Goal: Task Accomplishment & Management: Complete application form

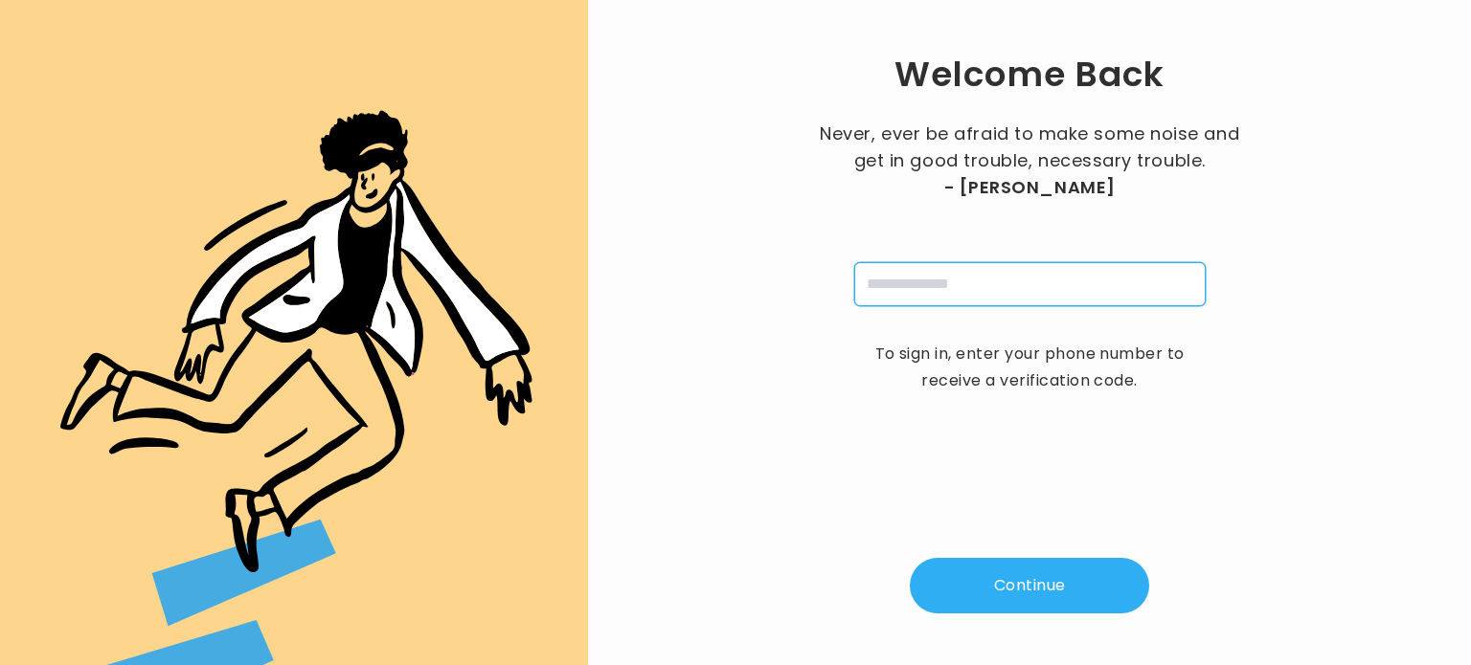
click at [940, 290] on input "tel" at bounding box center [1029, 284] width 351 height 44
type input "**********"
click at [1015, 597] on button "Continue" at bounding box center [1029, 586] width 239 height 56
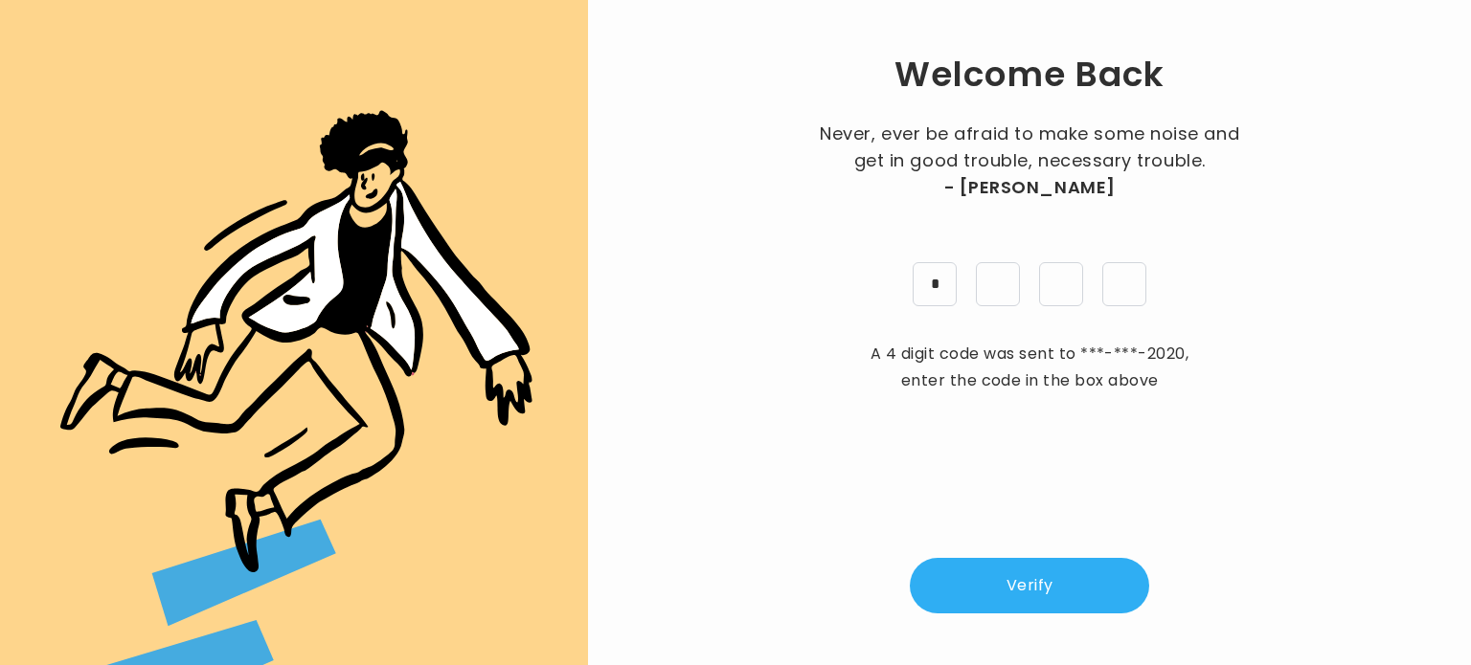
type input "*"
click at [1015, 597] on button "Verify" at bounding box center [1029, 586] width 239 height 56
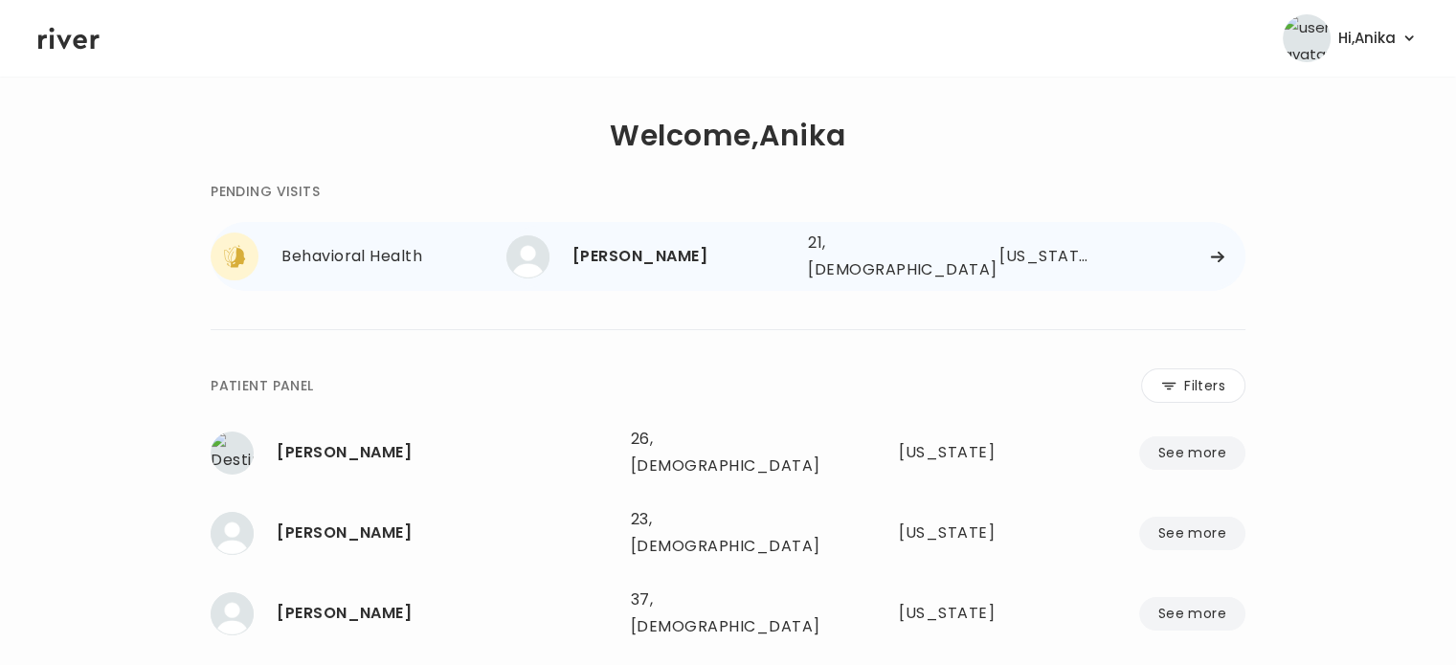
click at [640, 228] on div "Mya Pena 21, Female See more 21, Female Idaho" at bounding box center [876, 256] width 739 height 61
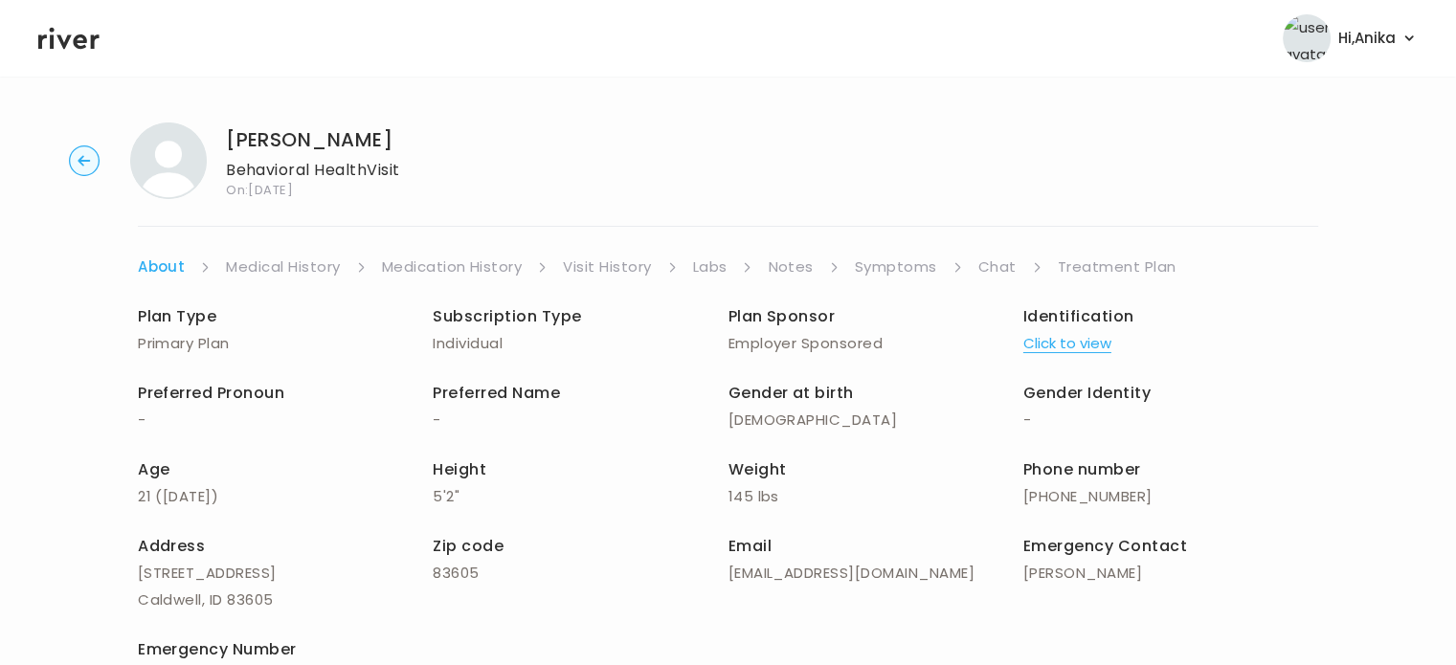
click at [1054, 337] on button "Click to view" at bounding box center [1068, 343] width 88 height 27
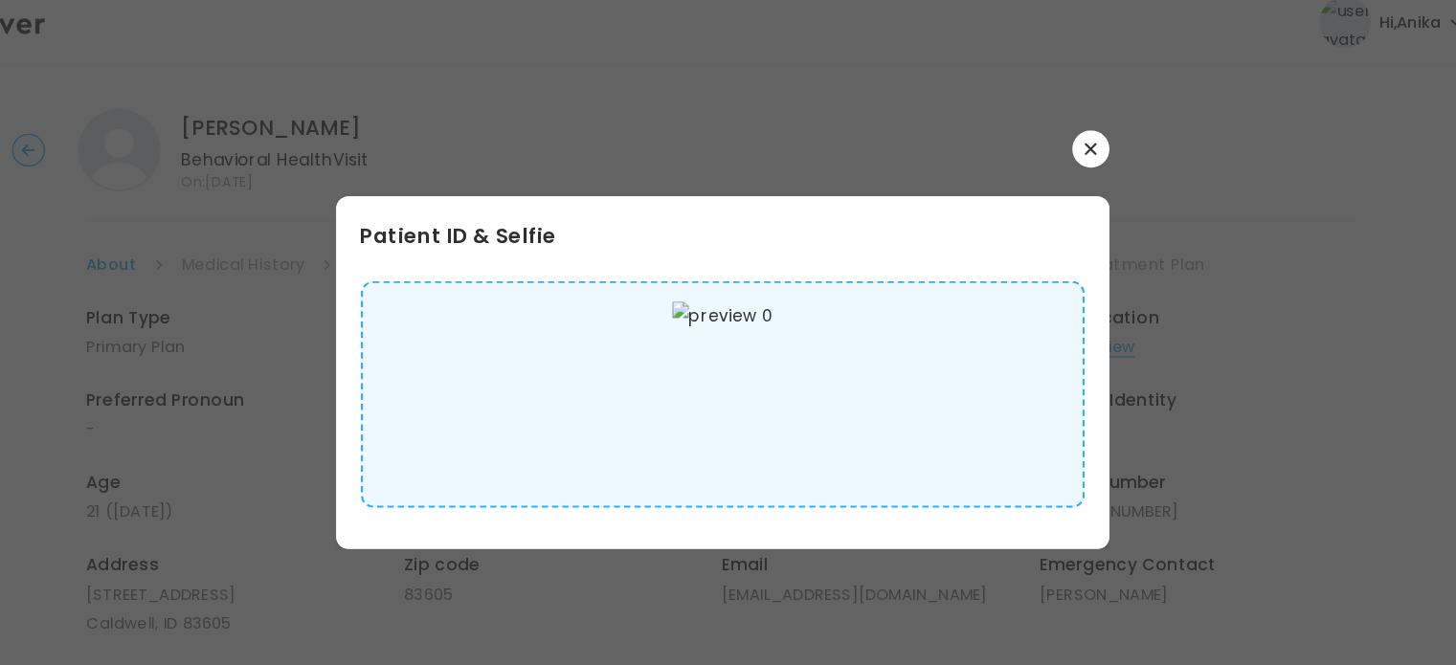
scroll to position [4, 0]
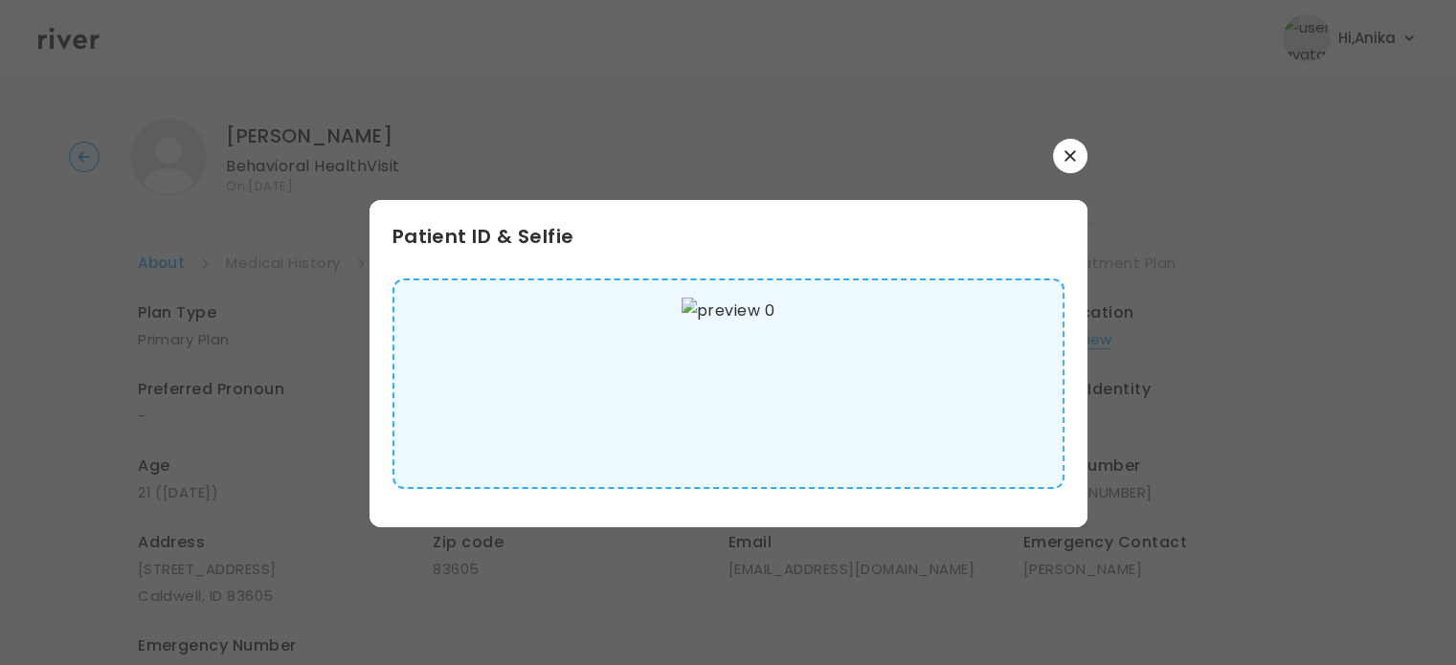
click at [1065, 159] on icon "button" at bounding box center [1070, 155] width 11 height 11
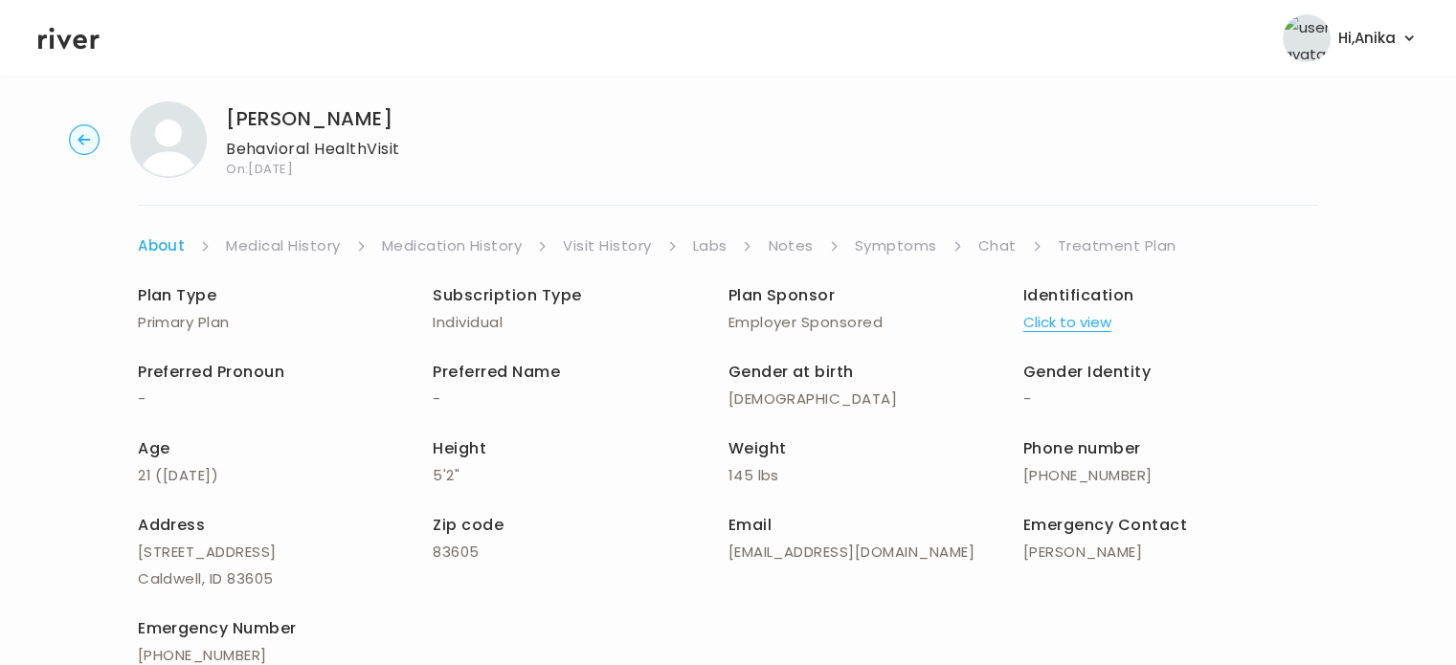
scroll to position [0, 0]
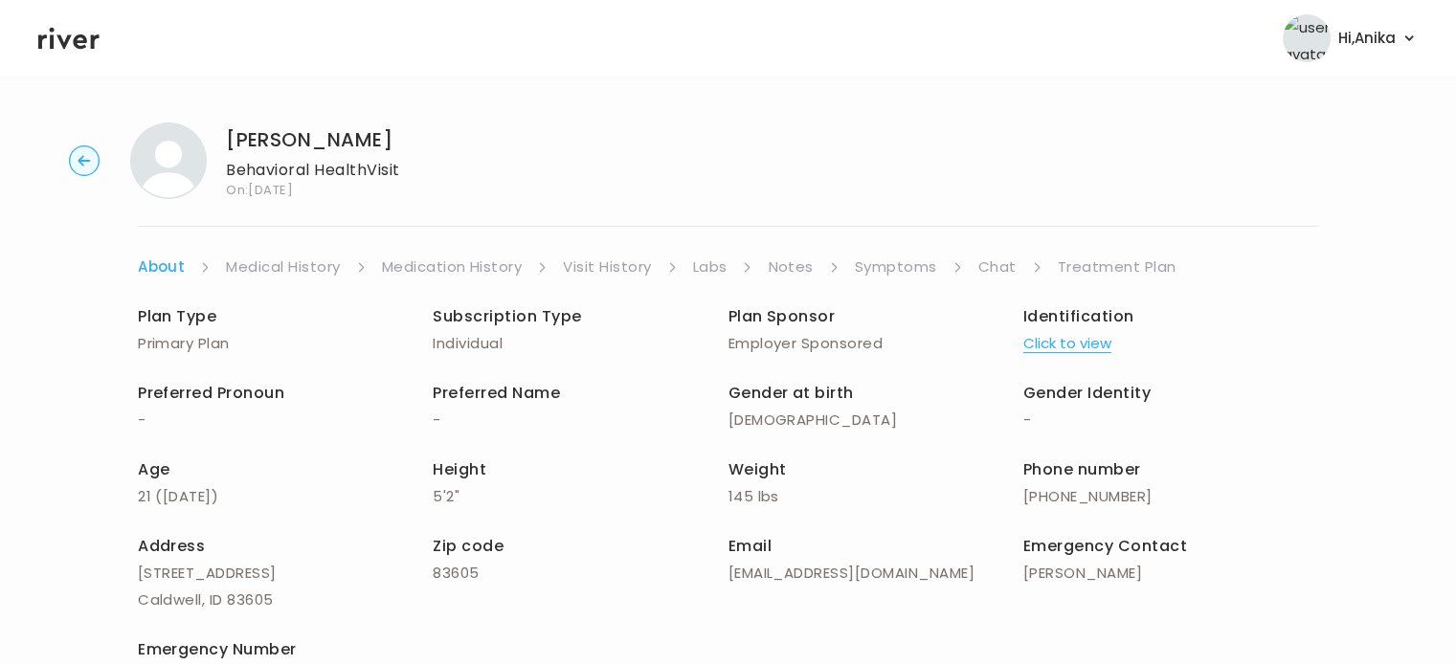
click at [276, 274] on link "Medical History" at bounding box center [283, 267] width 114 height 27
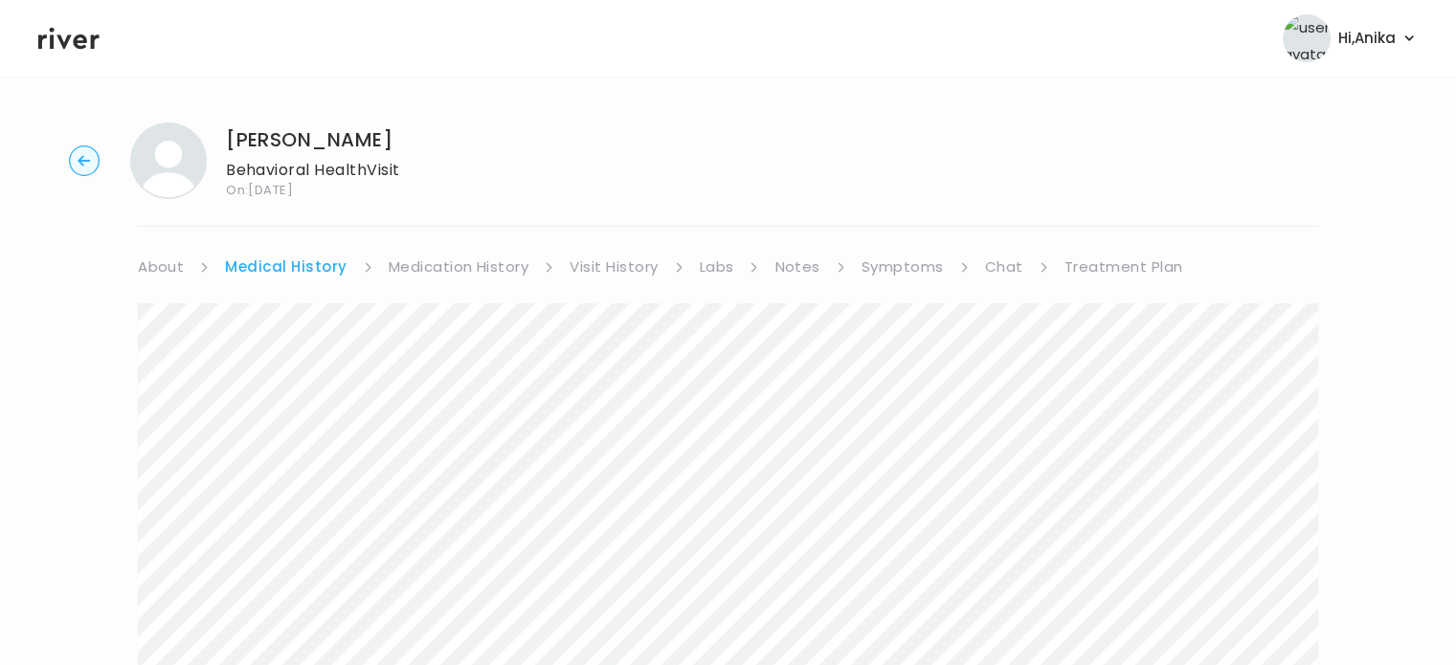
click at [420, 272] on link "Medication History" at bounding box center [459, 267] width 141 height 27
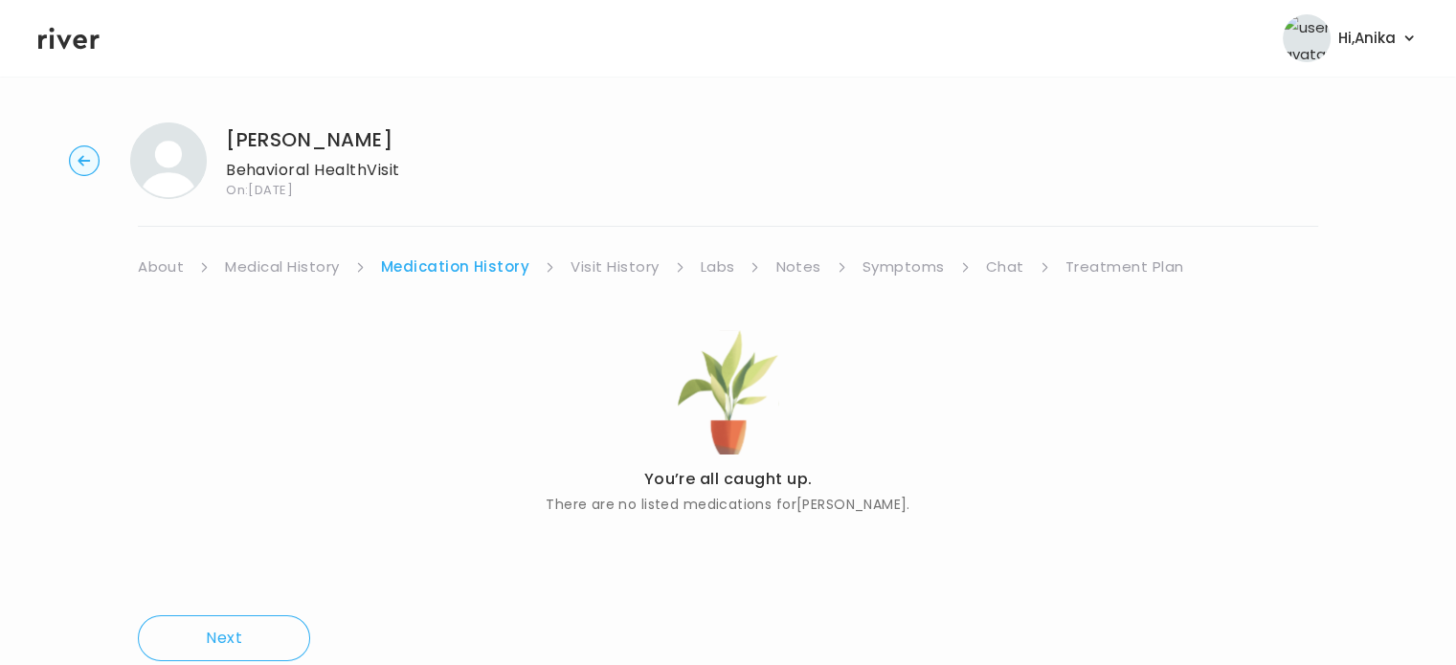
click at [591, 267] on link "Visit History" at bounding box center [615, 267] width 88 height 27
click at [710, 258] on link "Labs" at bounding box center [716, 267] width 34 height 27
click at [787, 265] on link "Notes" at bounding box center [792, 267] width 45 height 27
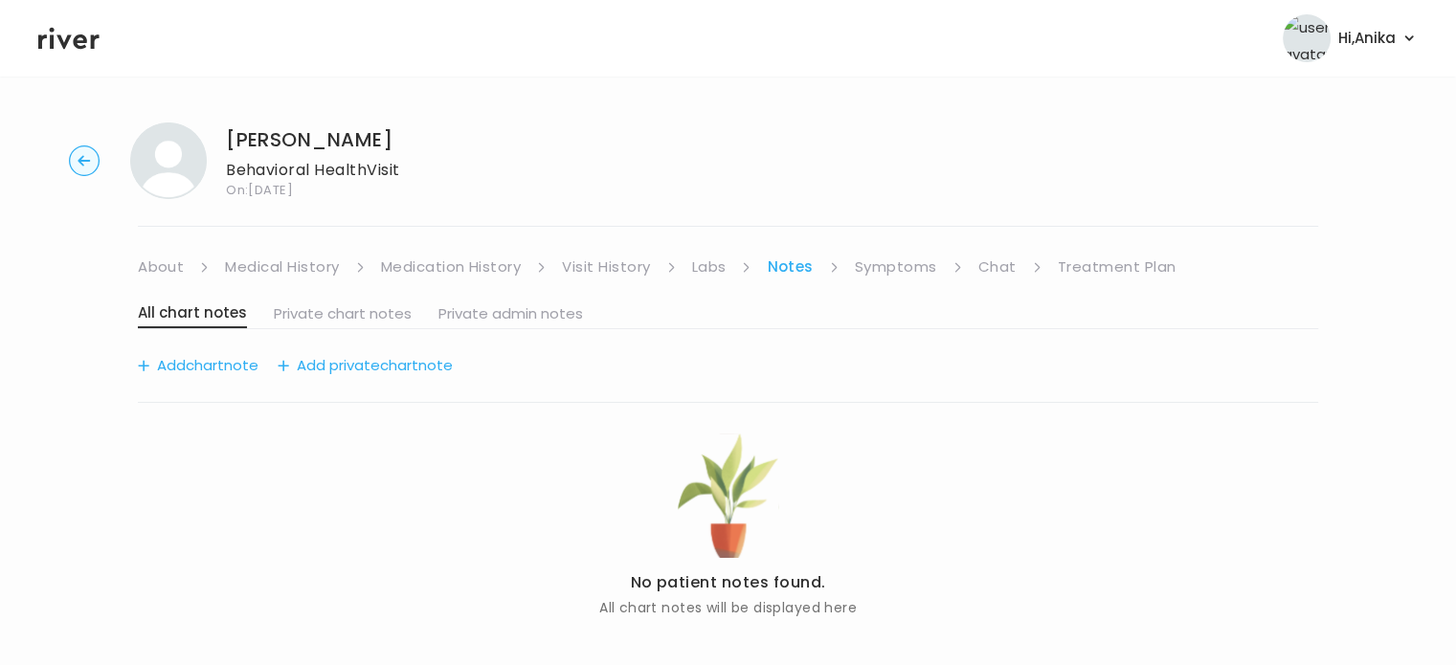
click at [894, 263] on link "Symptoms" at bounding box center [896, 267] width 82 height 27
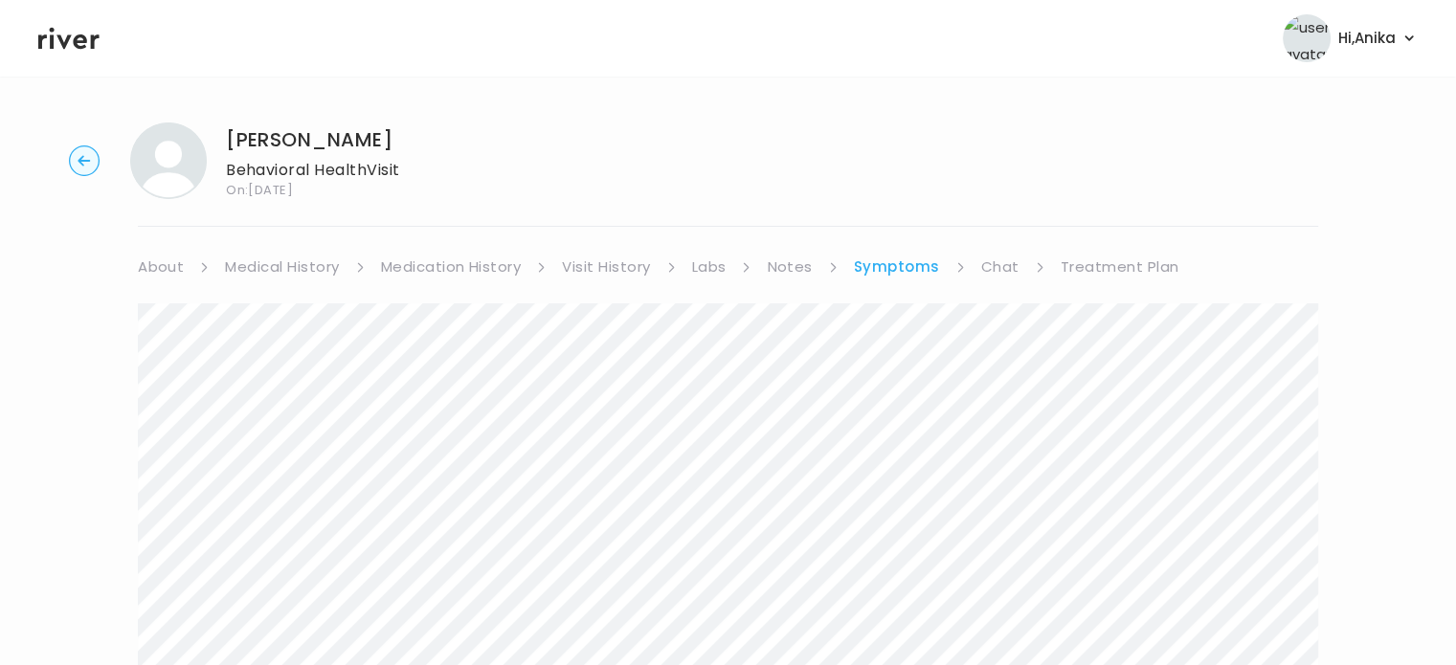
click at [1115, 267] on link "Treatment Plan" at bounding box center [1120, 267] width 119 height 27
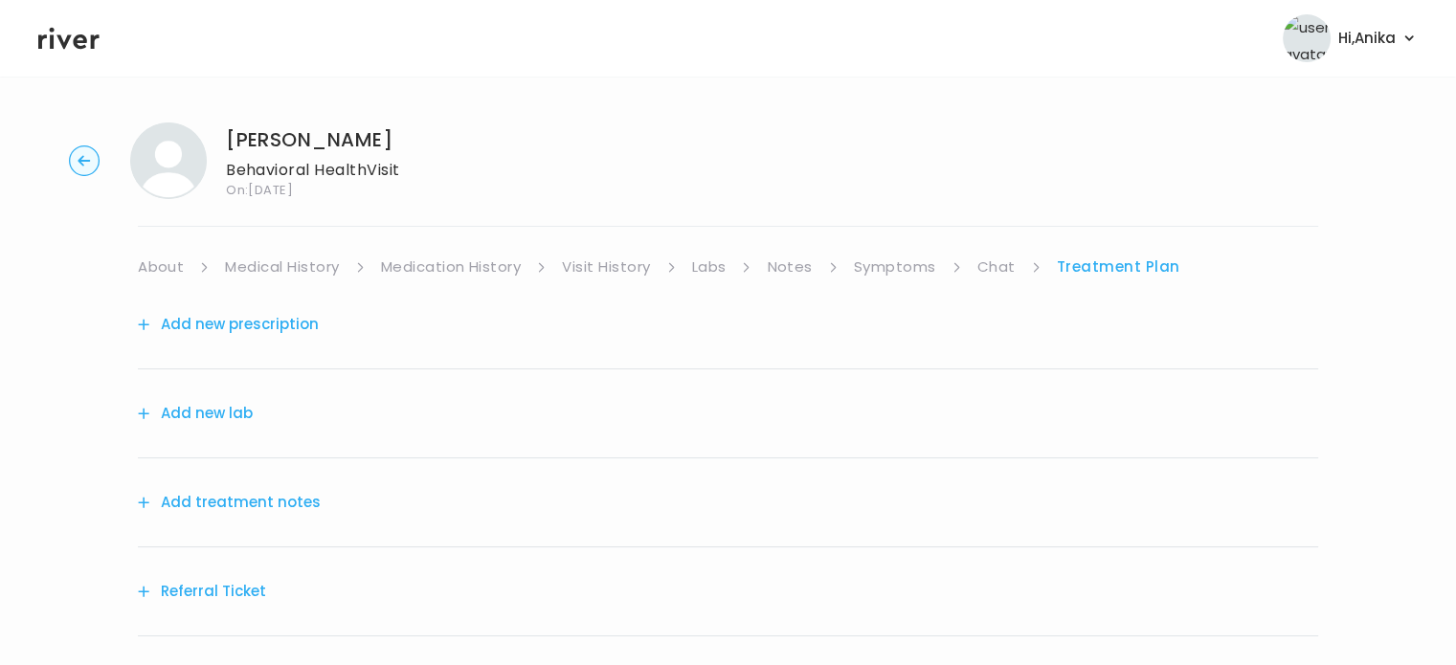
click at [262, 269] on link "Medical History" at bounding box center [282, 267] width 114 height 27
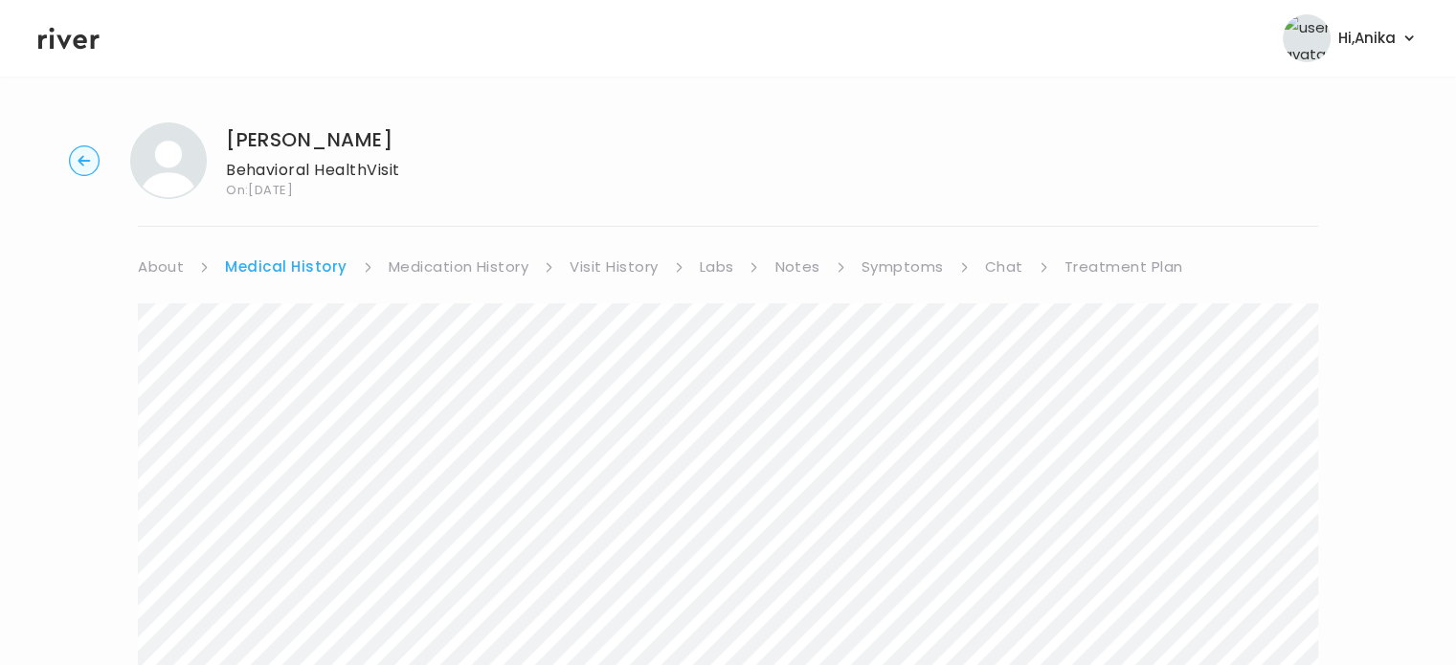
click at [1110, 270] on link "Treatment Plan" at bounding box center [1124, 267] width 119 height 27
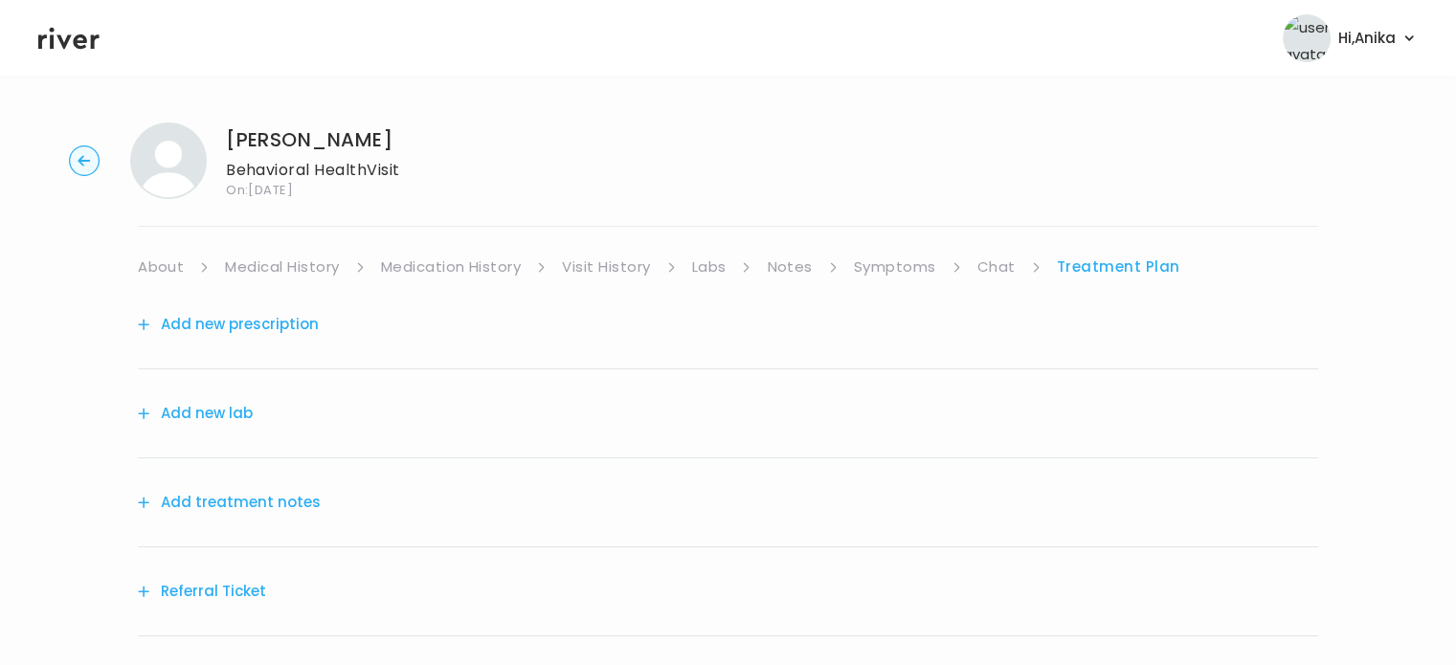
click at [237, 504] on button "Add treatment notes" at bounding box center [229, 502] width 183 height 27
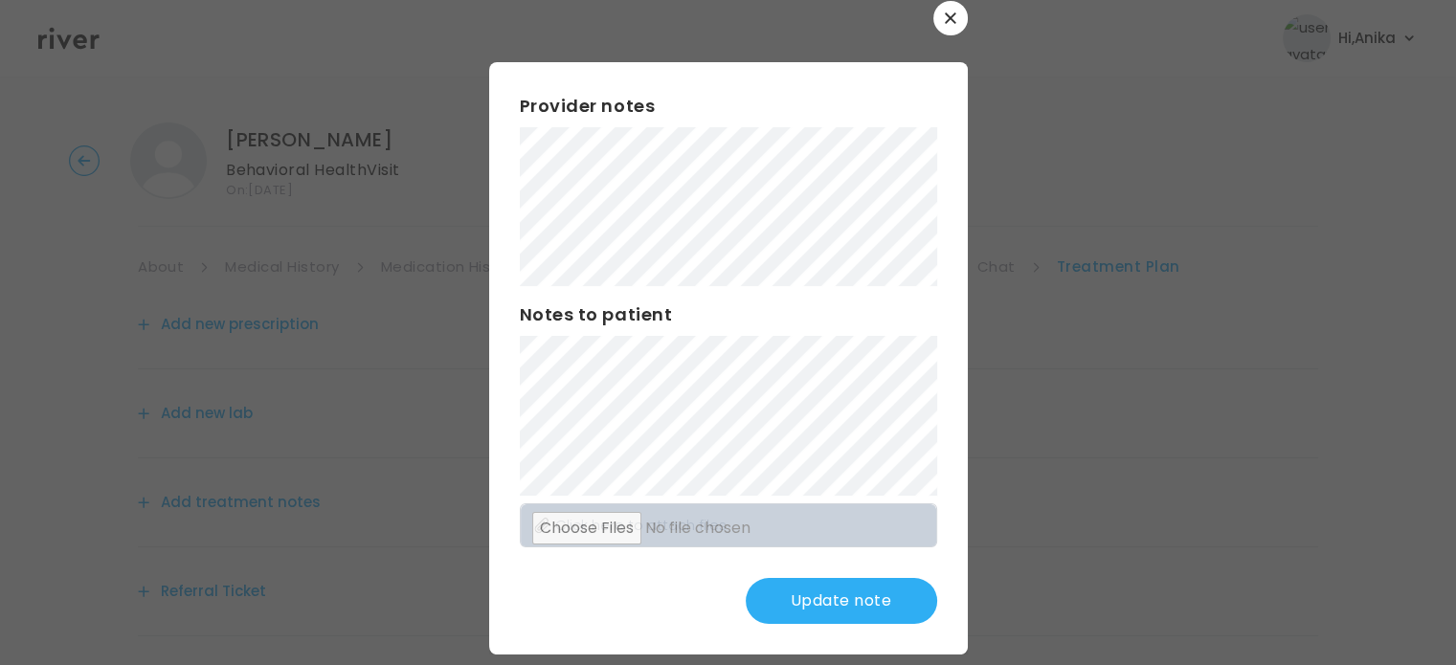
scroll to position [34, 0]
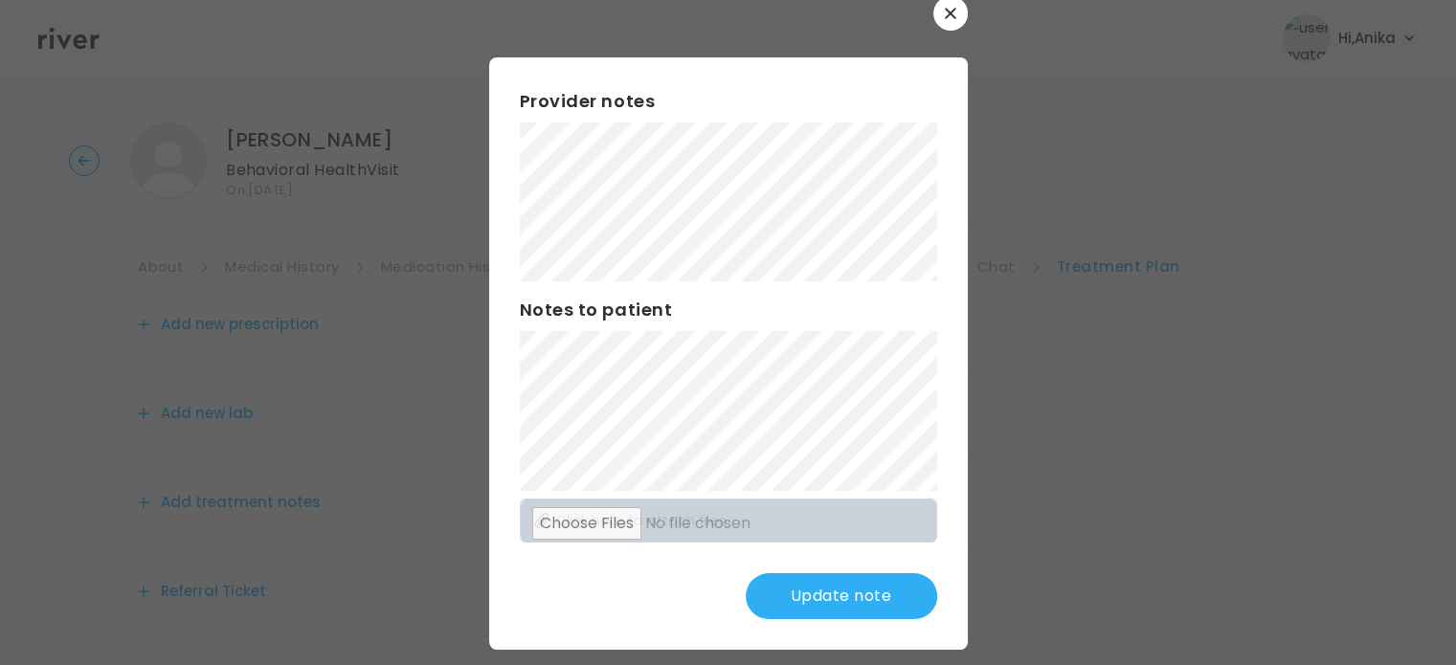
click at [804, 597] on button "Update note" at bounding box center [842, 597] width 192 height 46
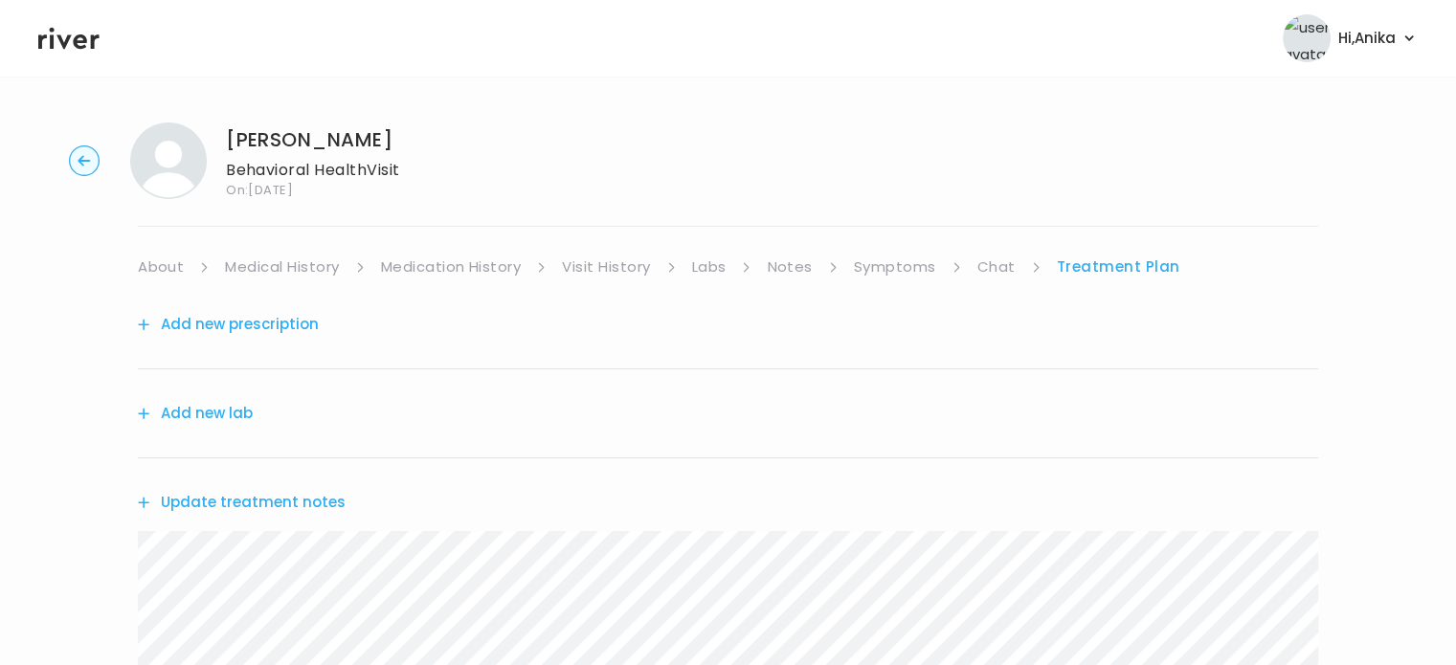
click at [895, 271] on link "Symptoms" at bounding box center [895, 267] width 82 height 27
click at [1094, 270] on link "Treatment Plan" at bounding box center [1120, 267] width 119 height 27
click at [303, 496] on button "Update treatment notes" at bounding box center [242, 502] width 208 height 27
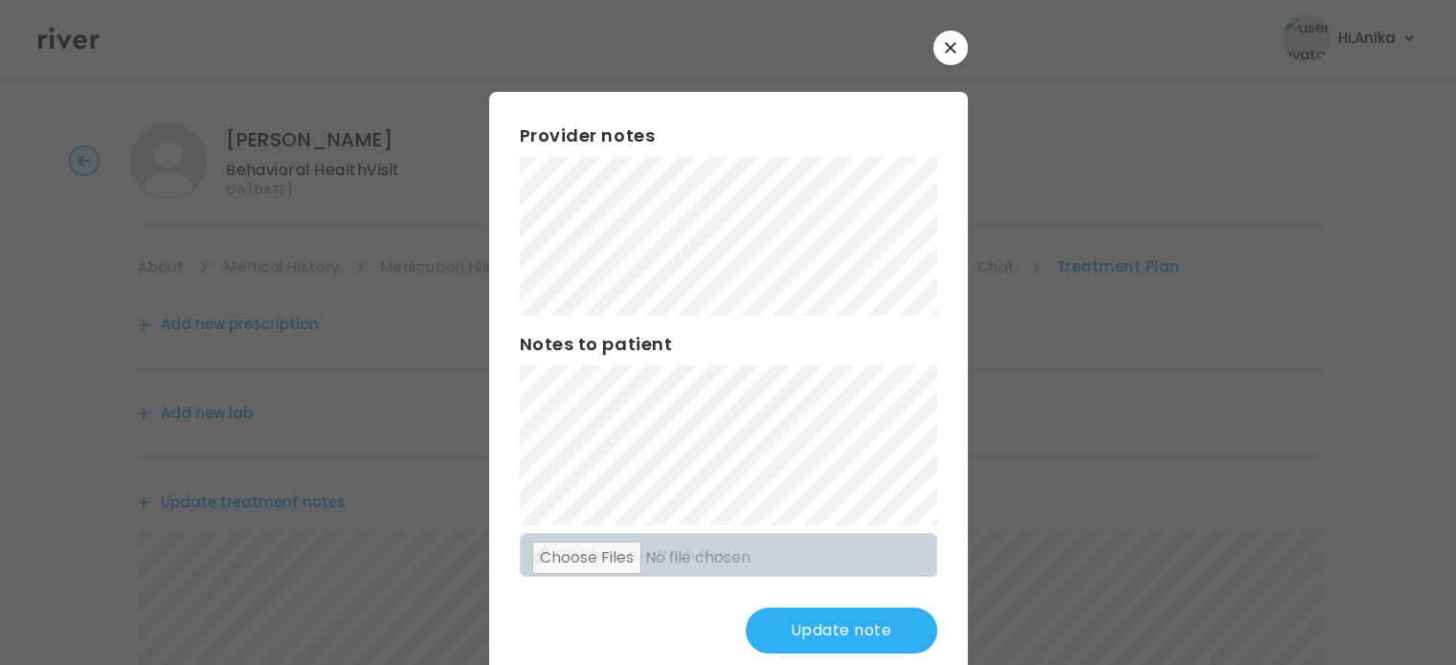
click at [823, 642] on button "Update note" at bounding box center [842, 631] width 192 height 46
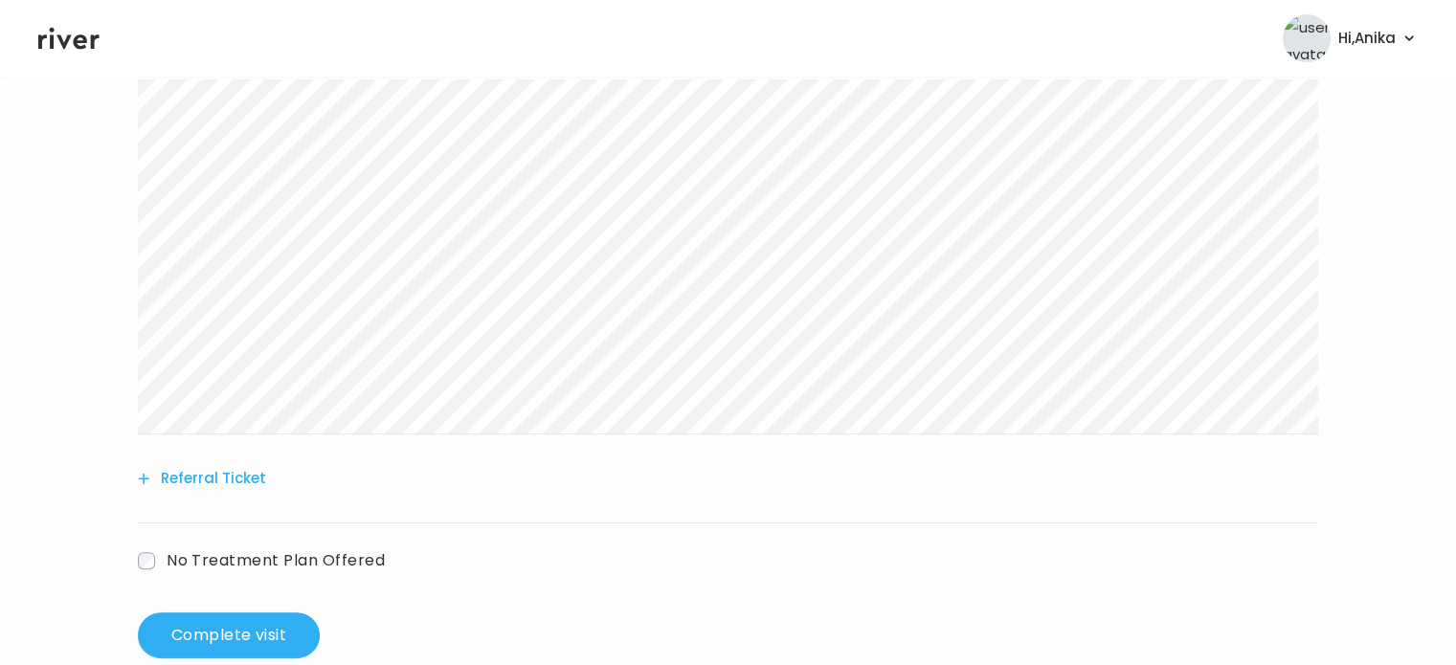
scroll to position [352, 0]
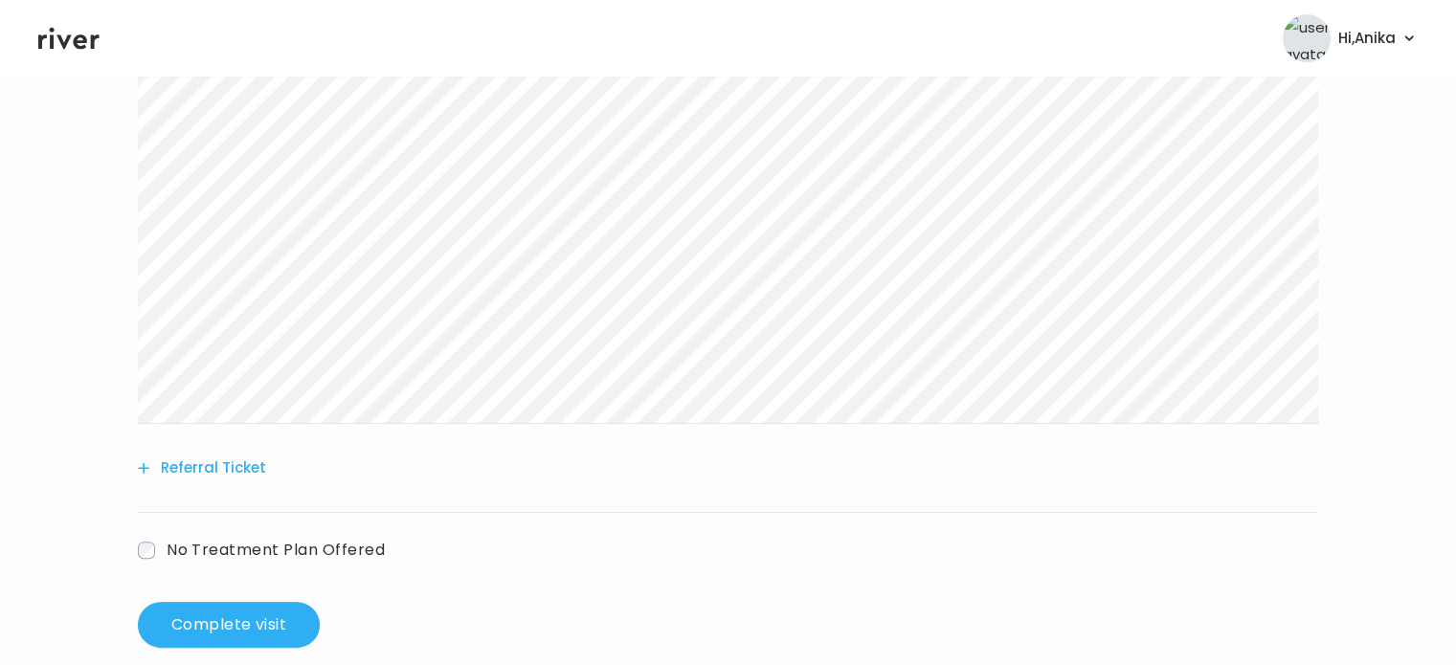
click at [239, 471] on button "Referral Ticket" at bounding box center [202, 468] width 128 height 27
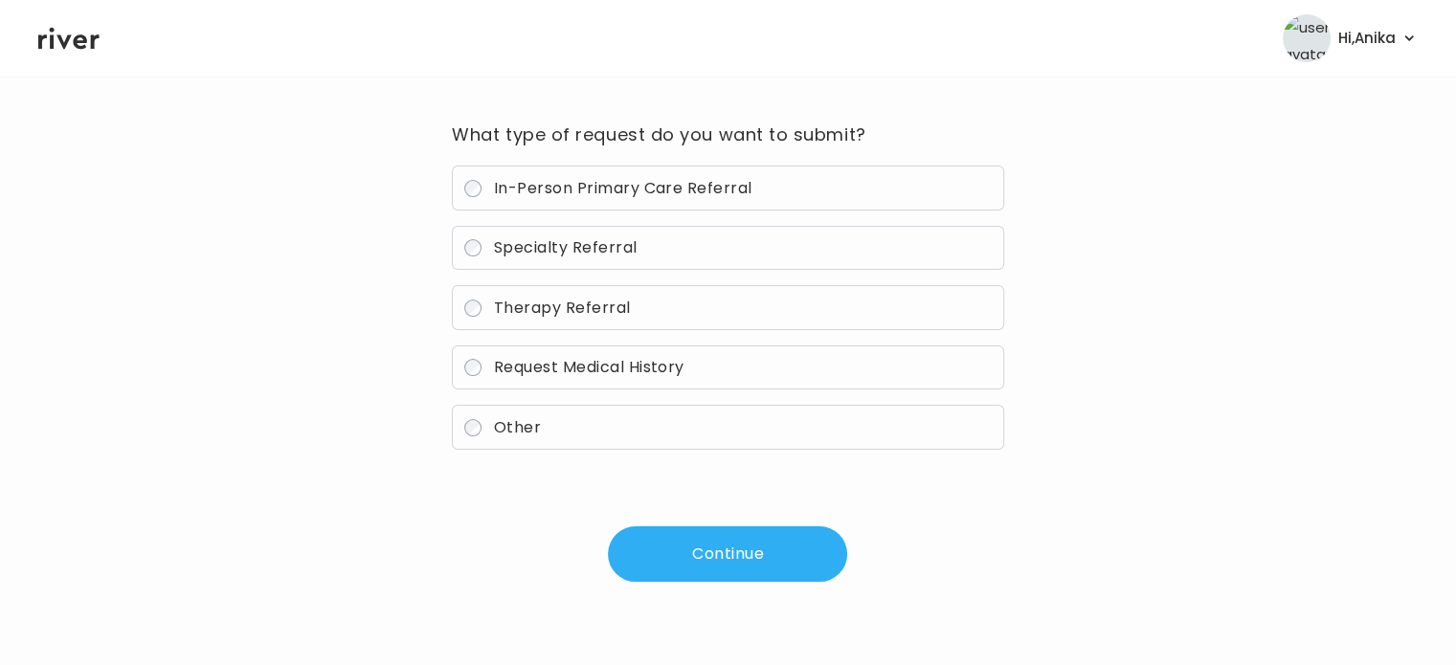
click at [523, 306] on span "Therapy Referral" at bounding box center [562, 308] width 137 height 22
click at [709, 557] on button "Continue" at bounding box center [727, 555] width 239 height 56
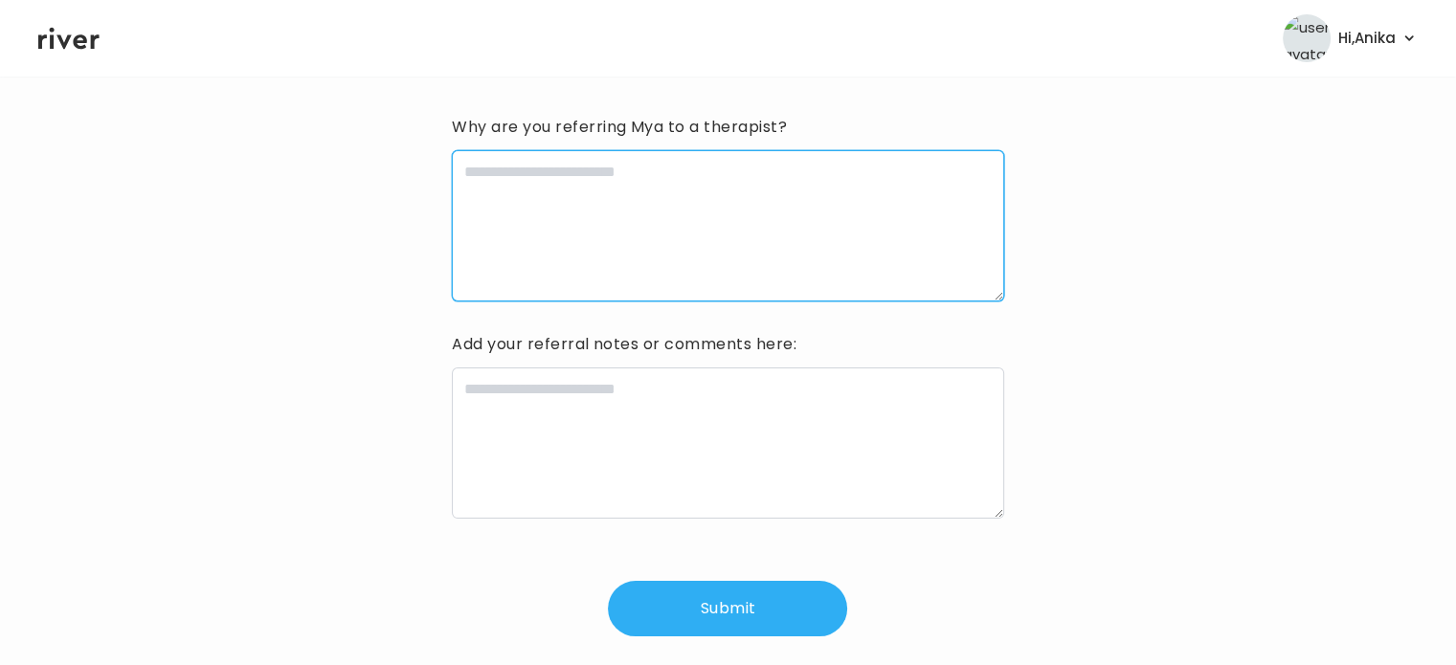
click at [618, 235] on textarea at bounding box center [728, 225] width 552 height 151
type textarea "*"
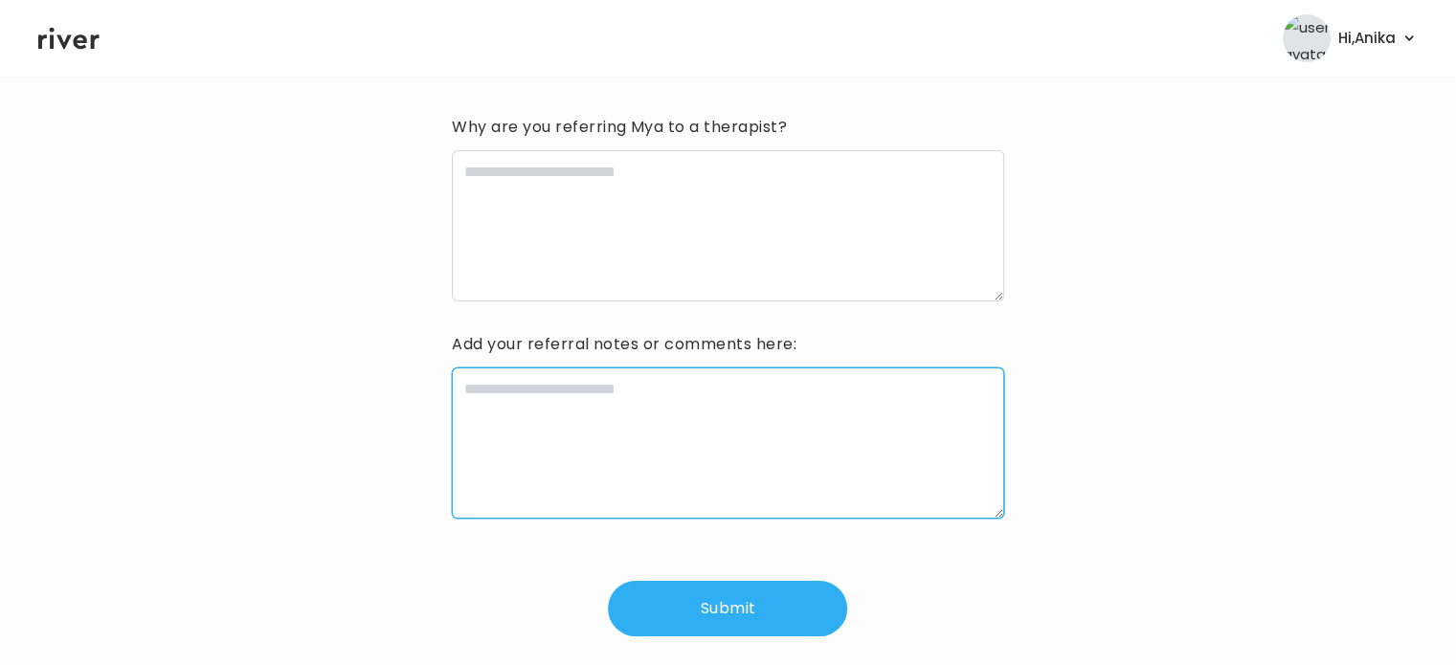
click at [569, 428] on textarea at bounding box center [728, 443] width 552 height 151
type textarea "**********"
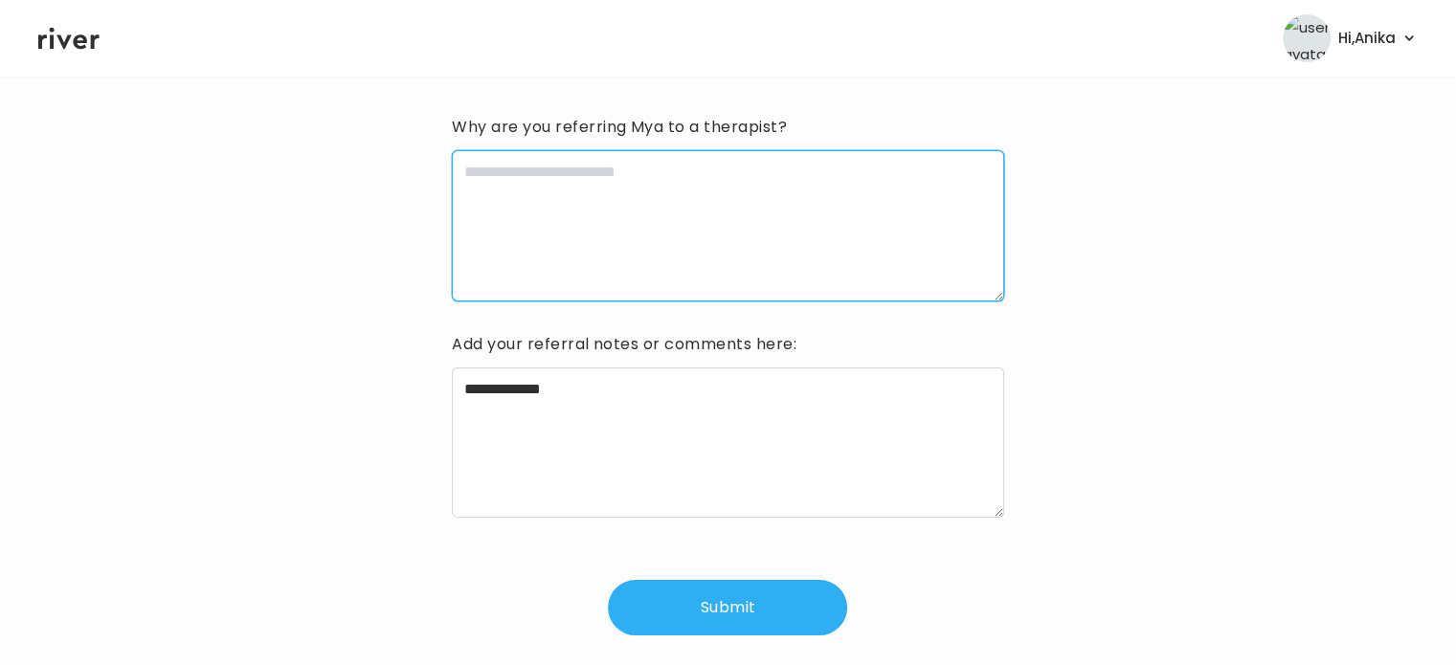
click at [576, 224] on textarea at bounding box center [728, 225] width 552 height 151
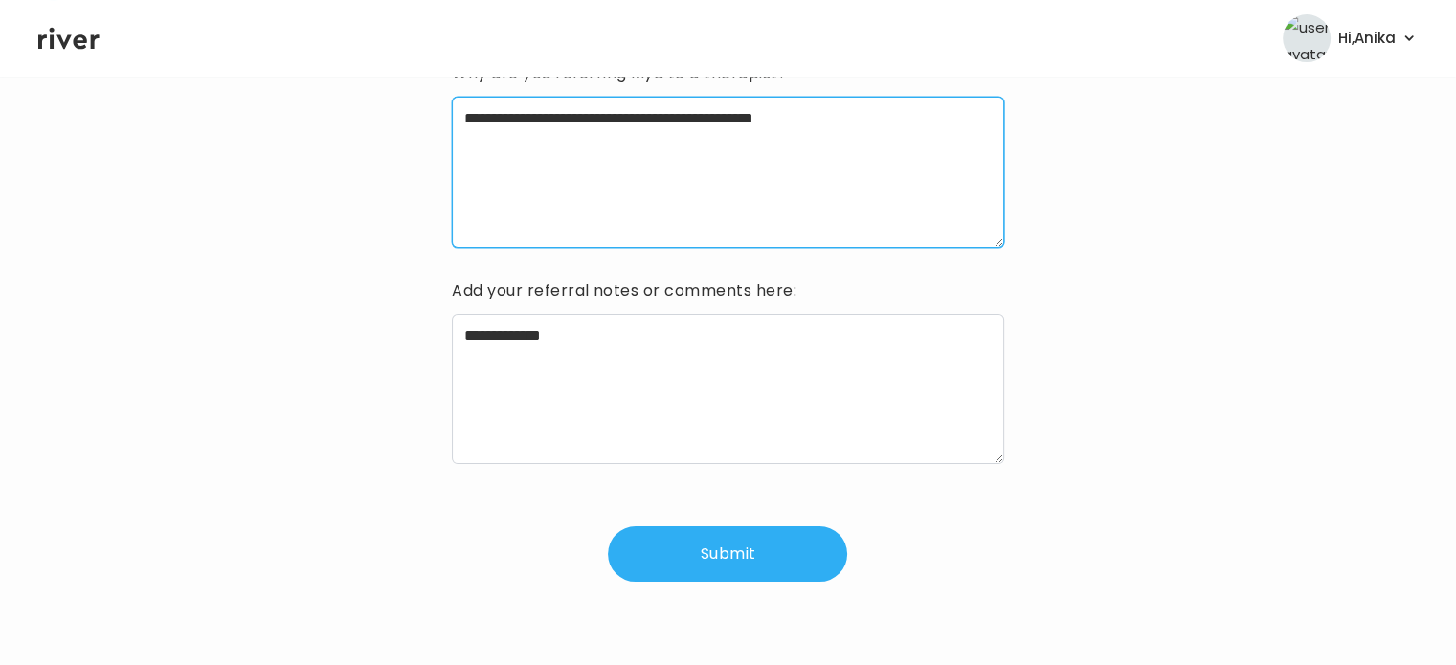
scroll to position [192, 0]
type textarea "**********"
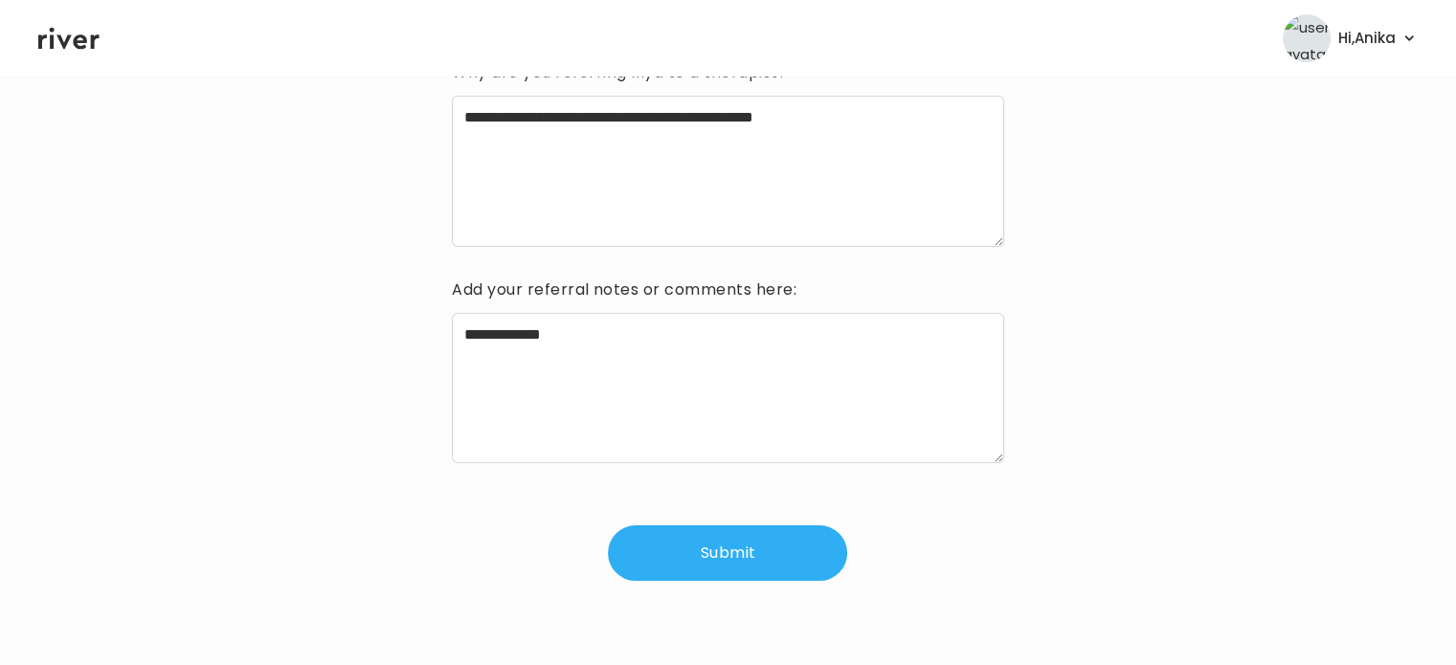
click at [669, 540] on button "Submit" at bounding box center [727, 554] width 239 height 56
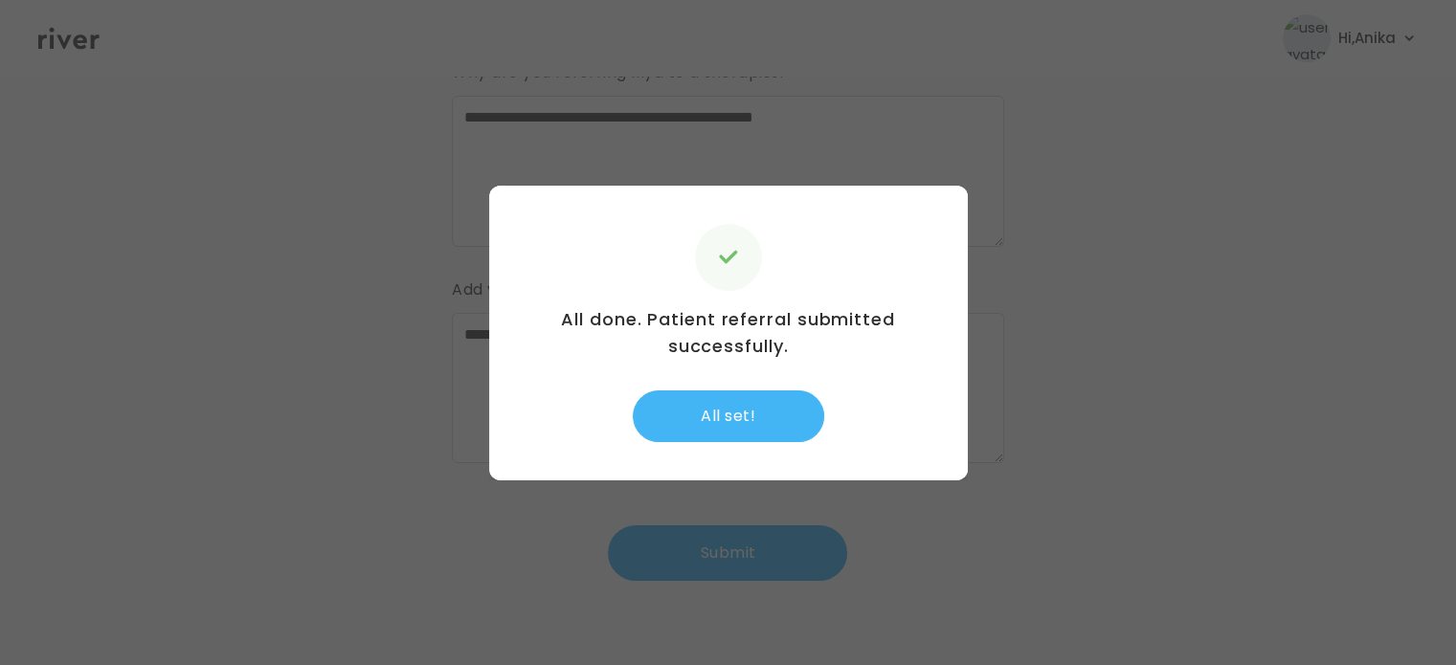
click at [727, 405] on button "All set!" at bounding box center [729, 417] width 192 height 52
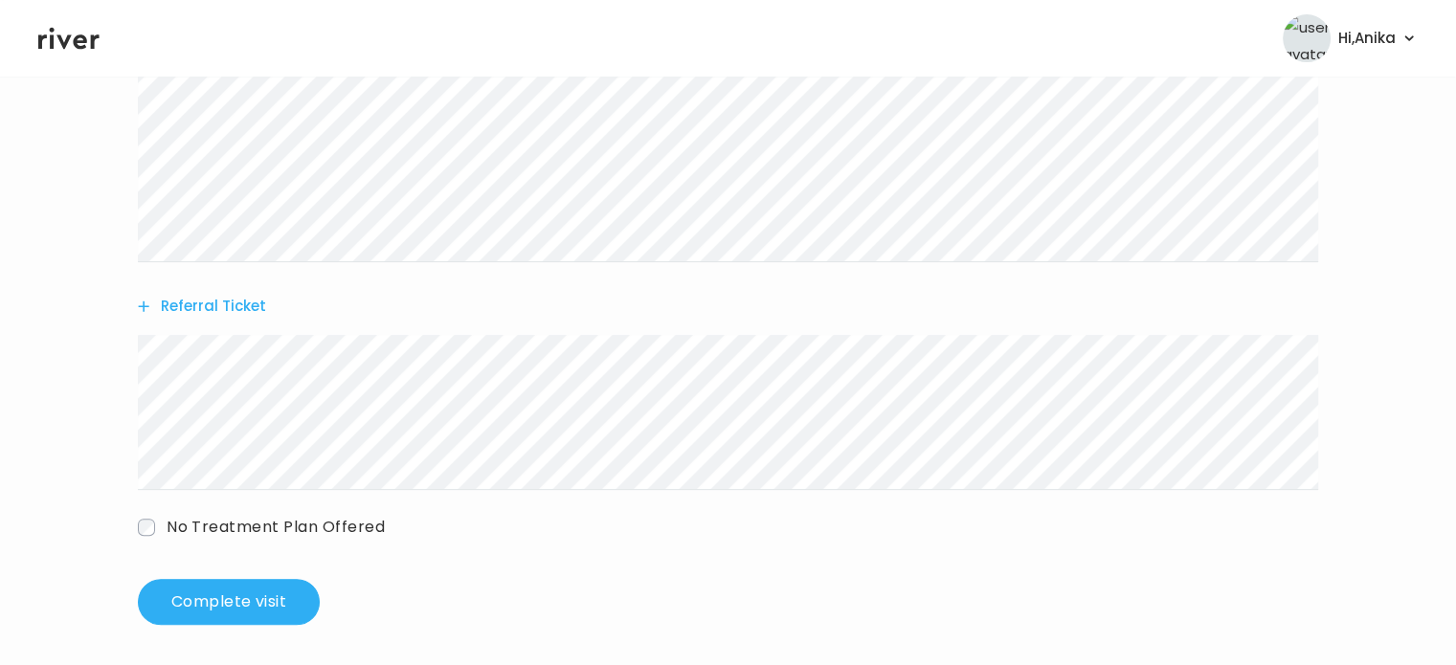
scroll to position [629, 0]
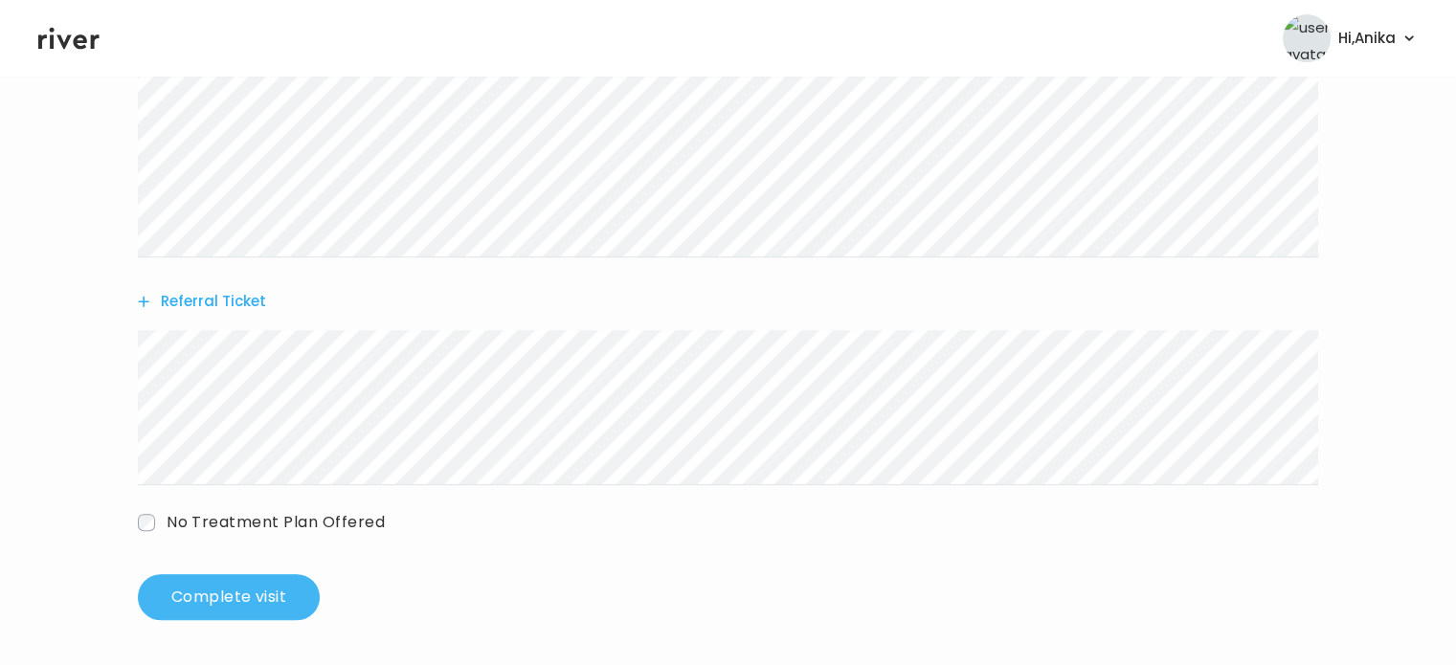
click at [257, 589] on button "Complete visit" at bounding box center [229, 598] width 182 height 46
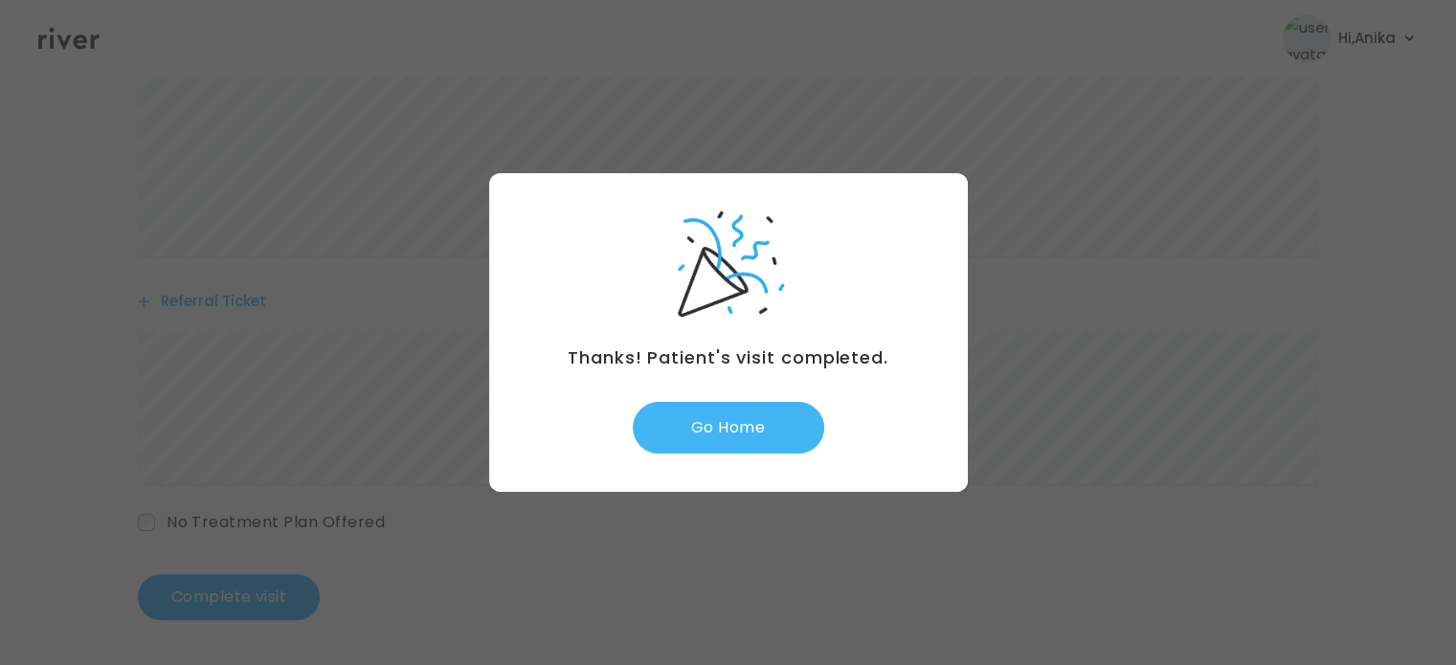
click at [722, 442] on button "Go Home" at bounding box center [729, 428] width 192 height 52
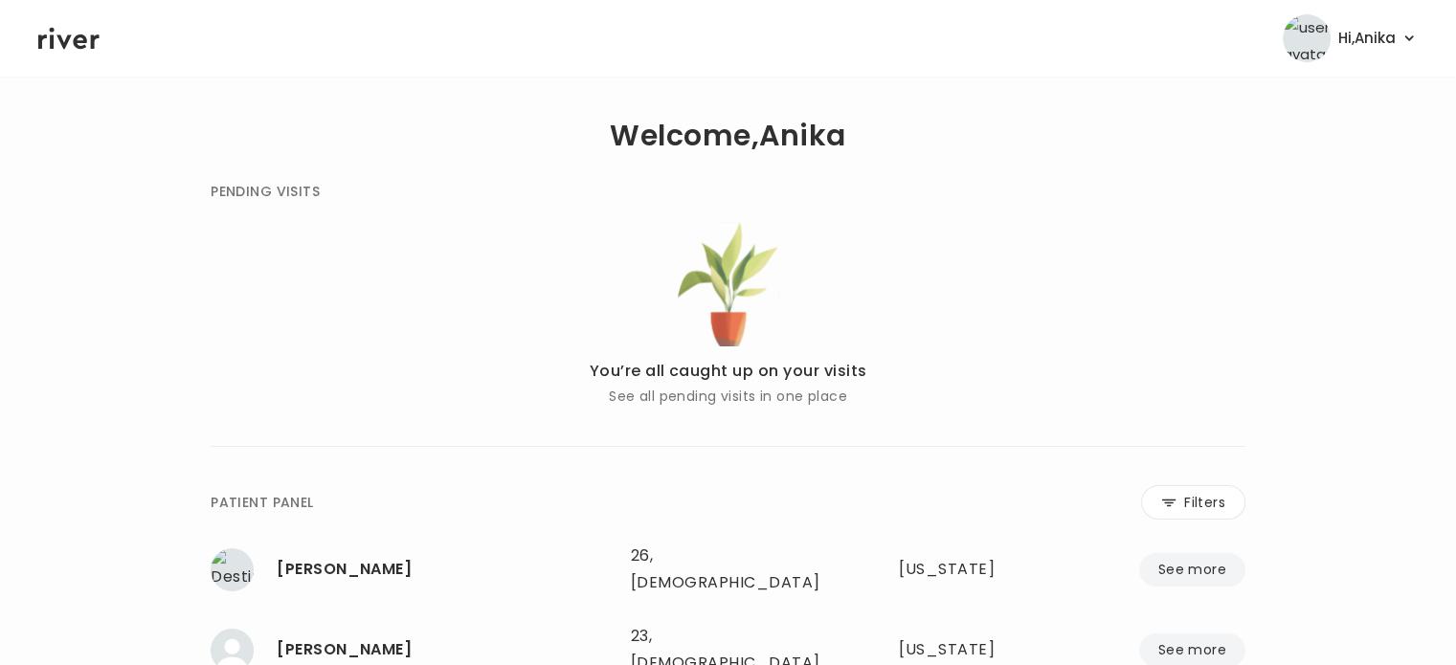
click at [77, 49] on icon at bounding box center [68, 38] width 61 height 29
click at [65, 41] on icon at bounding box center [68, 39] width 61 height 22
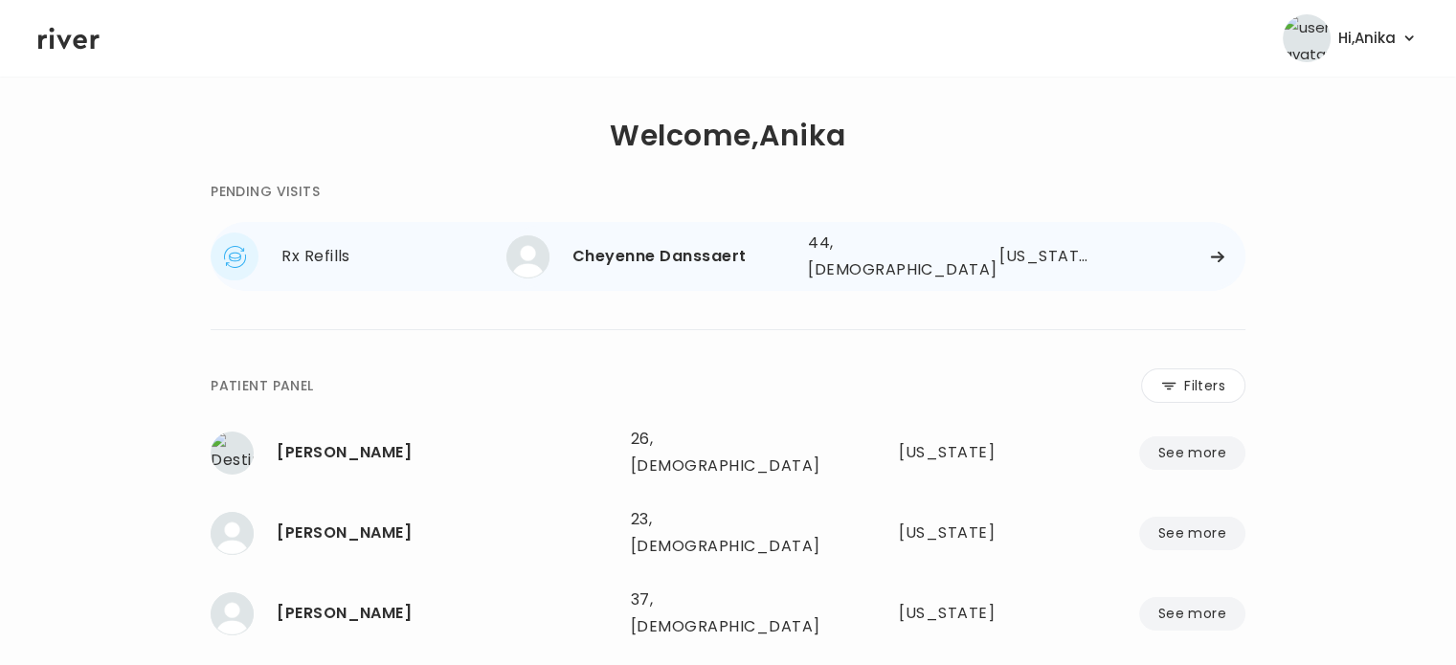
click at [747, 252] on div "Cheyenne Danssaert" at bounding box center [683, 256] width 220 height 27
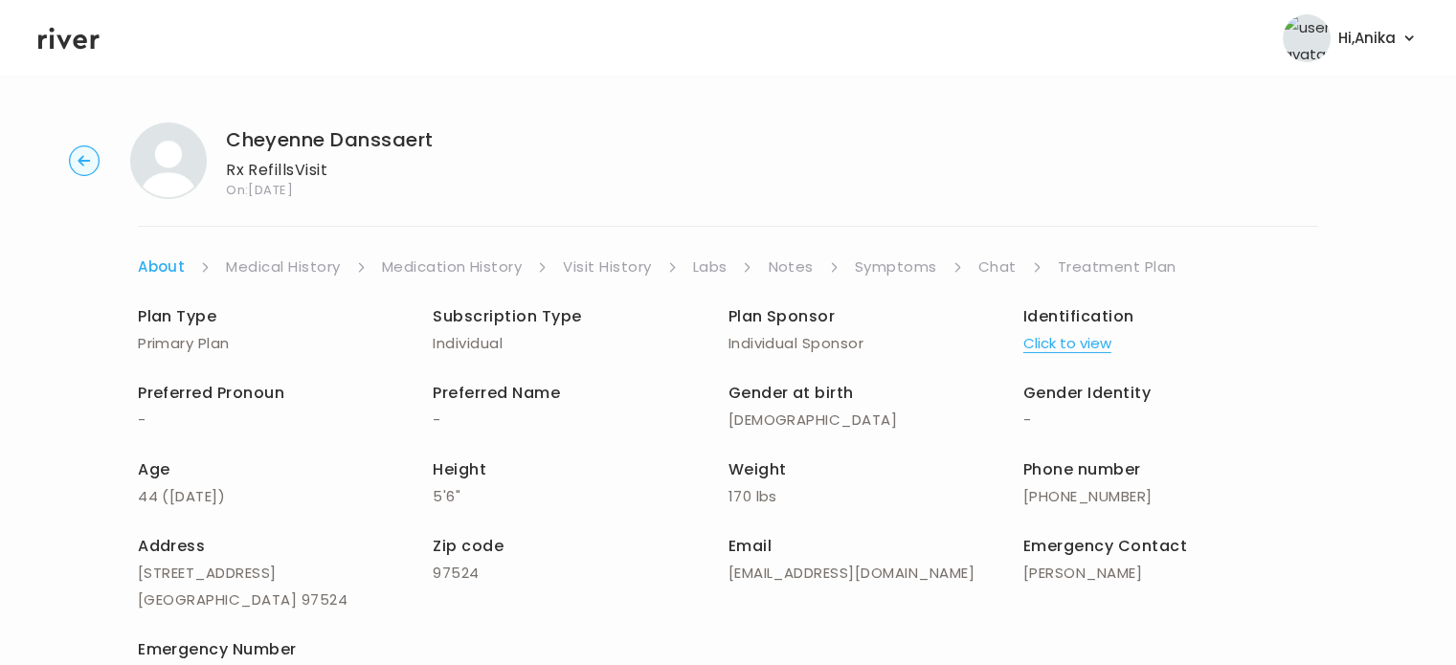
click at [1056, 349] on button "Click to view" at bounding box center [1068, 343] width 88 height 27
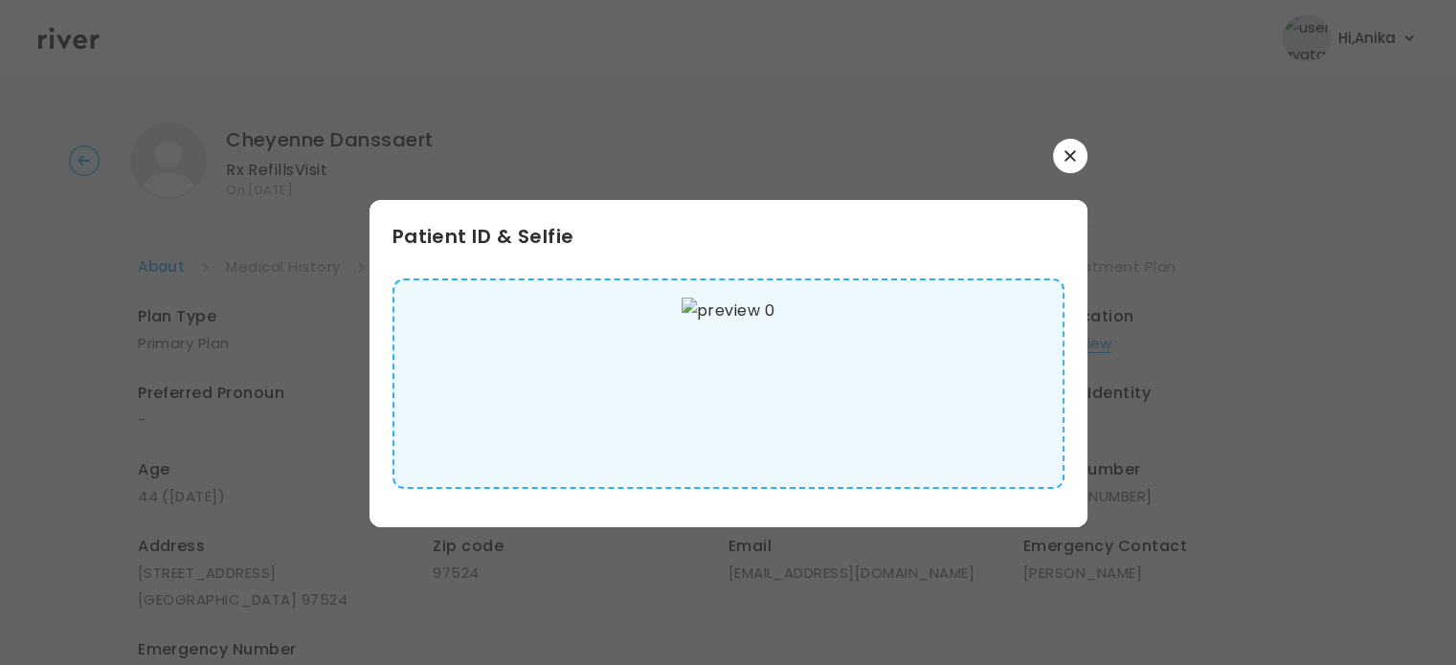
click at [1077, 160] on button "button" at bounding box center [1070, 156] width 34 height 34
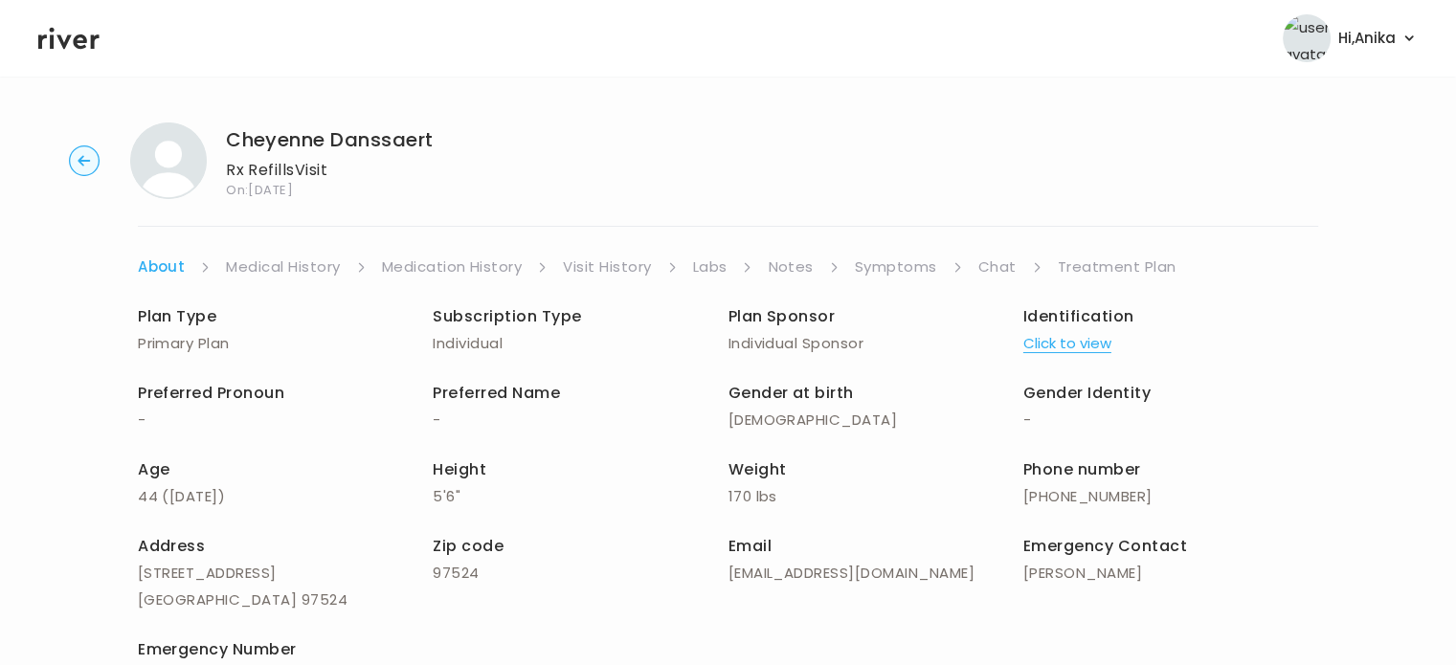
click at [306, 268] on link "Medical History" at bounding box center [283, 267] width 114 height 27
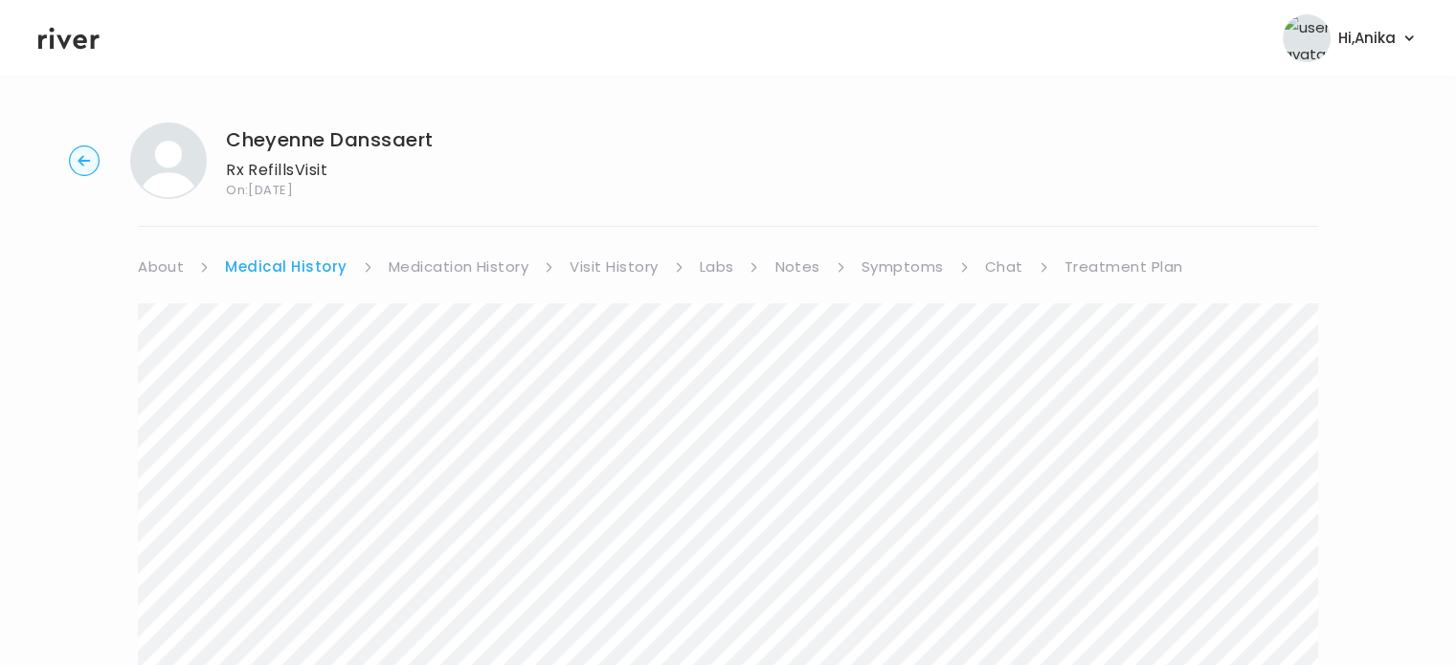
click at [429, 262] on link "Medication History" at bounding box center [459, 267] width 141 height 27
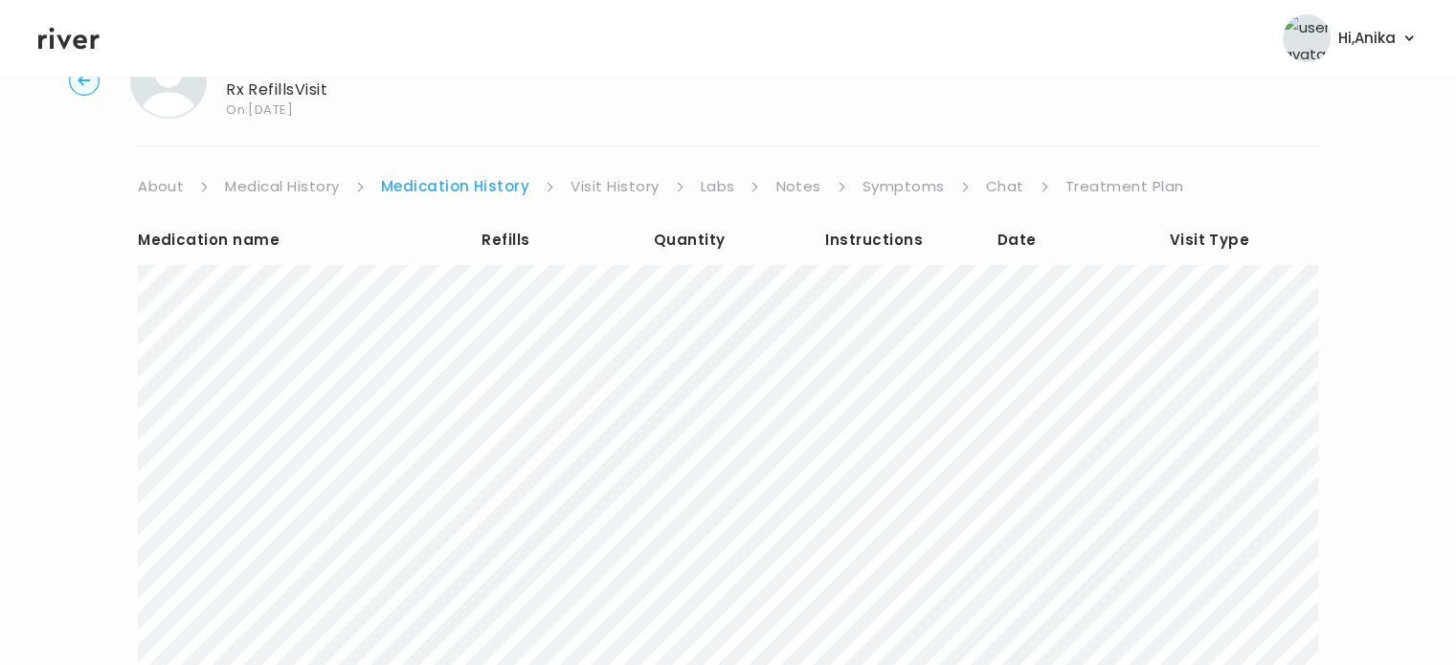
scroll to position [78, 0]
click at [622, 187] on link "Visit History" at bounding box center [615, 189] width 88 height 27
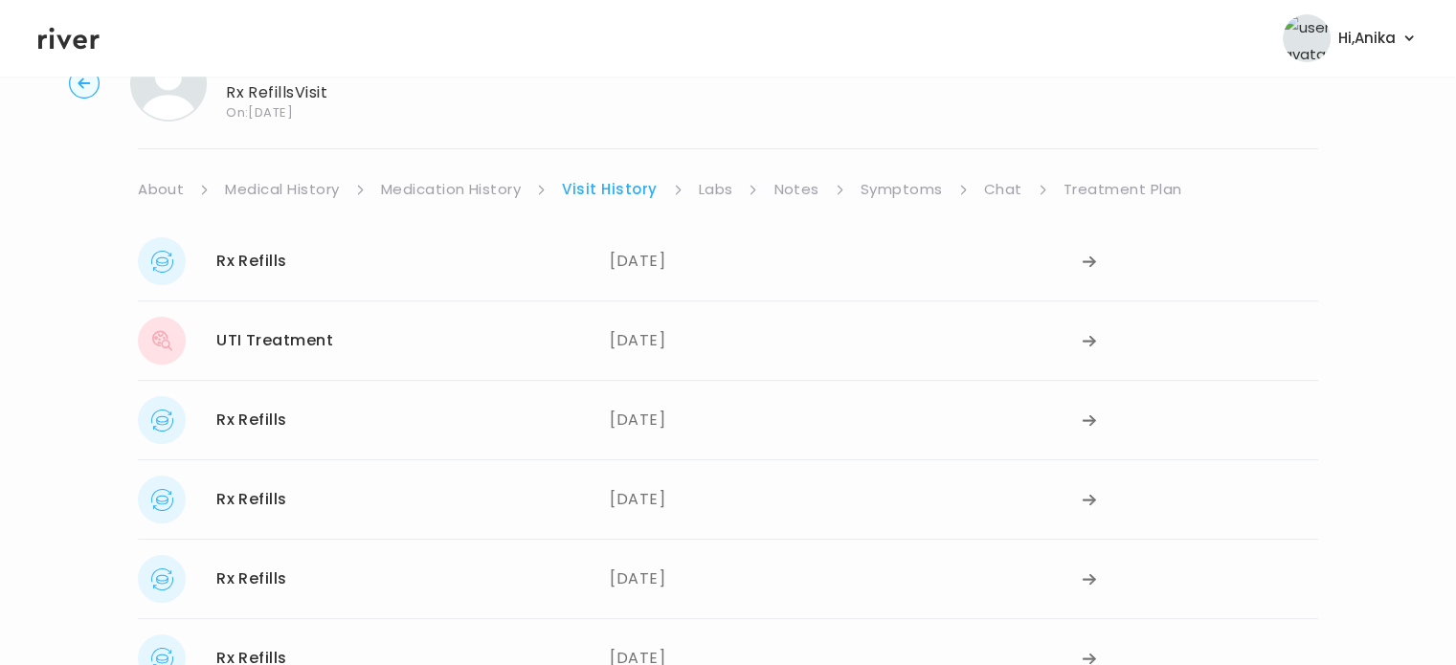
click at [710, 192] on link "Labs" at bounding box center [716, 189] width 34 height 27
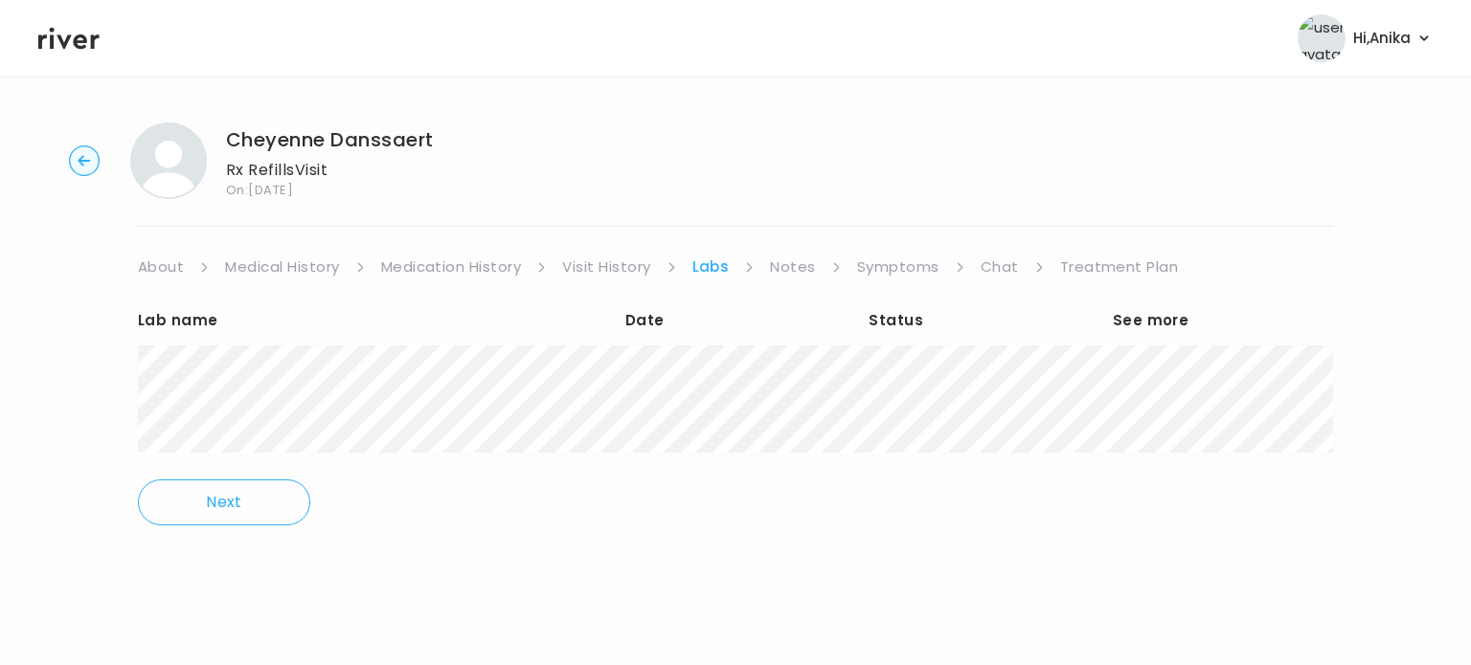
click at [794, 267] on link "Notes" at bounding box center [792, 267] width 45 height 27
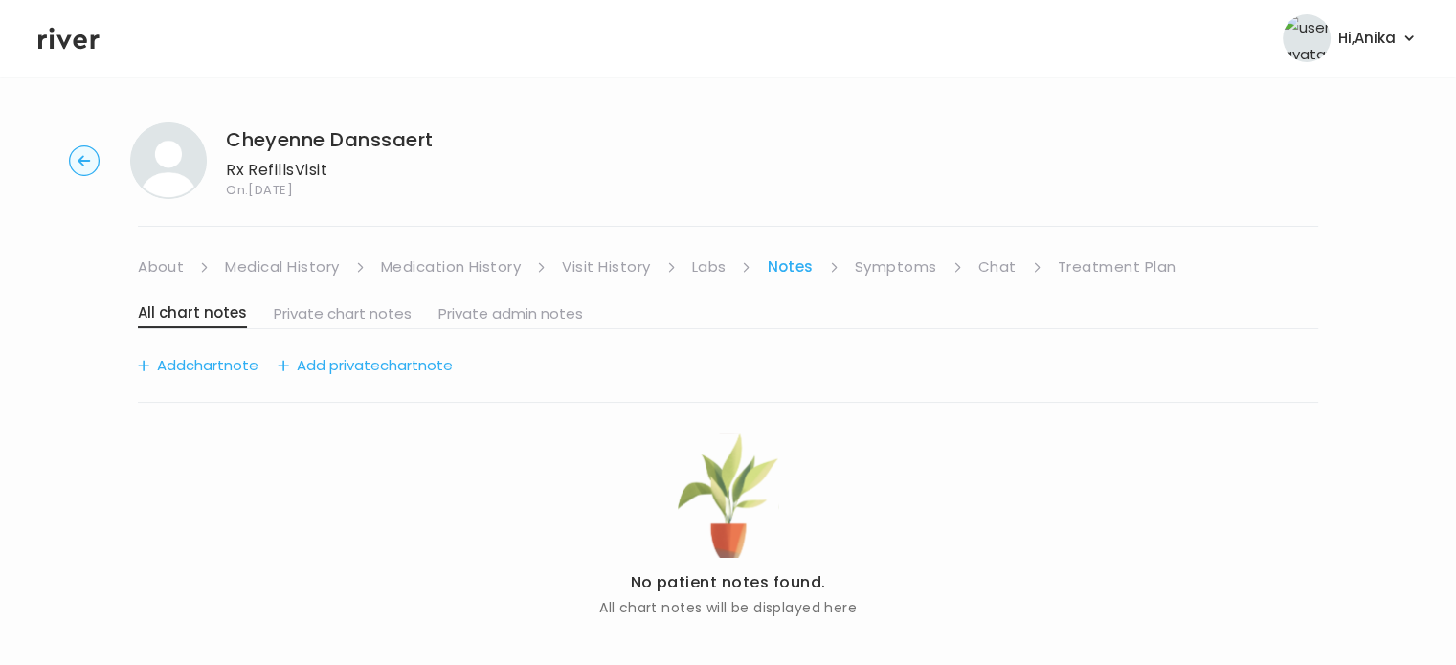
click at [876, 272] on link "Symptoms" at bounding box center [896, 267] width 82 height 27
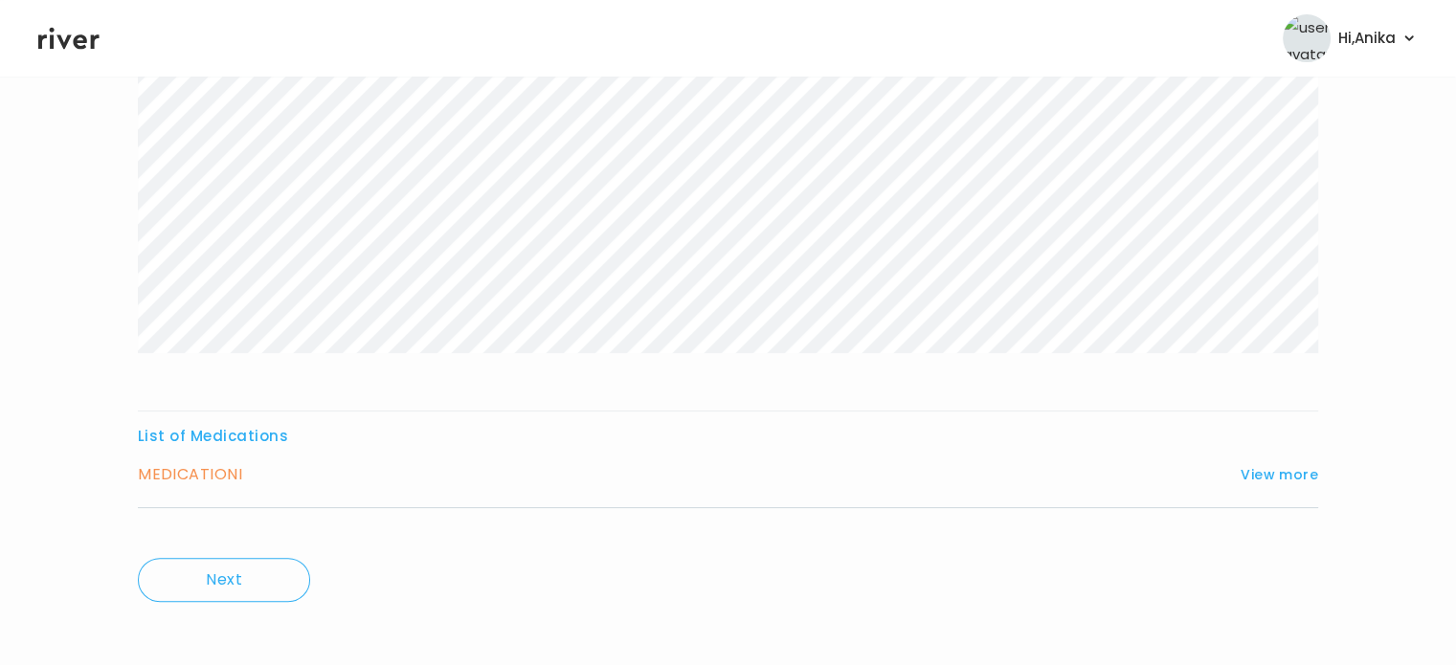
scroll to position [372, 0]
click at [1273, 462] on button "View more" at bounding box center [1280, 467] width 78 height 23
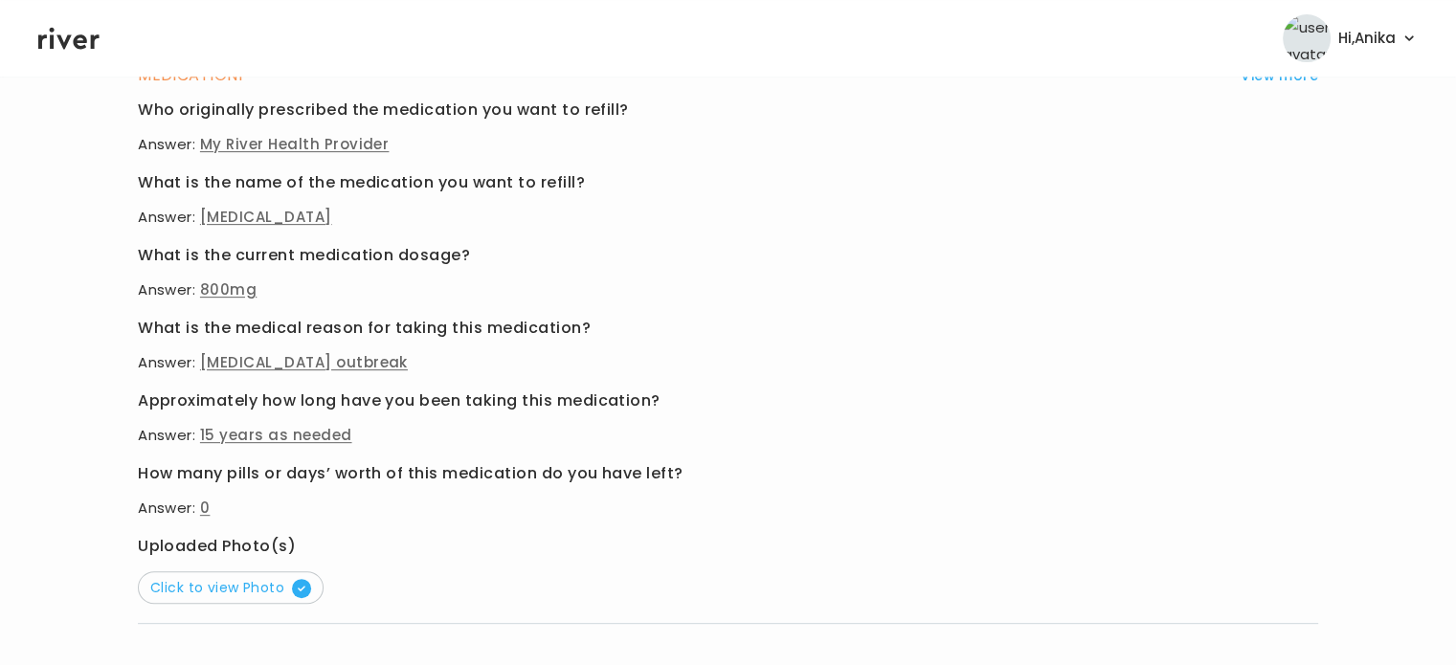
scroll to position [769, 0]
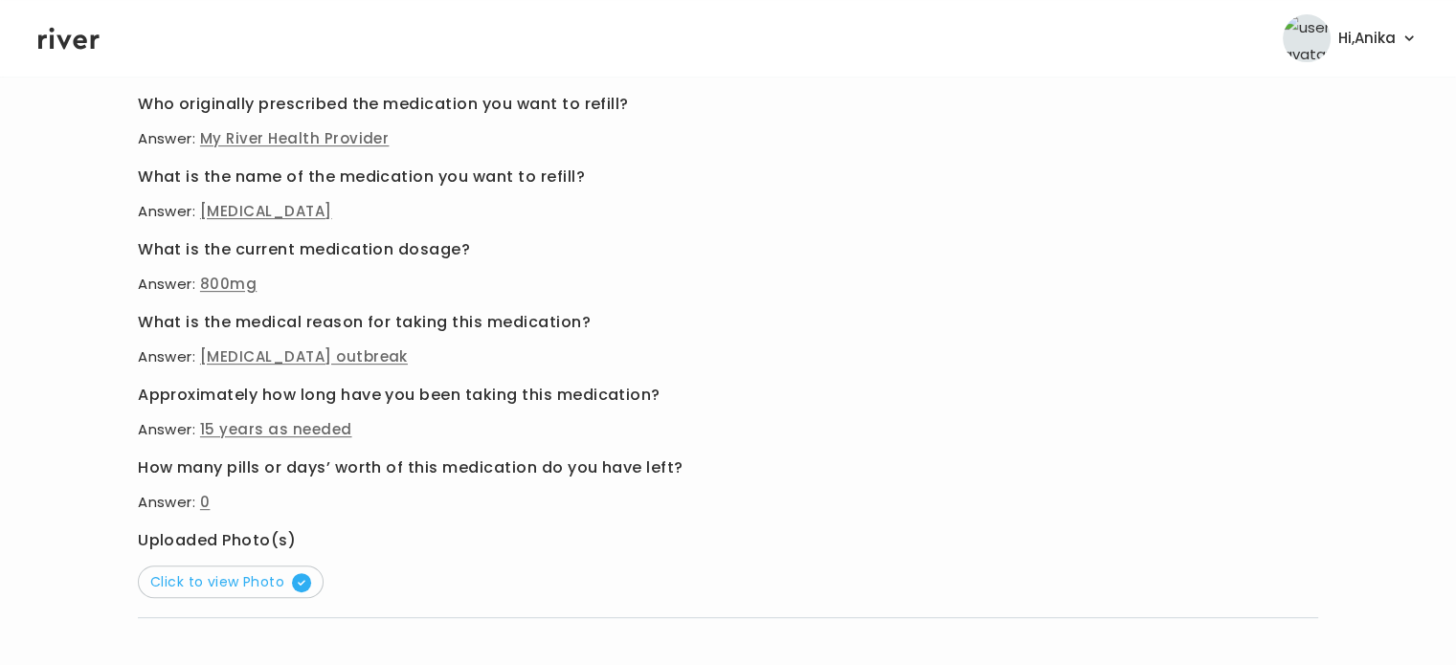
click at [259, 592] on button "Click to view Photo" at bounding box center [231, 582] width 186 height 33
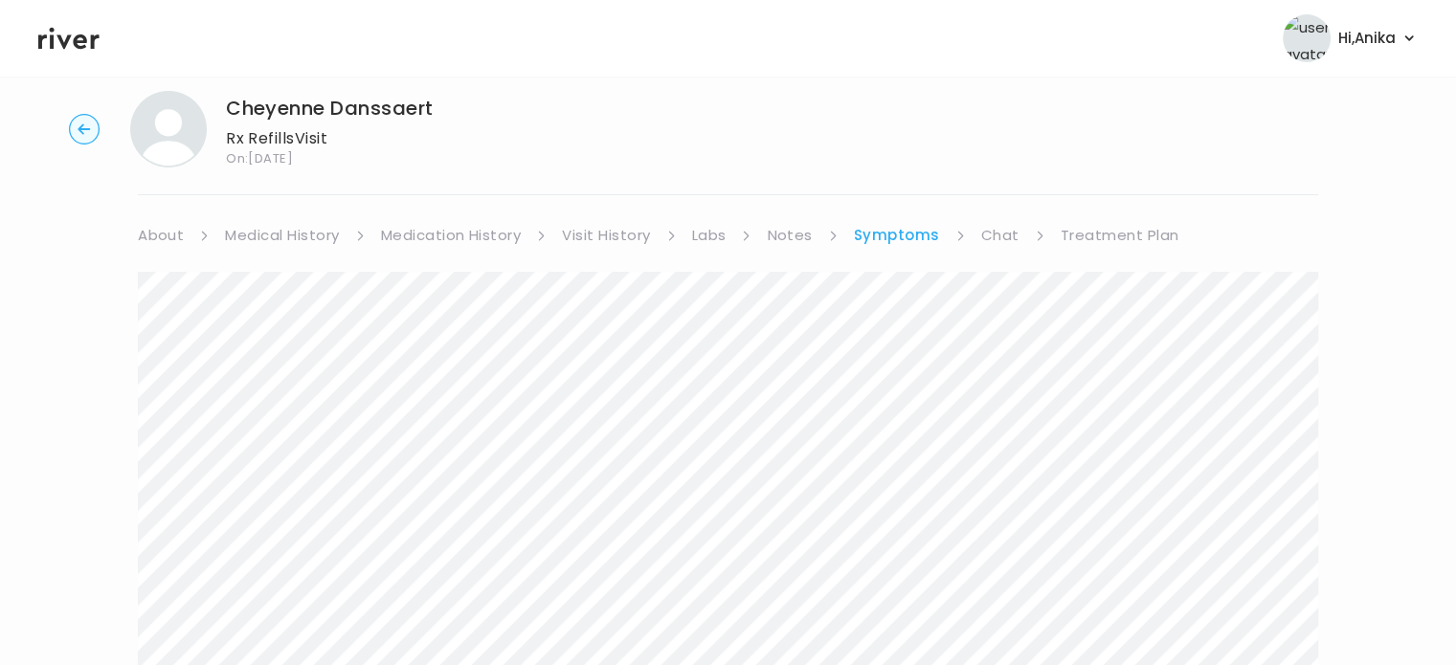
scroll to position [0, 0]
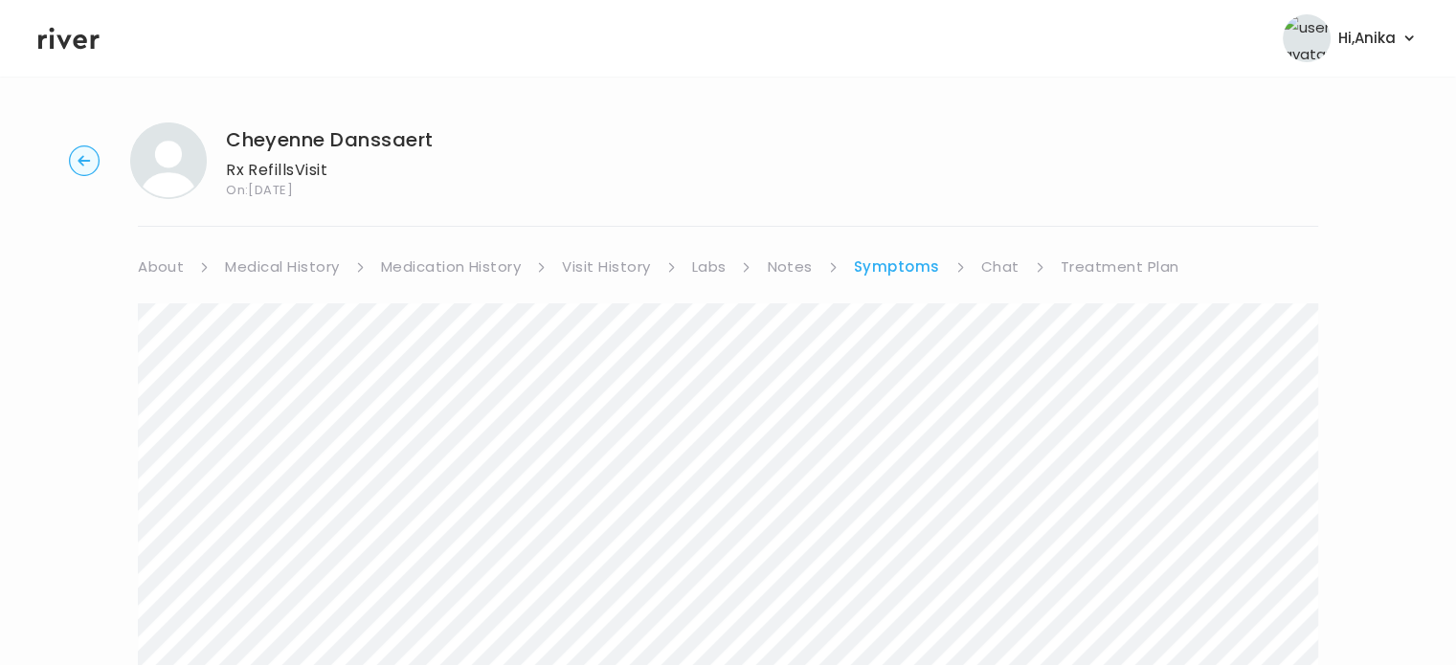
click at [521, 267] on link "Medication History" at bounding box center [451, 267] width 141 height 27
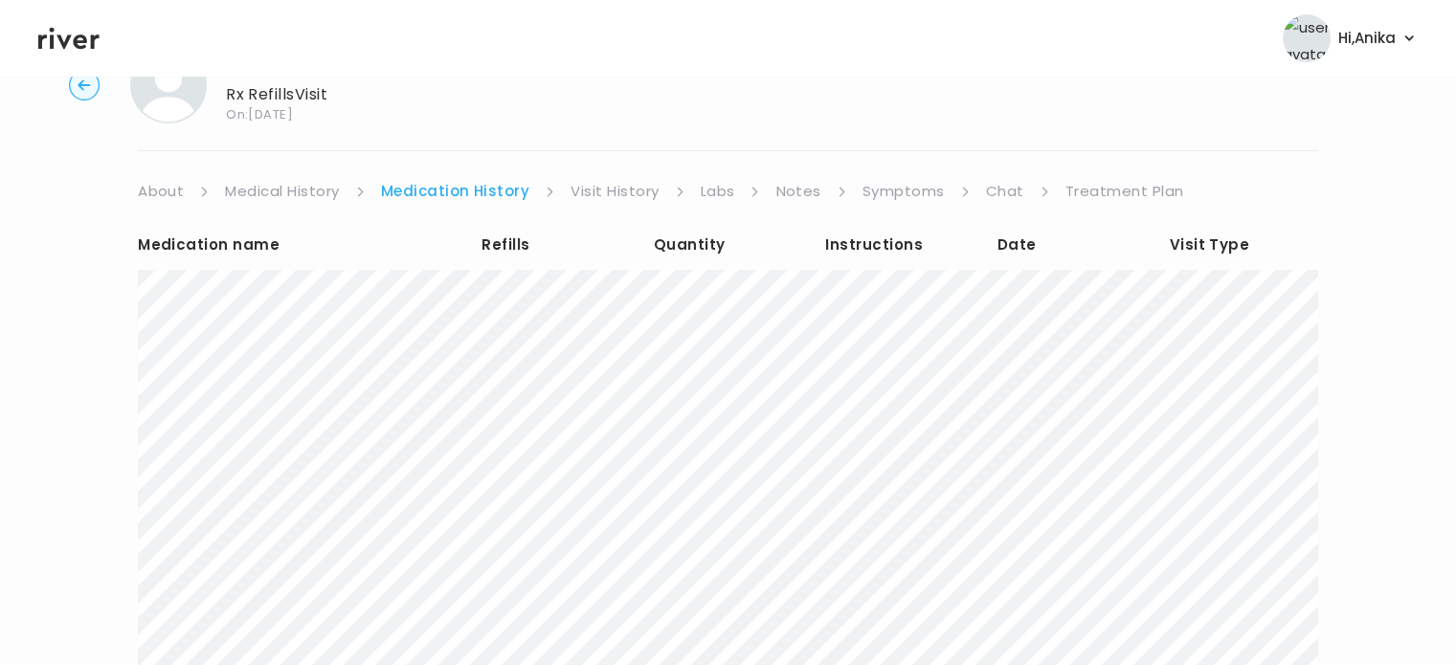
scroll to position [72, 0]
click at [618, 189] on link "Visit History" at bounding box center [615, 195] width 88 height 27
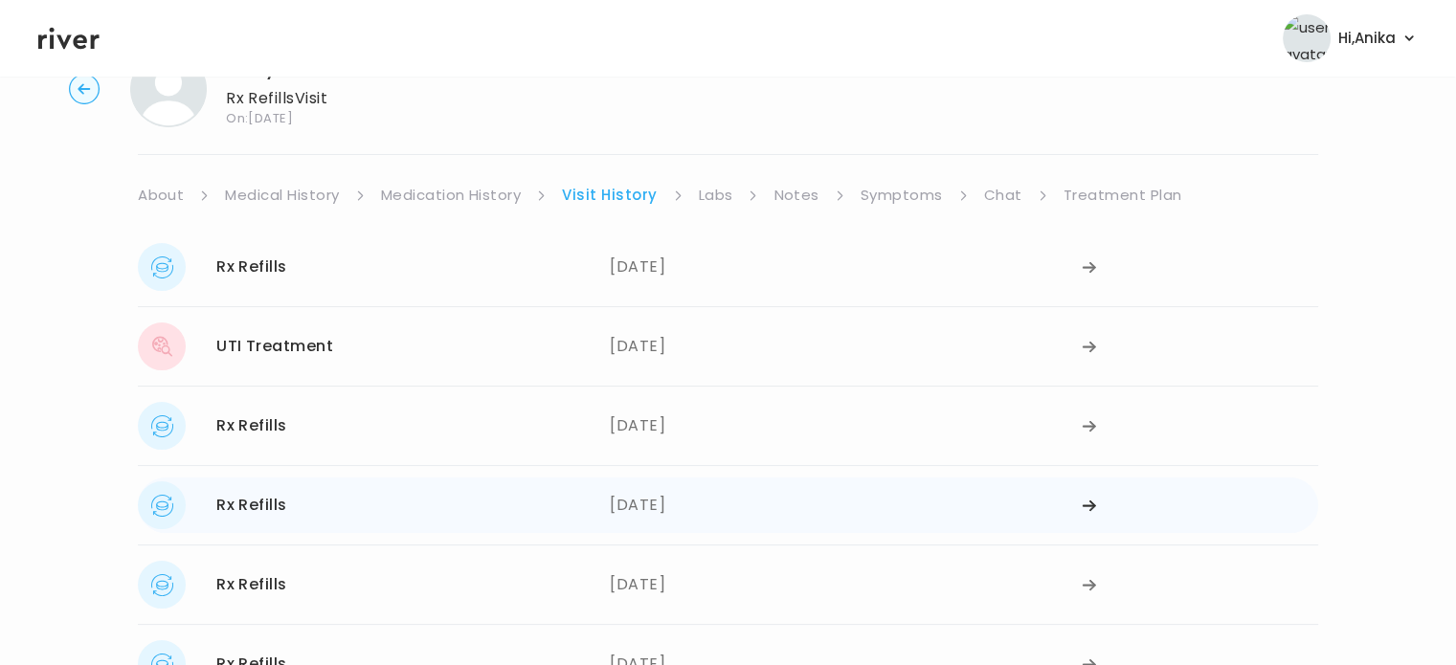
click at [664, 507] on div "06/25/2025" at bounding box center [846, 506] width 472 height 48
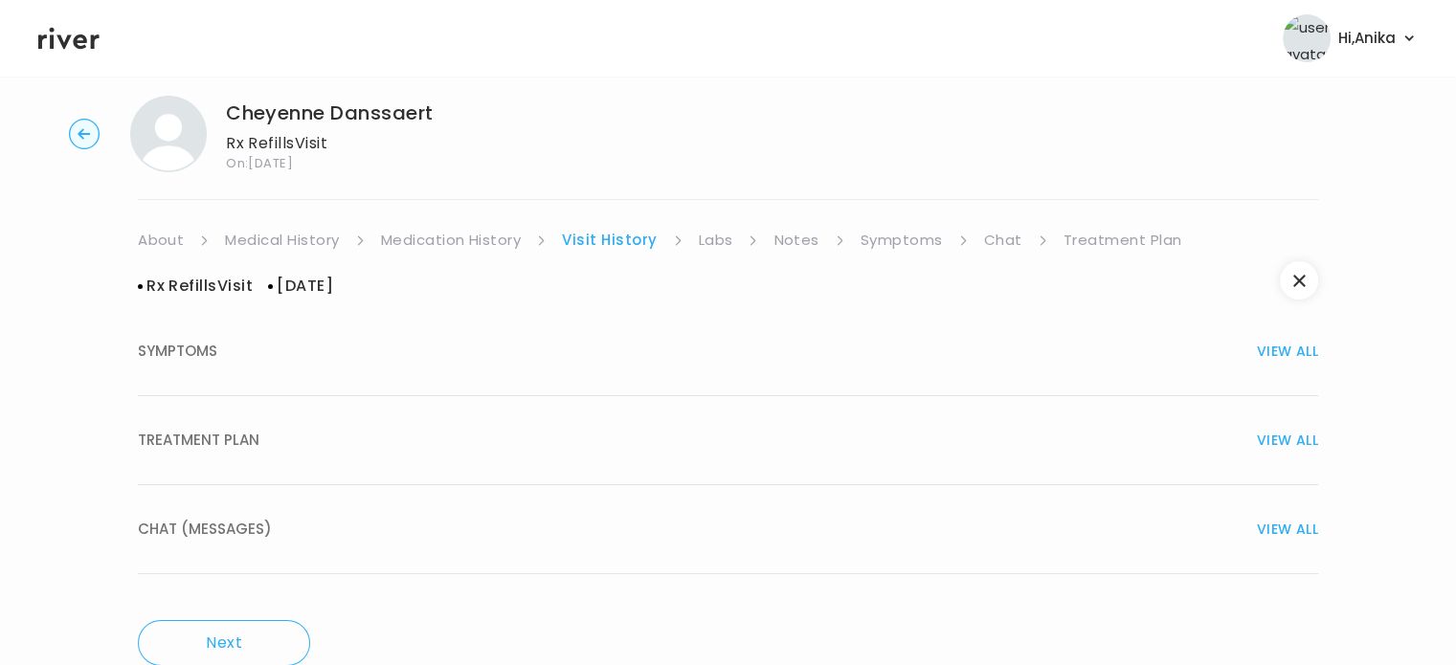
scroll to position [38, 0]
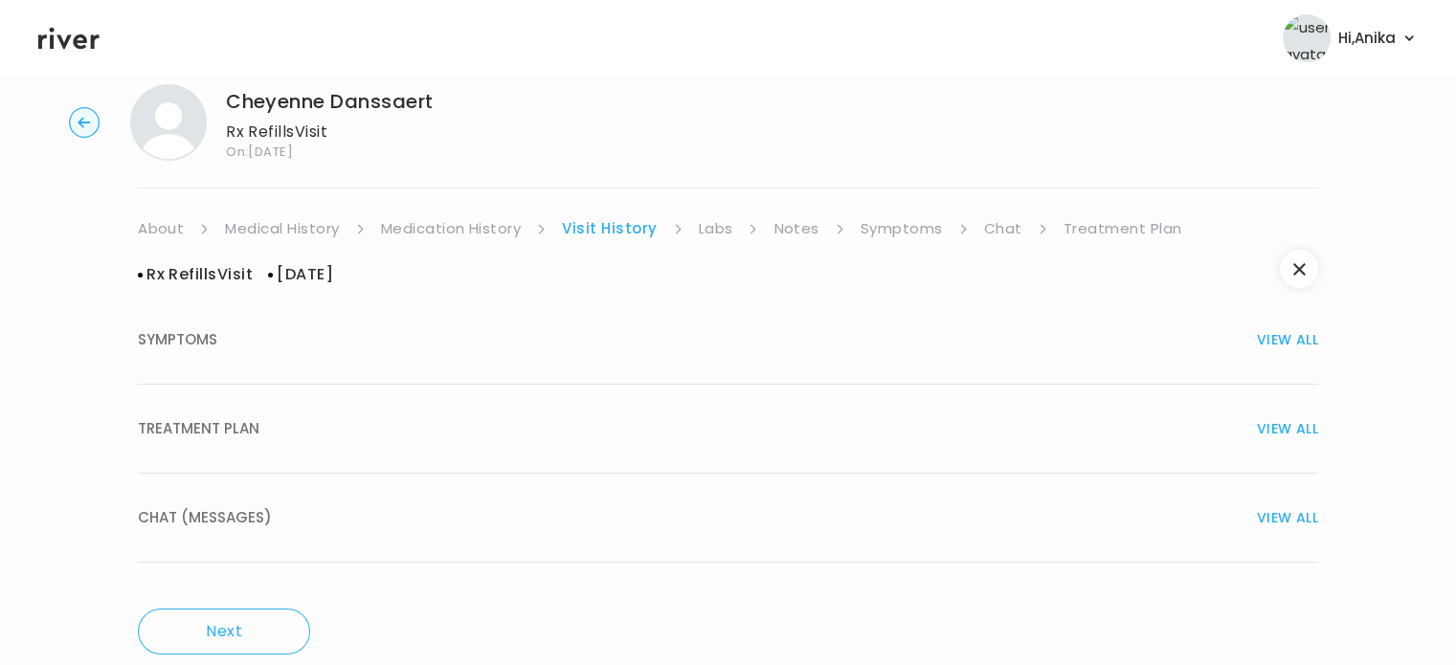
click at [672, 409] on button "TREATMENT PLAN VIEW ALL" at bounding box center [728, 429] width 1181 height 89
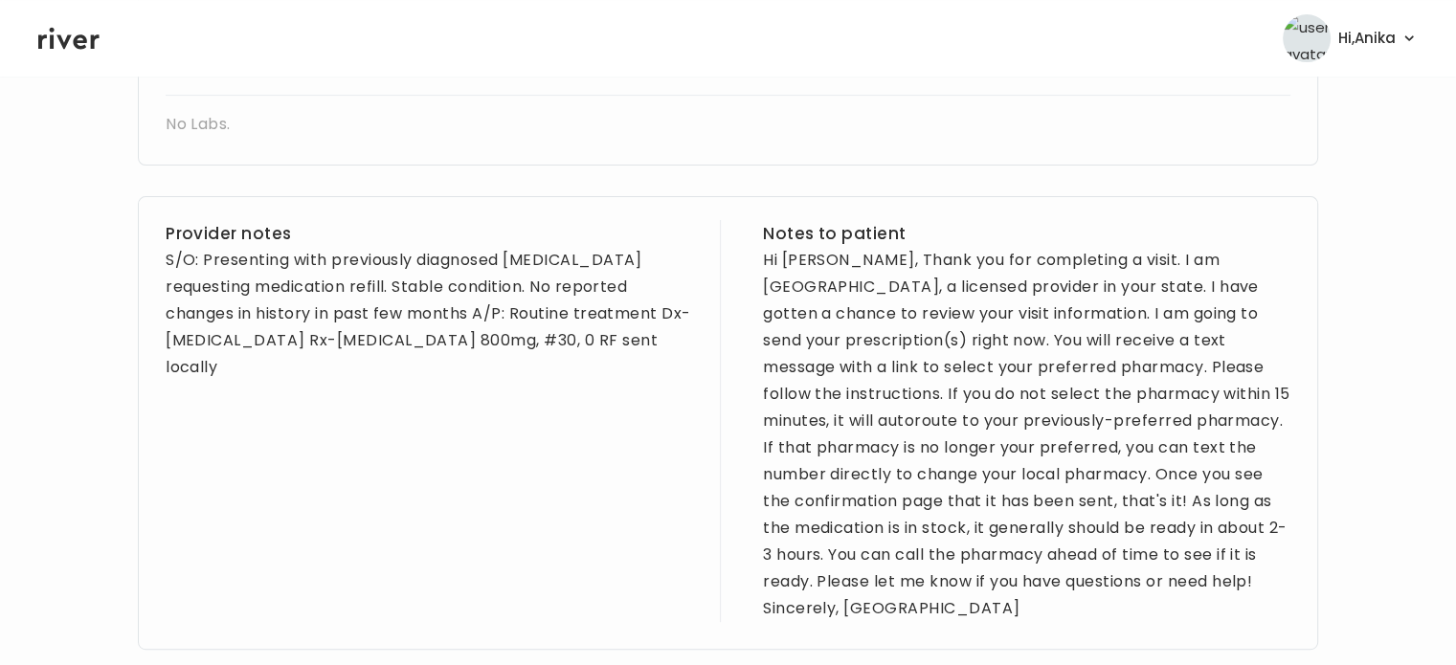
scroll to position [694, 0]
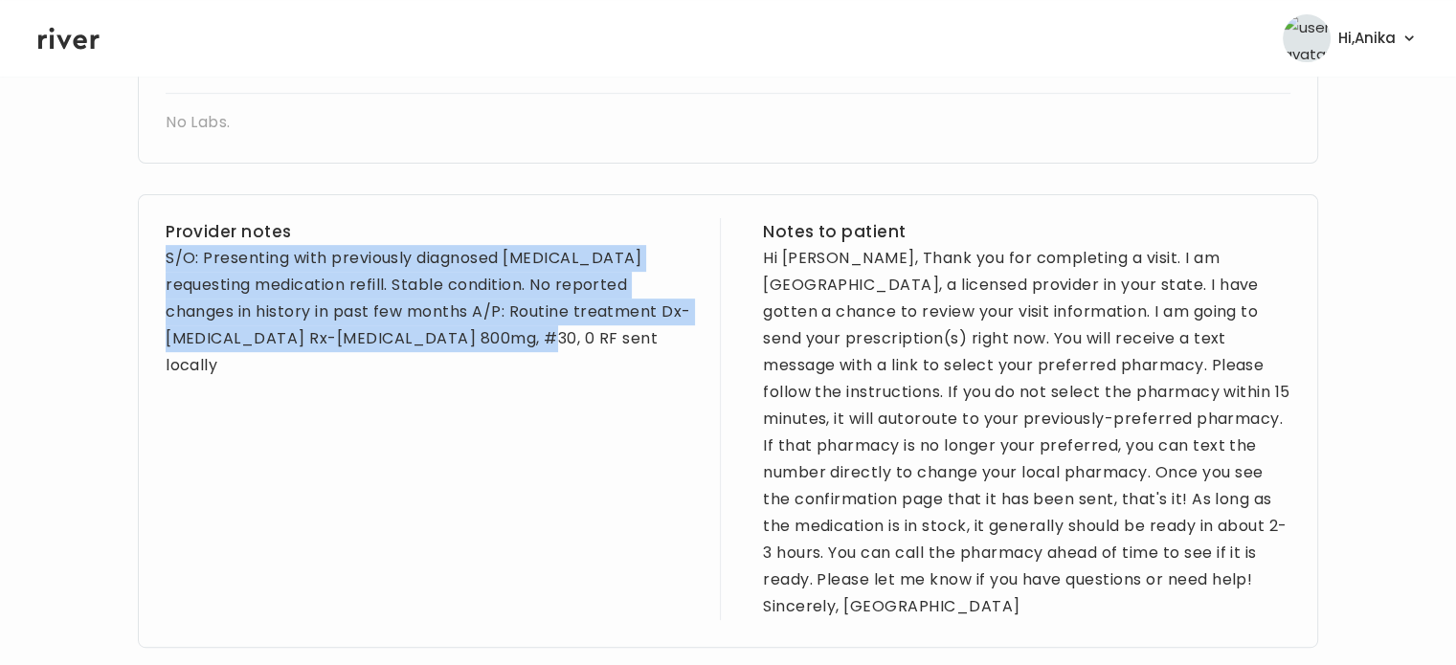
drag, startPoint x: 533, startPoint y: 352, endPoint x: 169, endPoint y: 272, distance: 373.6
click at [169, 272] on div "S/O: Presenting with previously diagnosed Herpes requesting medication refill. …" at bounding box center [430, 312] width 528 height 134
copy div "S/O: Presenting with previously diagnosed Herpes requesting medication refill. …"
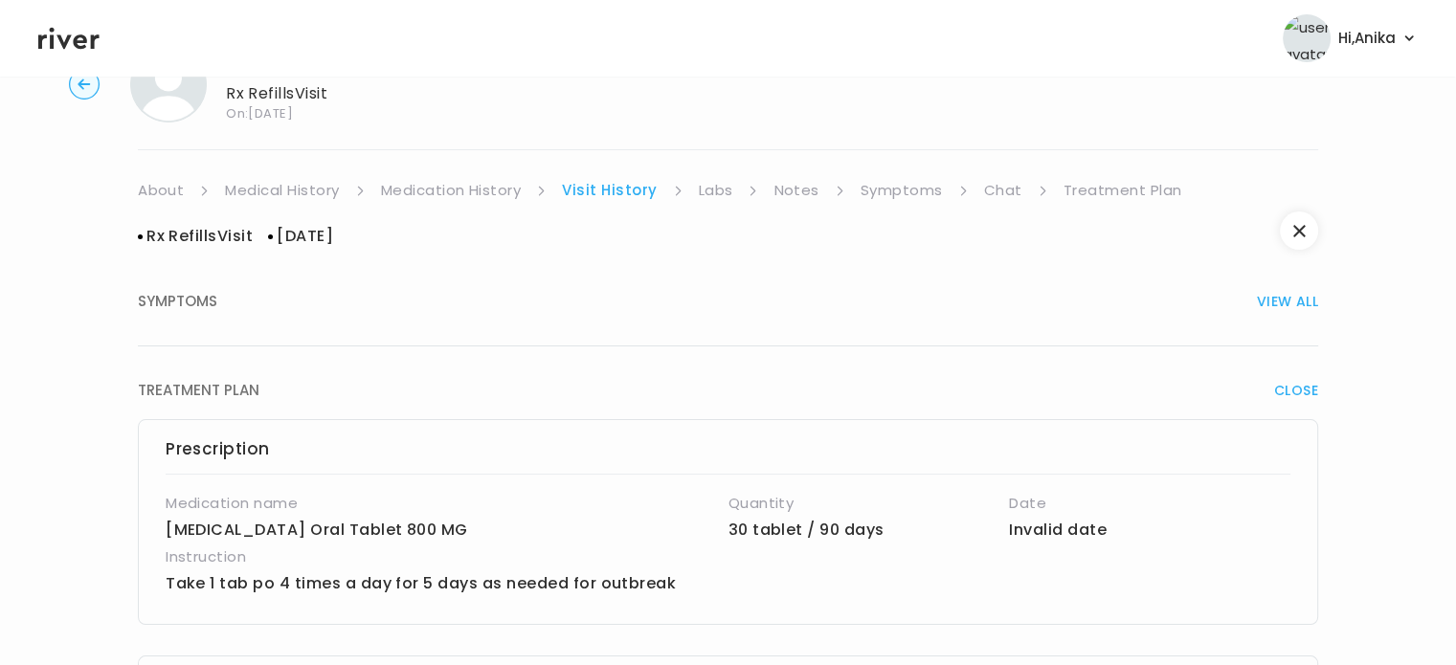
scroll to position [0, 0]
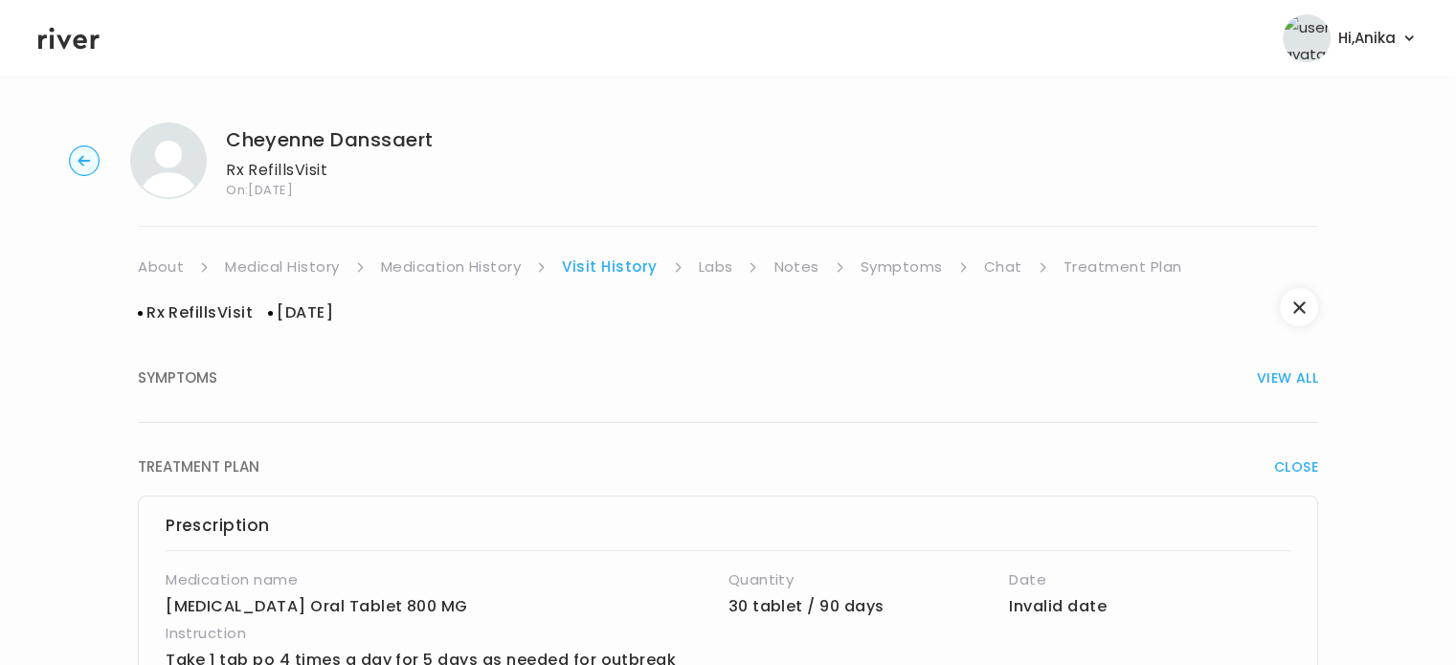
click at [517, 263] on link "Medication History" at bounding box center [451, 267] width 141 height 27
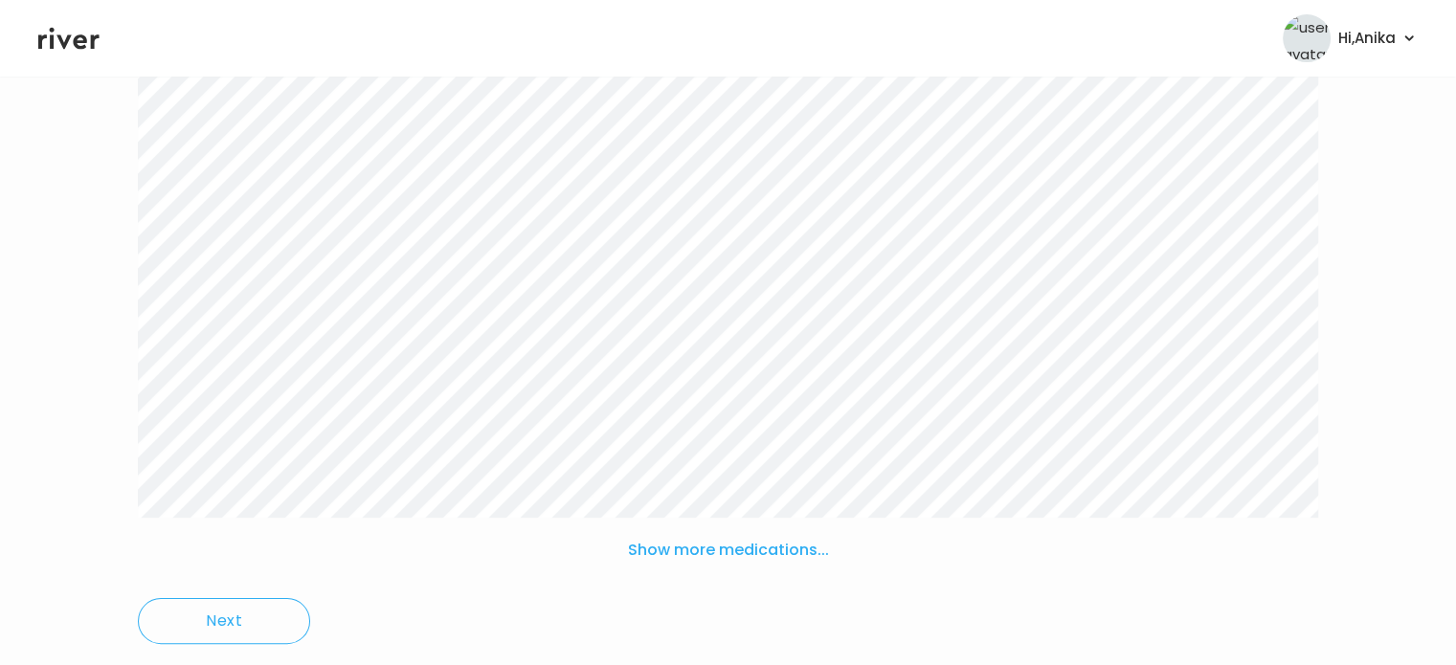
scroll to position [309, 0]
click at [717, 551] on button "Show more medications..." at bounding box center [728, 540] width 216 height 42
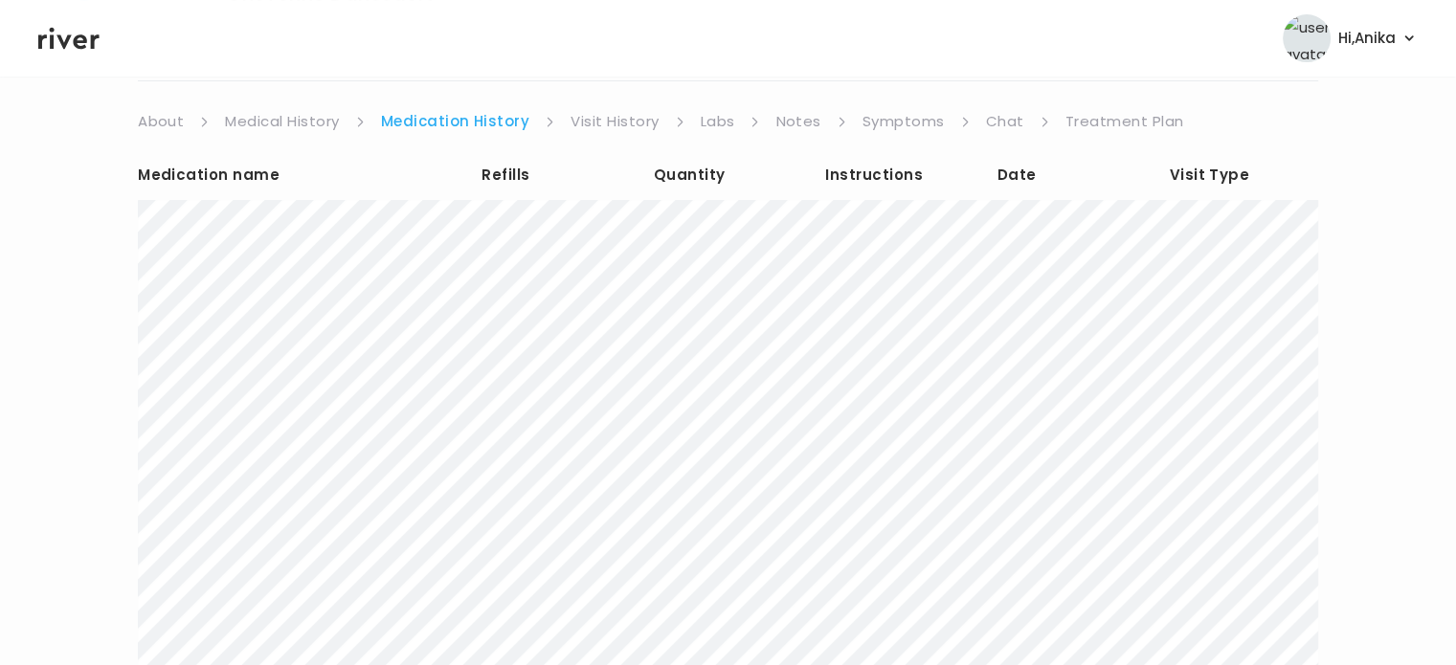
scroll to position [21, 0]
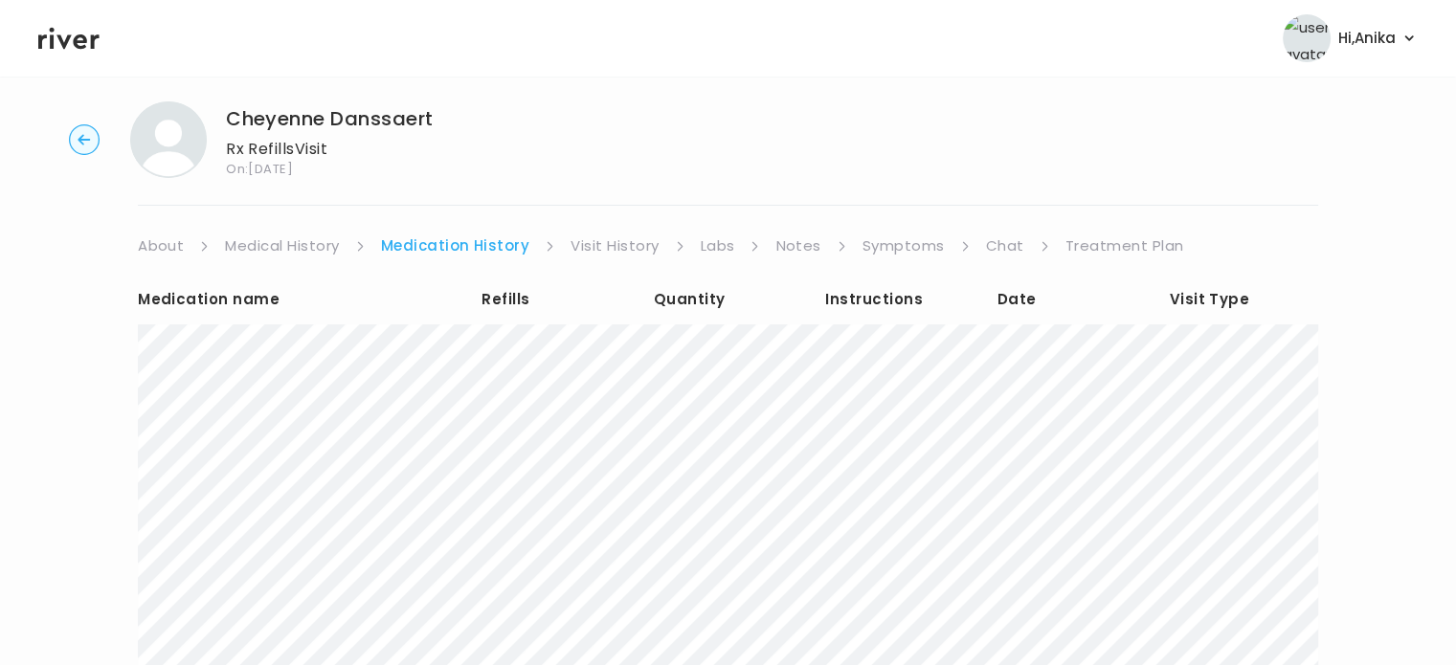
click at [901, 248] on link "Symptoms" at bounding box center [904, 246] width 82 height 27
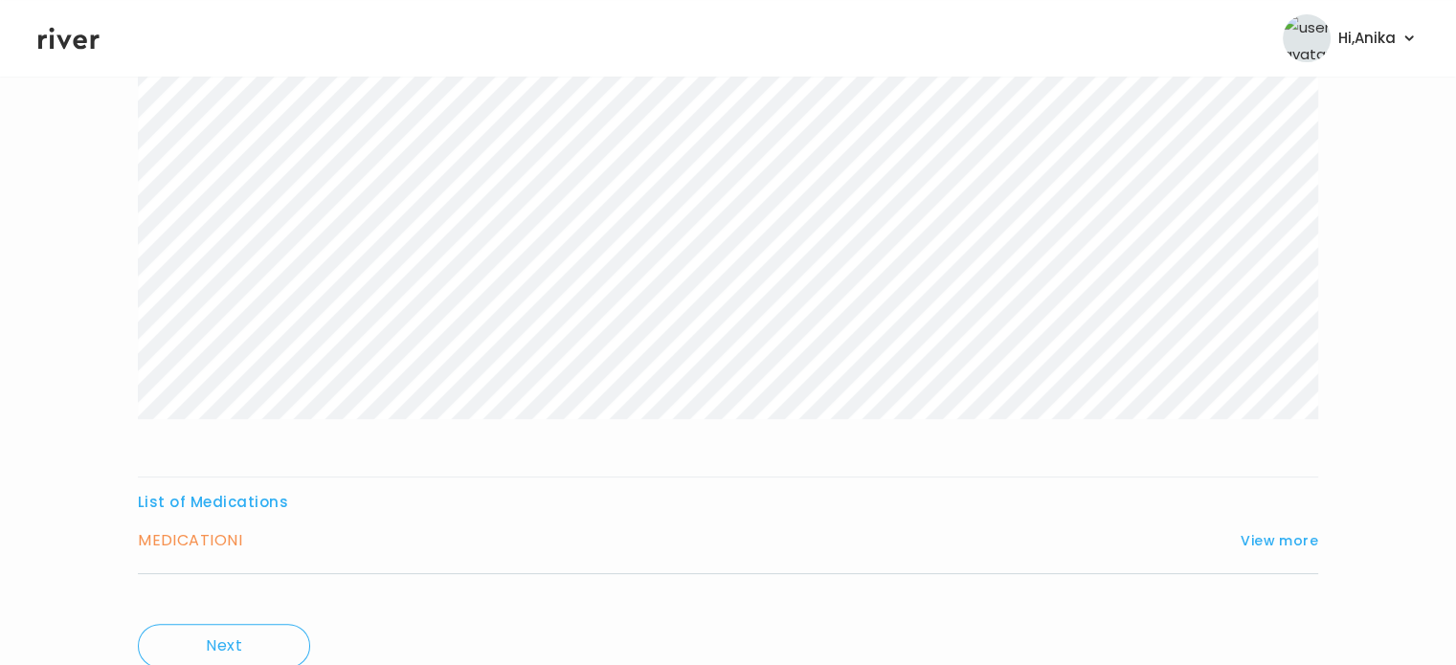
scroll to position [372, 0]
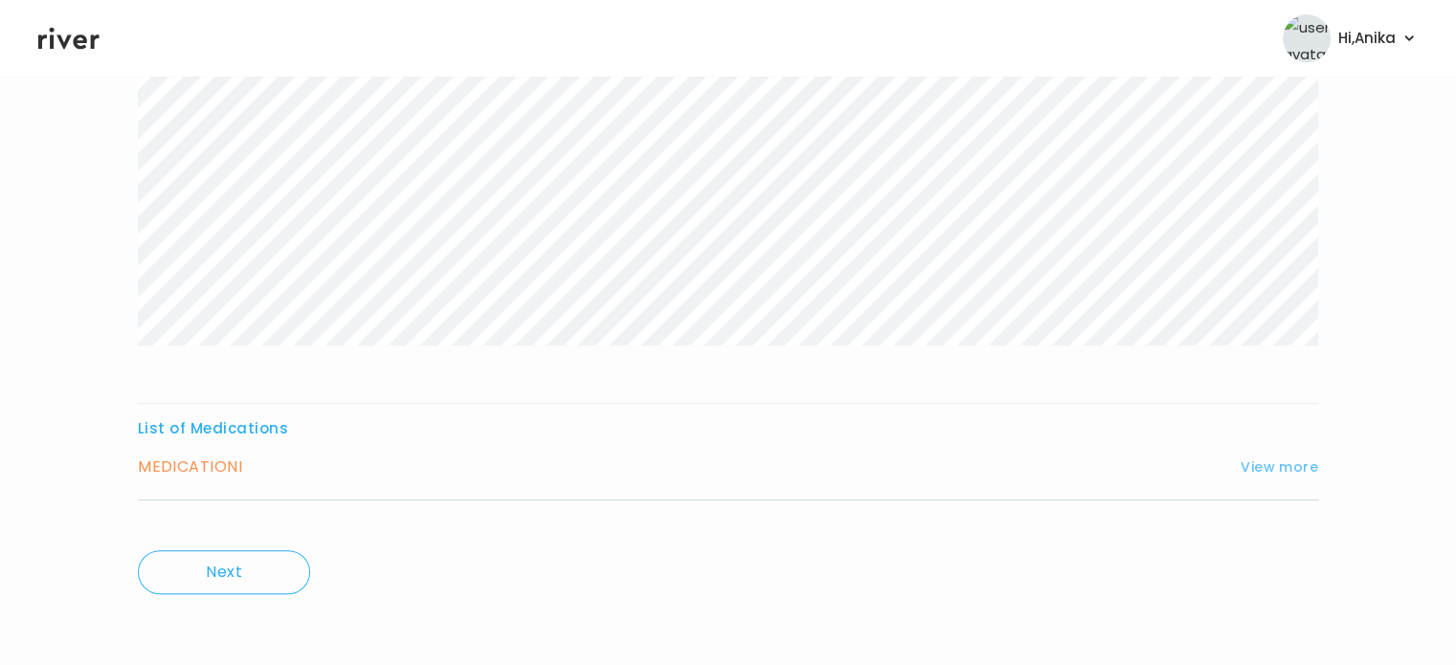
click at [1256, 466] on button "View more" at bounding box center [1280, 467] width 78 height 23
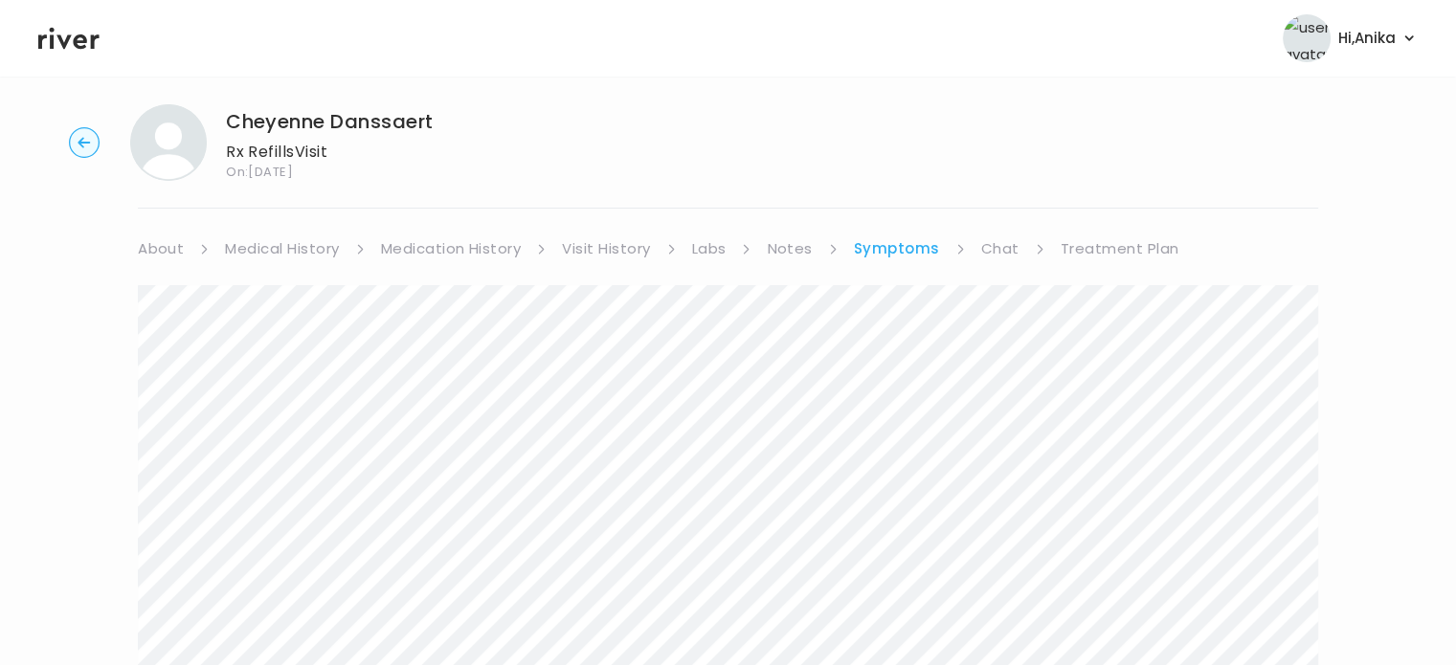
scroll to position [0, 0]
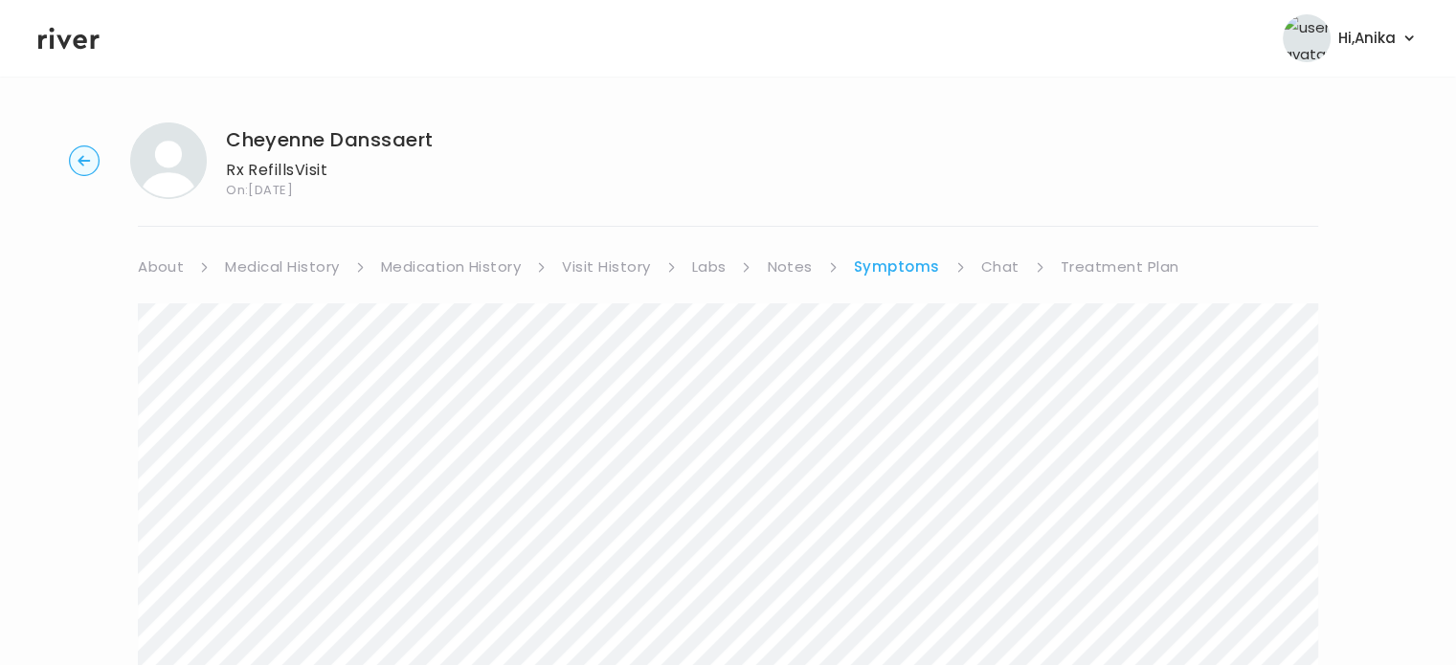
click at [1125, 261] on link "Treatment Plan" at bounding box center [1120, 267] width 119 height 27
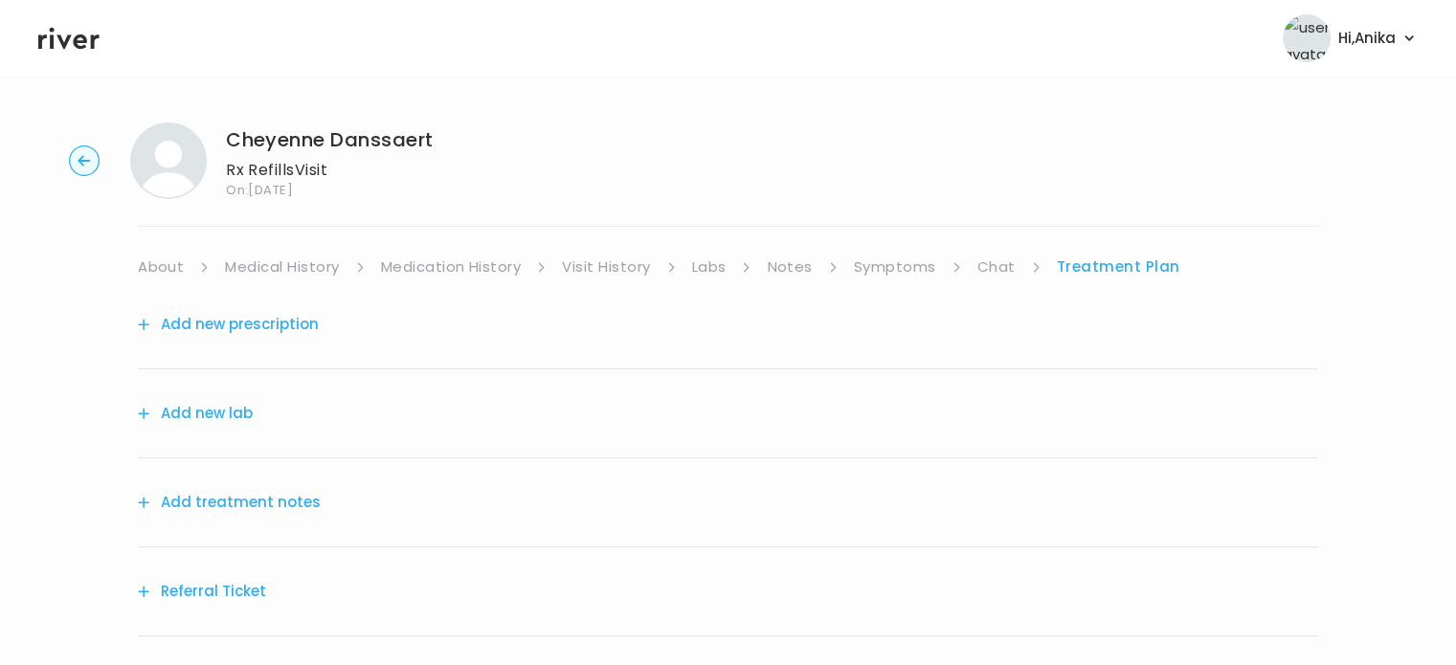
click at [287, 497] on button "Add treatment notes" at bounding box center [229, 502] width 183 height 27
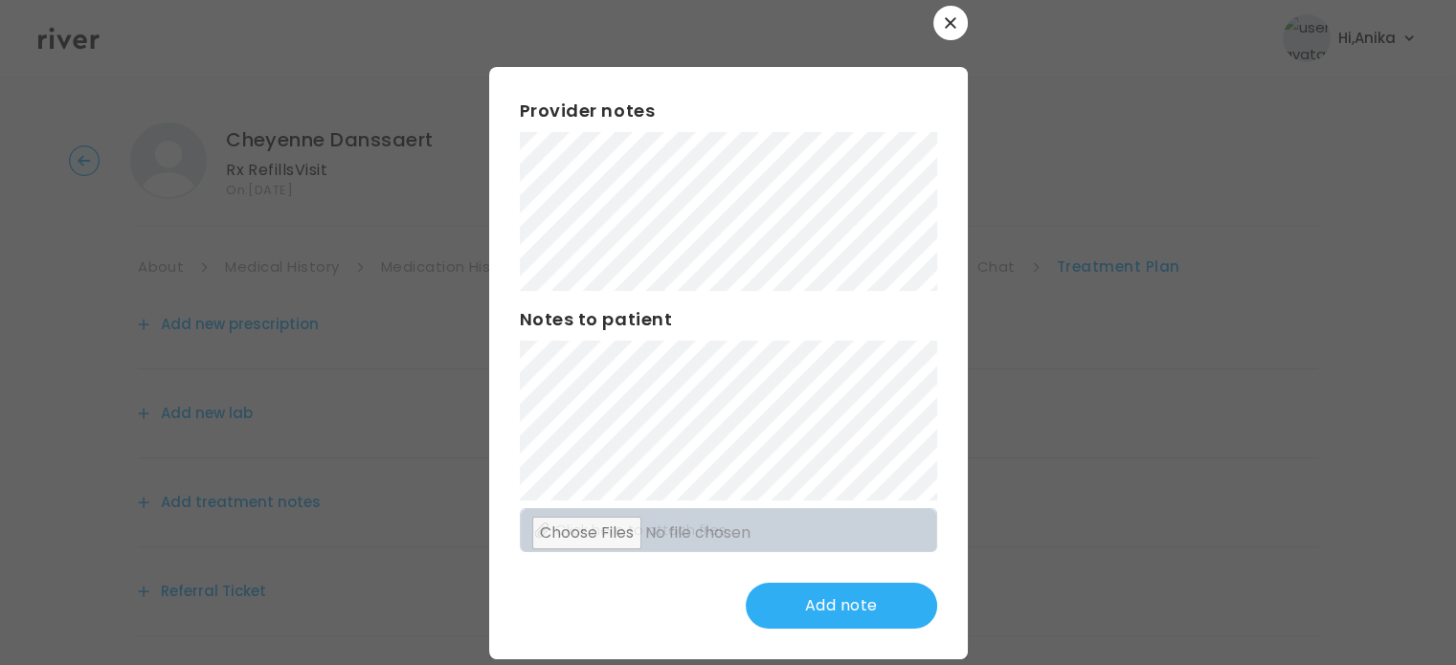
scroll to position [30, 0]
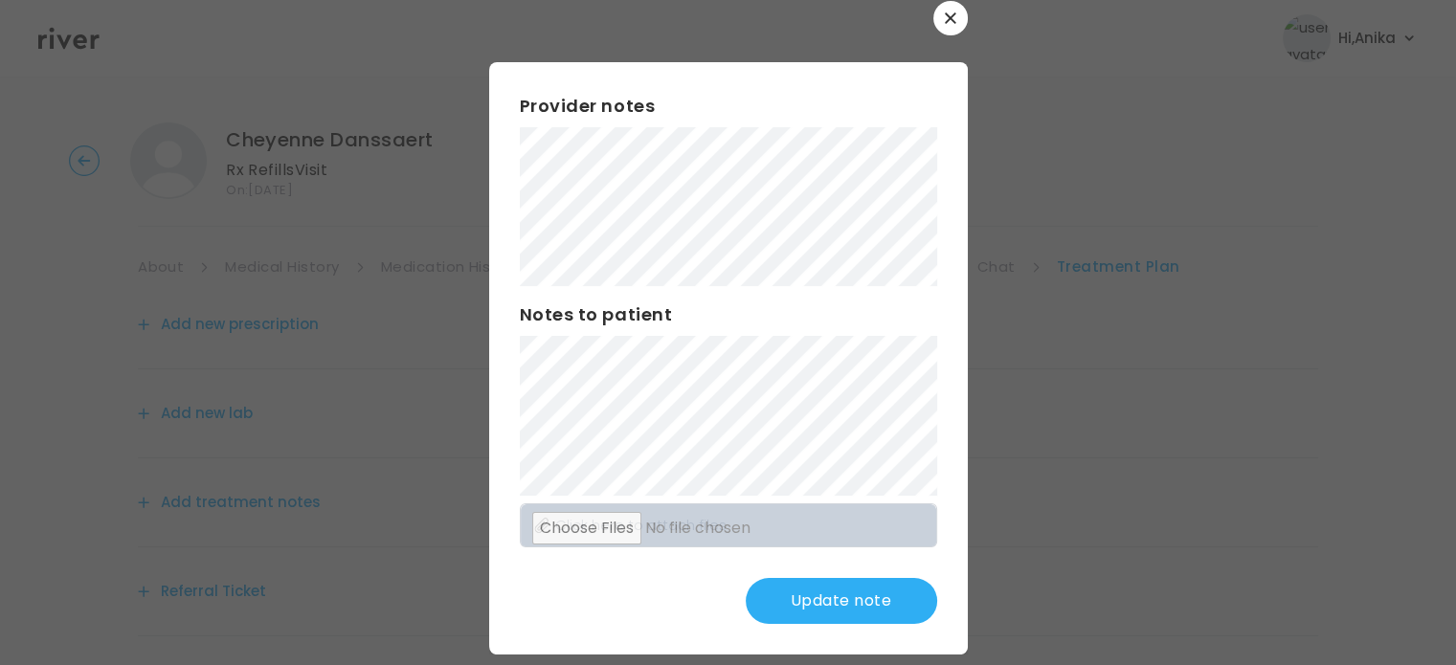
click at [797, 592] on button "Update note" at bounding box center [842, 601] width 192 height 46
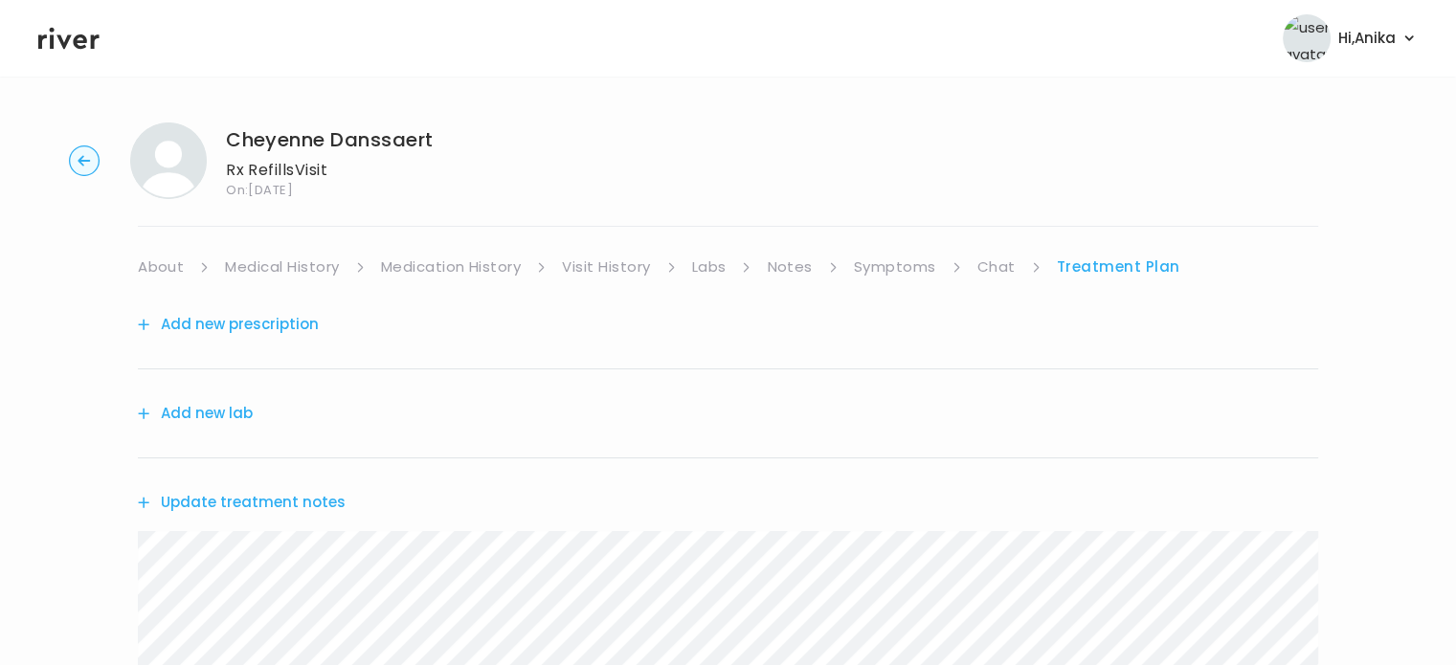
click at [287, 506] on button "Update treatment notes" at bounding box center [242, 502] width 208 height 27
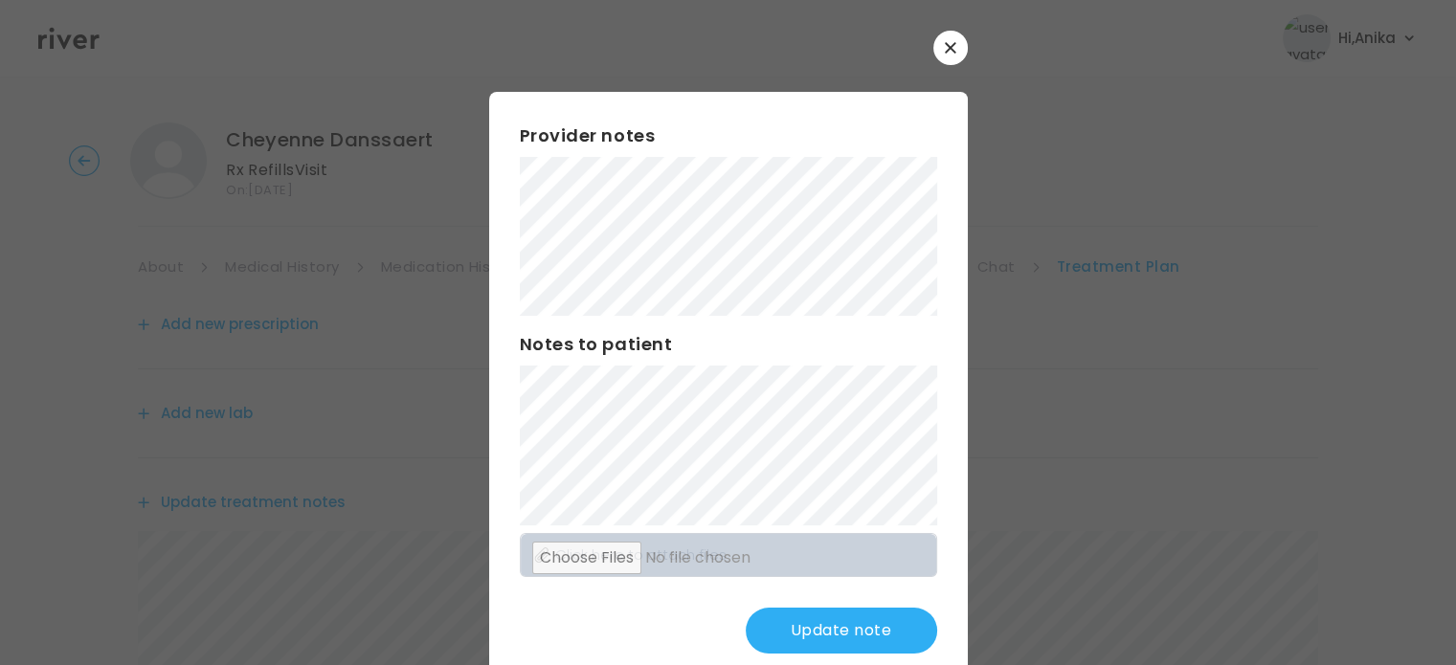
click at [819, 617] on button "Update note" at bounding box center [842, 631] width 192 height 46
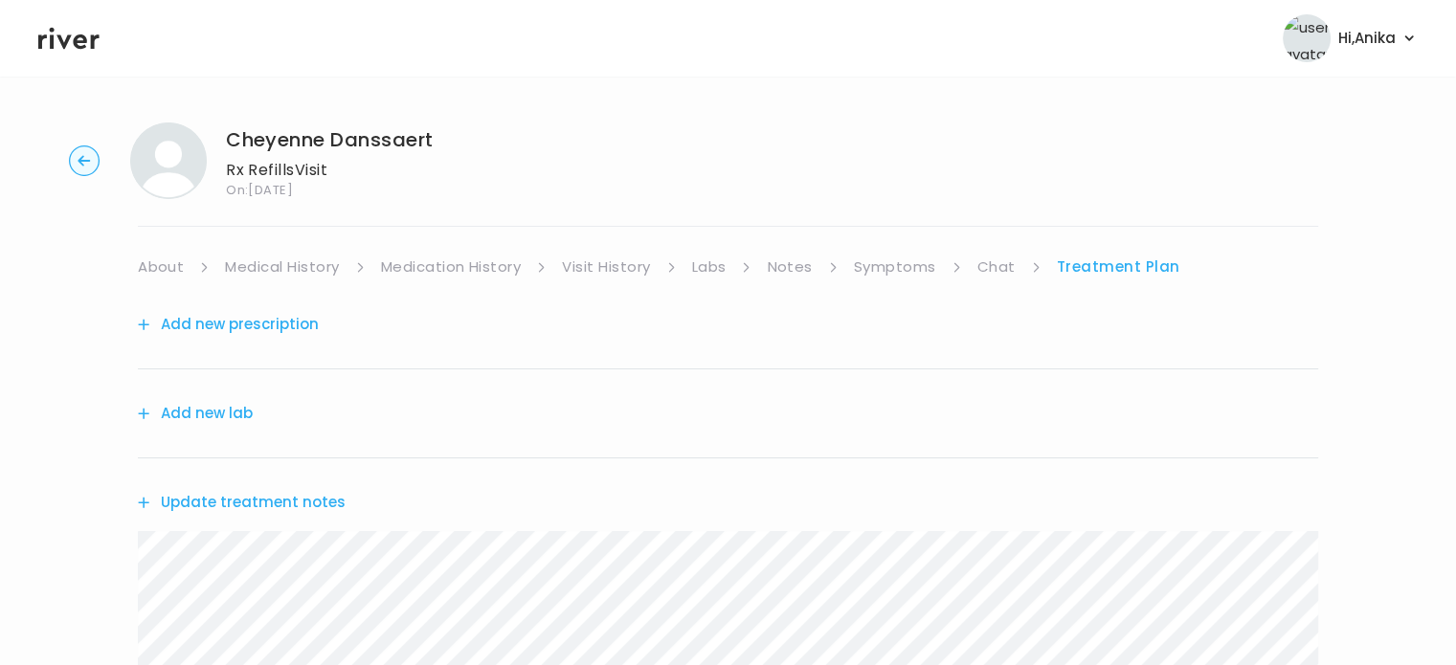
click at [263, 328] on button "Add new prescription" at bounding box center [228, 324] width 181 height 27
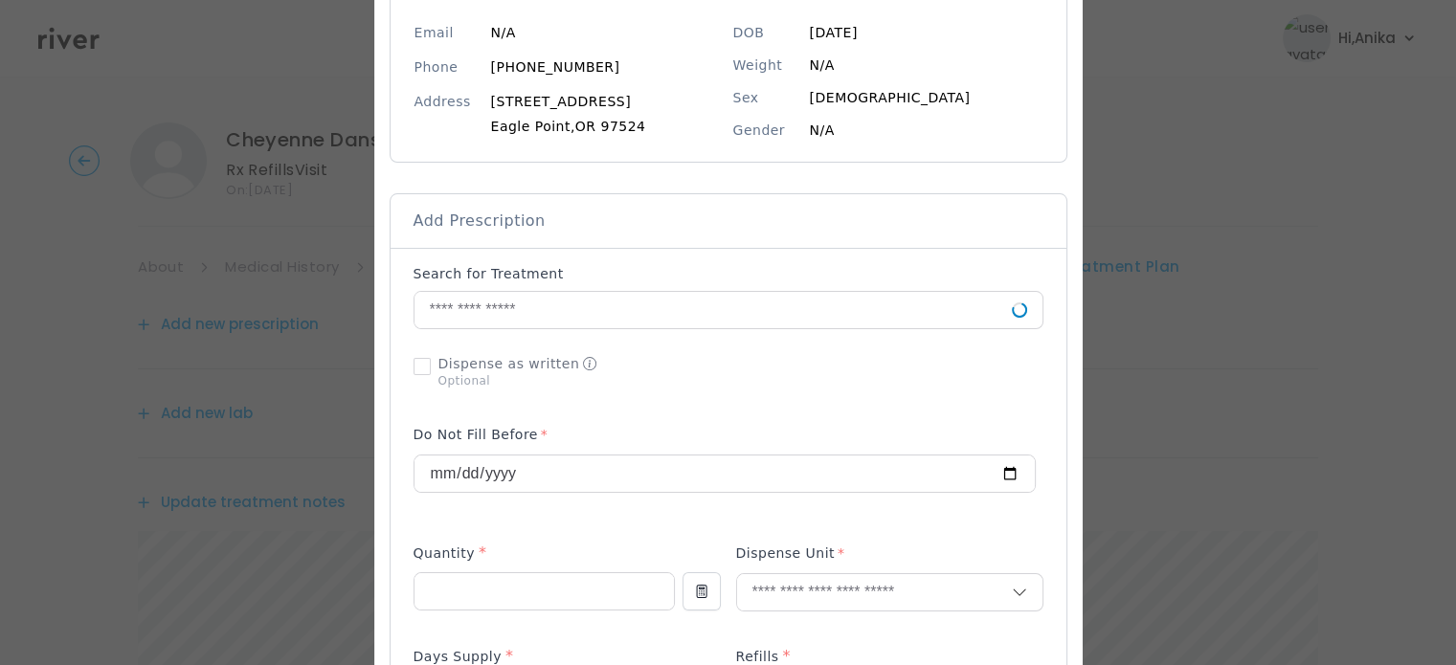
scroll to position [293, 0]
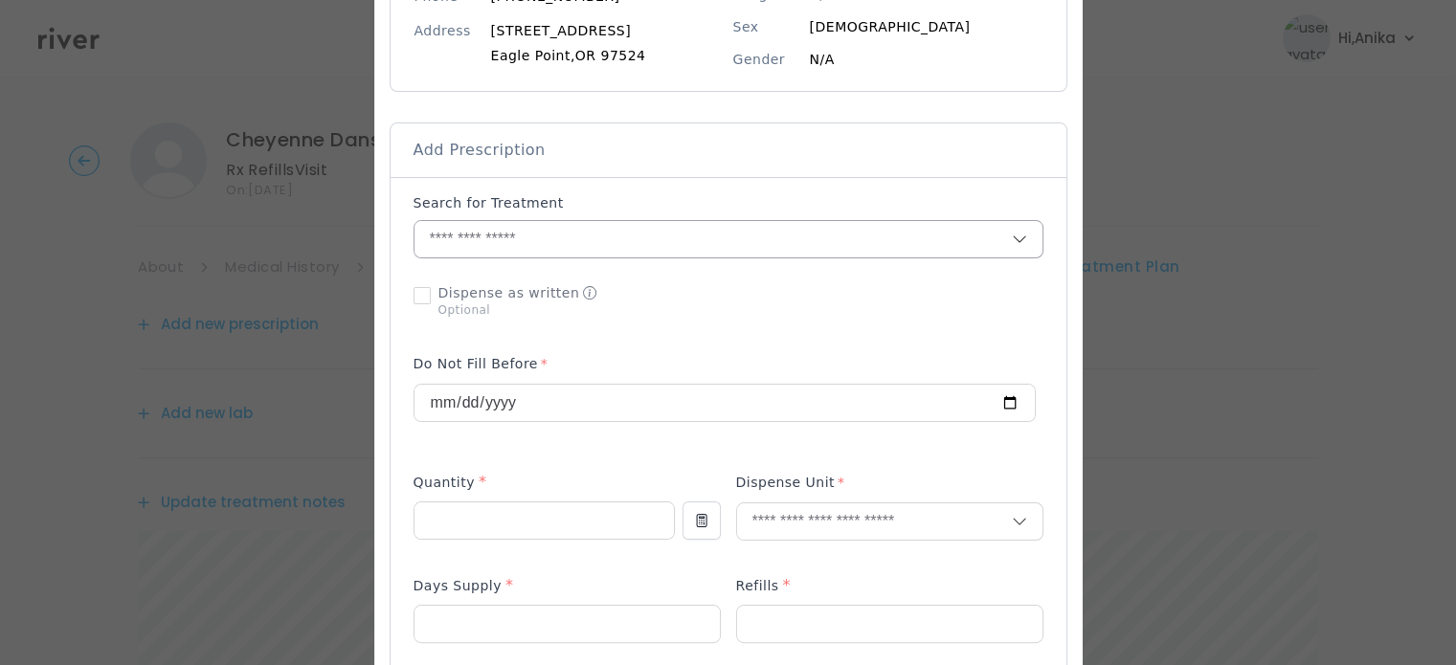
click at [604, 246] on input "text" at bounding box center [713, 239] width 597 height 36
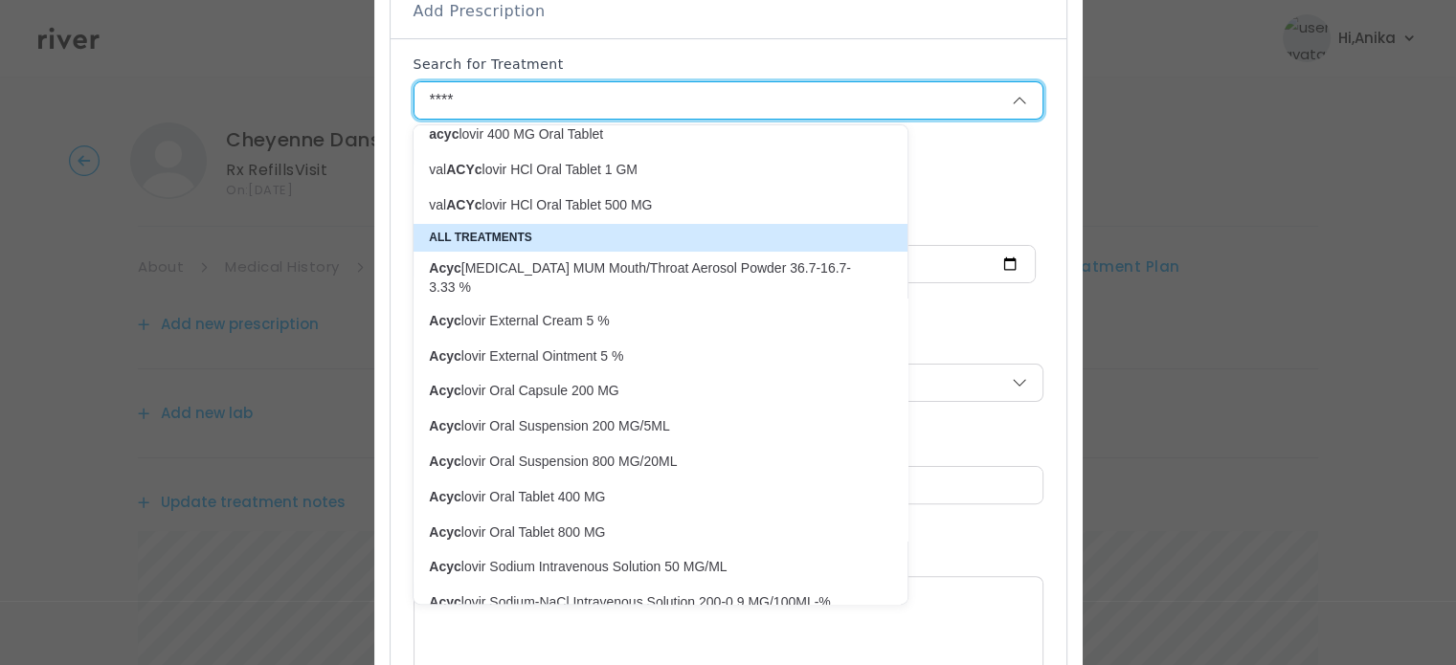
scroll to position [437, 0]
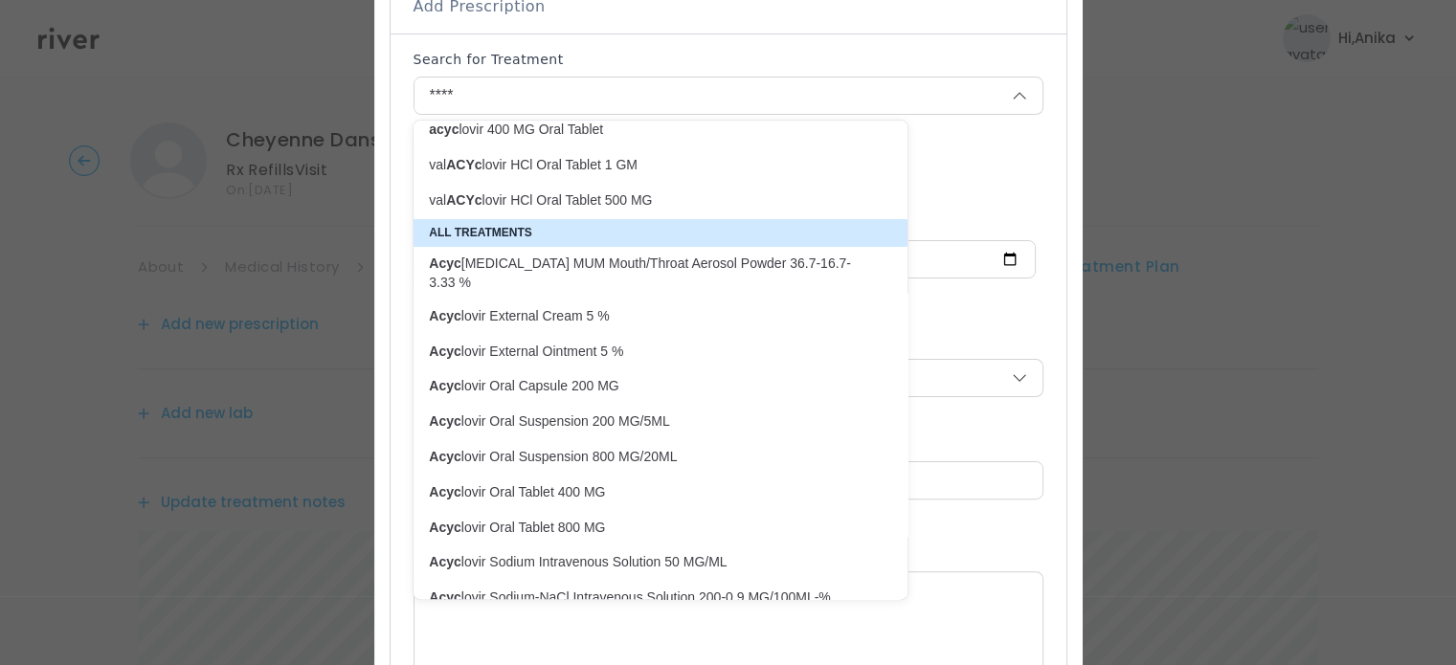
click at [540, 519] on p "Acyc lovir Oral Tablet 800 MG" at bounding box center [649, 528] width 440 height 18
type input "**********"
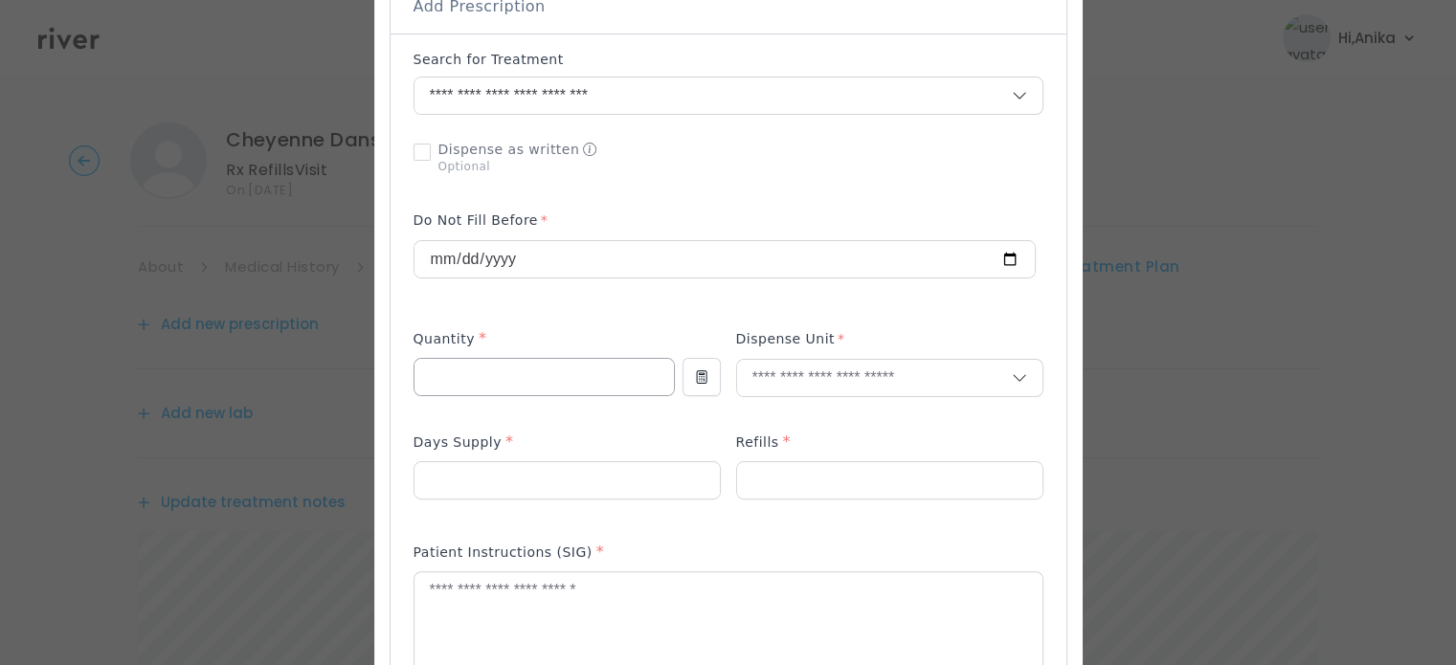
click at [515, 378] on input "number" at bounding box center [544, 377] width 259 height 36
type input "**"
click at [807, 386] on input "text" at bounding box center [874, 378] width 275 height 36
click at [804, 428] on p "Each" at bounding box center [890, 419] width 252 height 28
click at [794, 394] on input "text" at bounding box center [874, 378] width 275 height 36
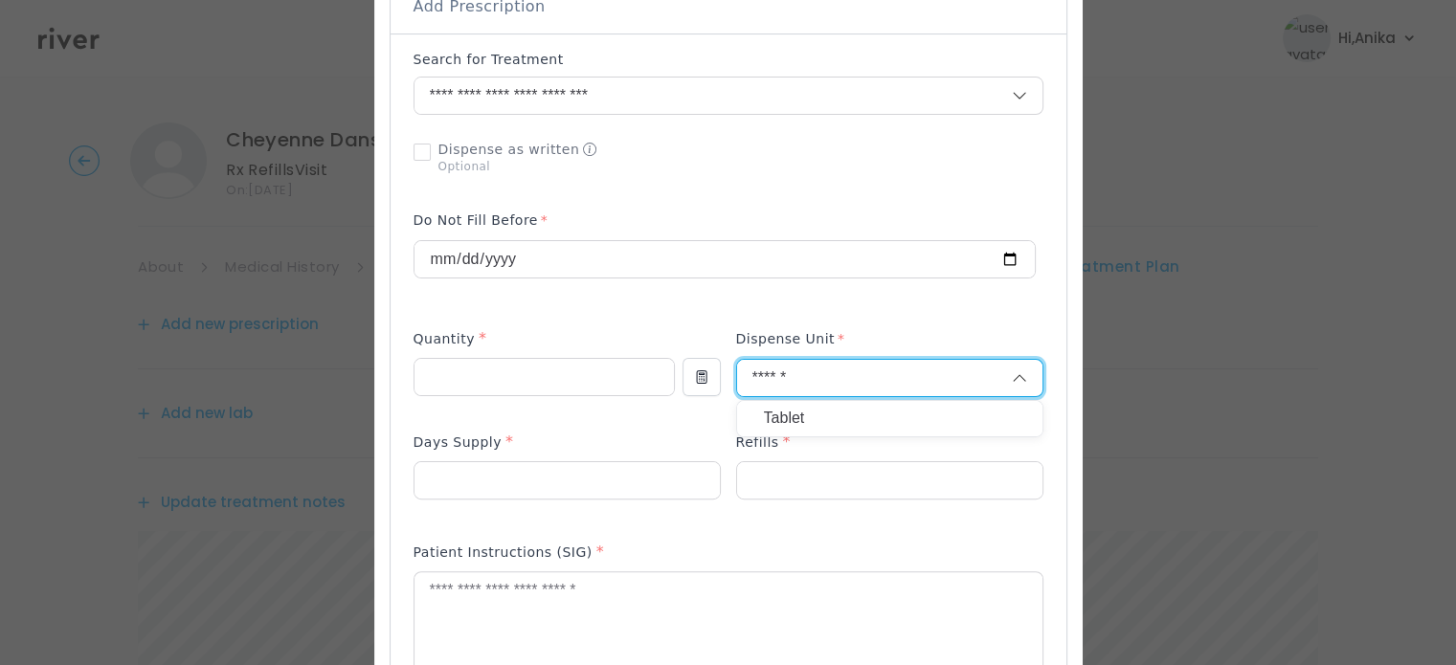
type input "******"
click at [786, 413] on p "Tablet" at bounding box center [890, 419] width 252 height 28
click at [787, 412] on div "Tablet" at bounding box center [889, 418] width 307 height 37
click at [767, 469] on input "number" at bounding box center [889, 480] width 305 height 36
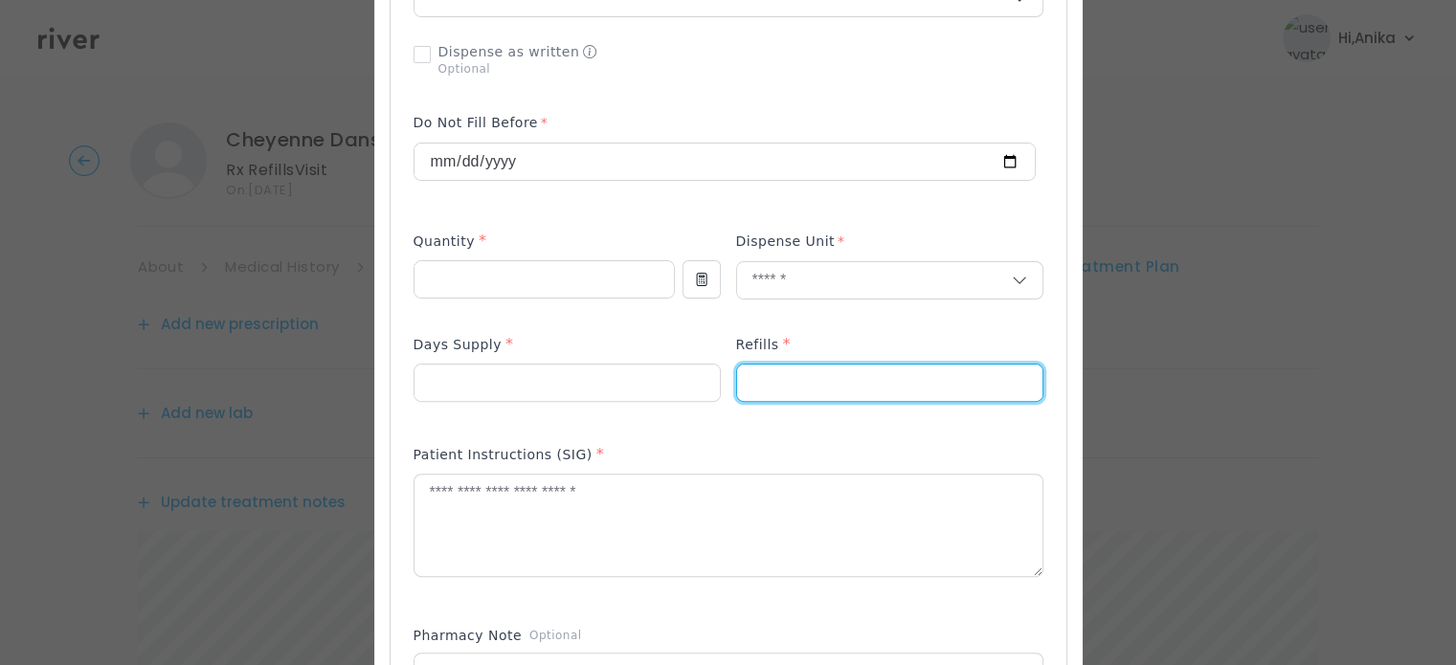
scroll to position [593, 0]
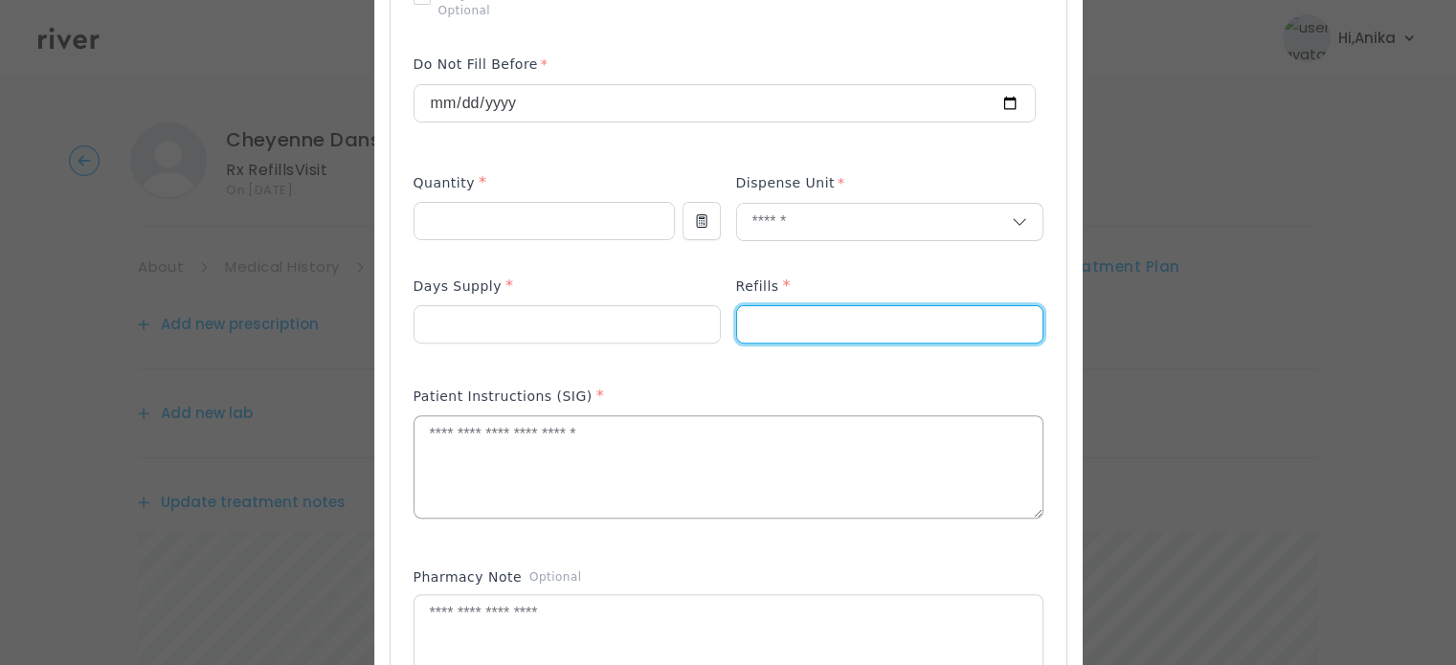
type input "*"
click at [526, 443] on textarea at bounding box center [729, 467] width 628 height 101
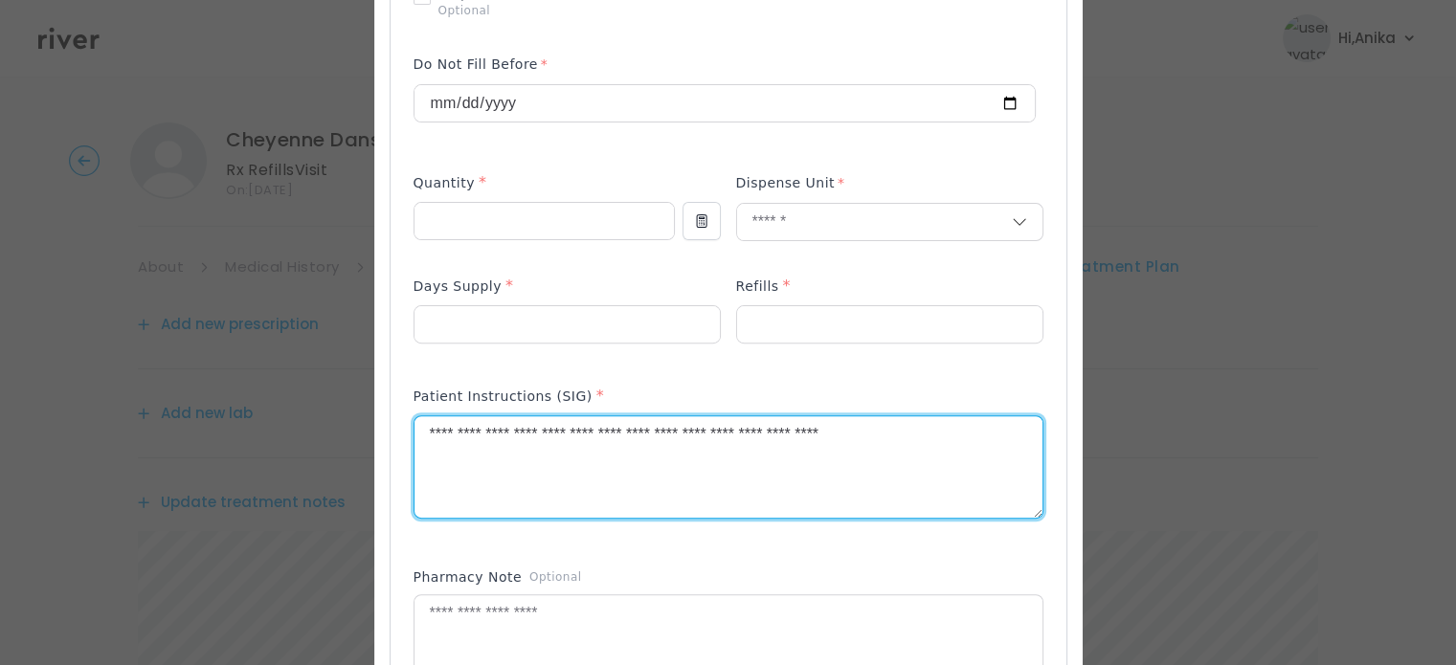
type textarea "**********"
click at [554, 335] on input "number" at bounding box center [567, 324] width 305 height 36
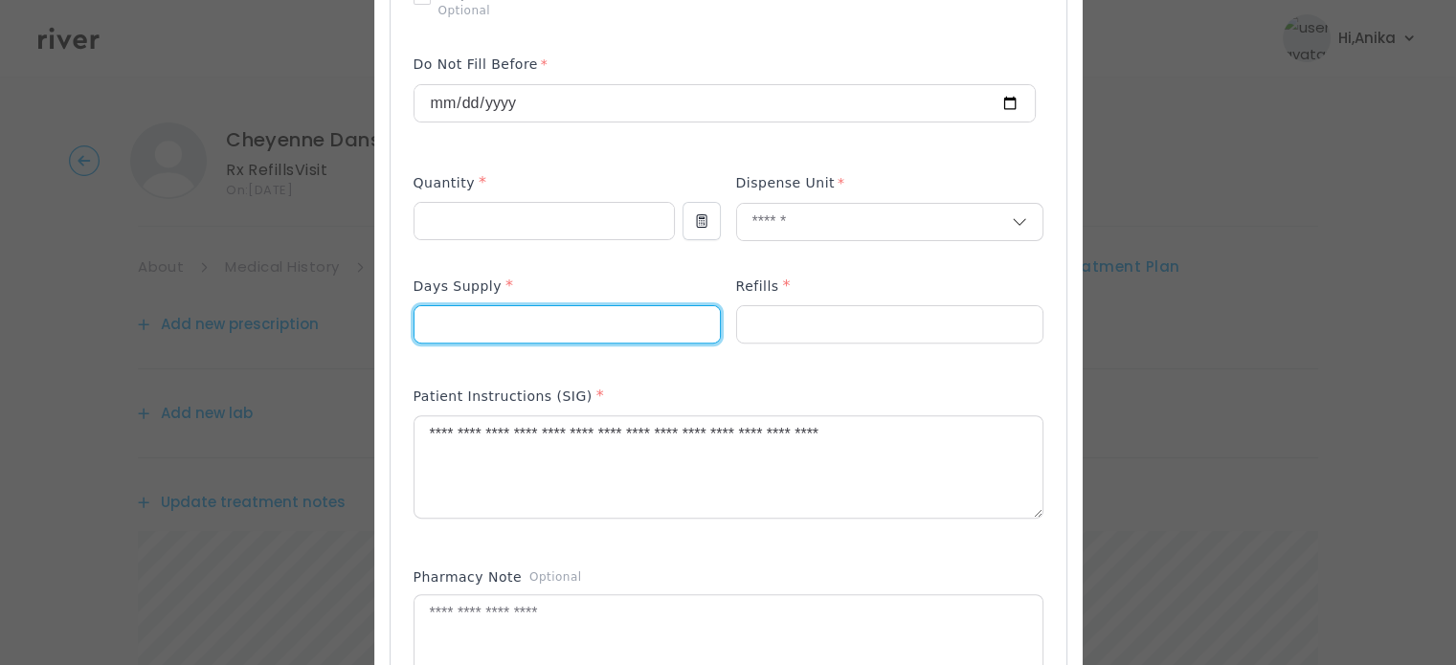
type input "**"
click at [561, 356] on p at bounding box center [567, 356] width 307 height 20
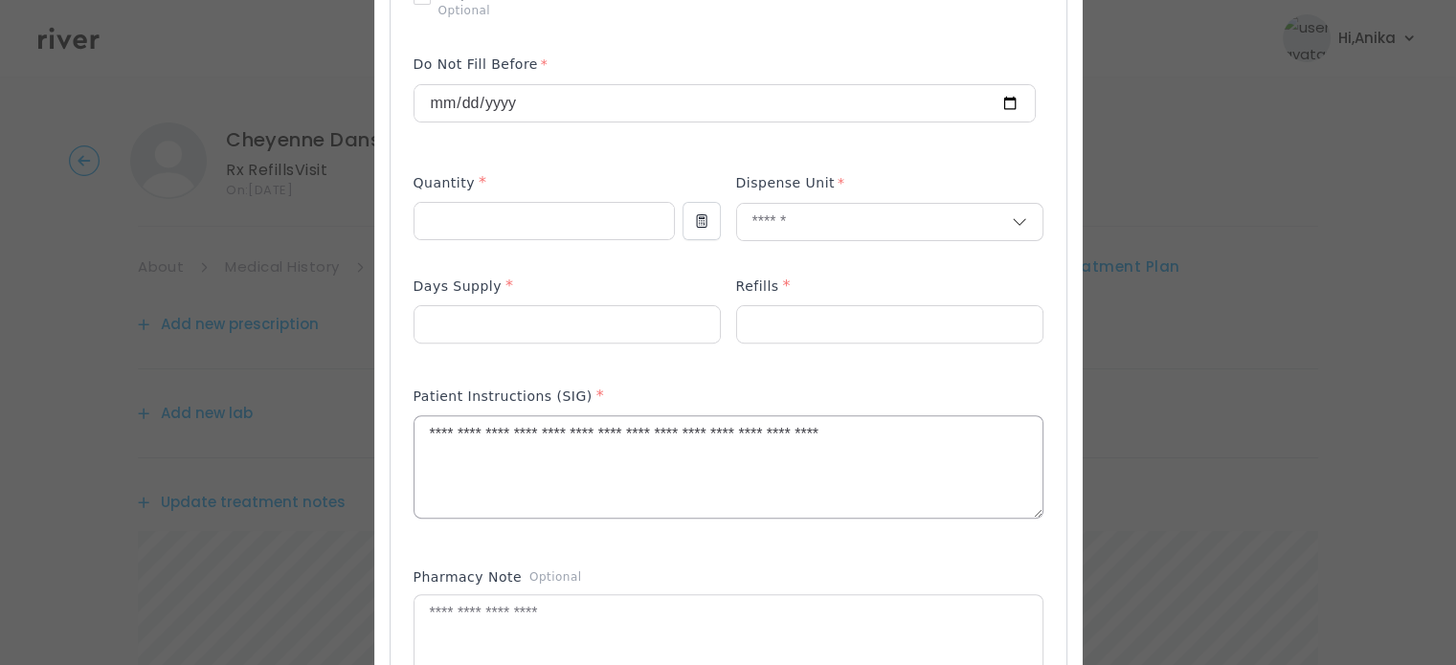
click at [719, 440] on textarea "**********" at bounding box center [729, 467] width 628 height 101
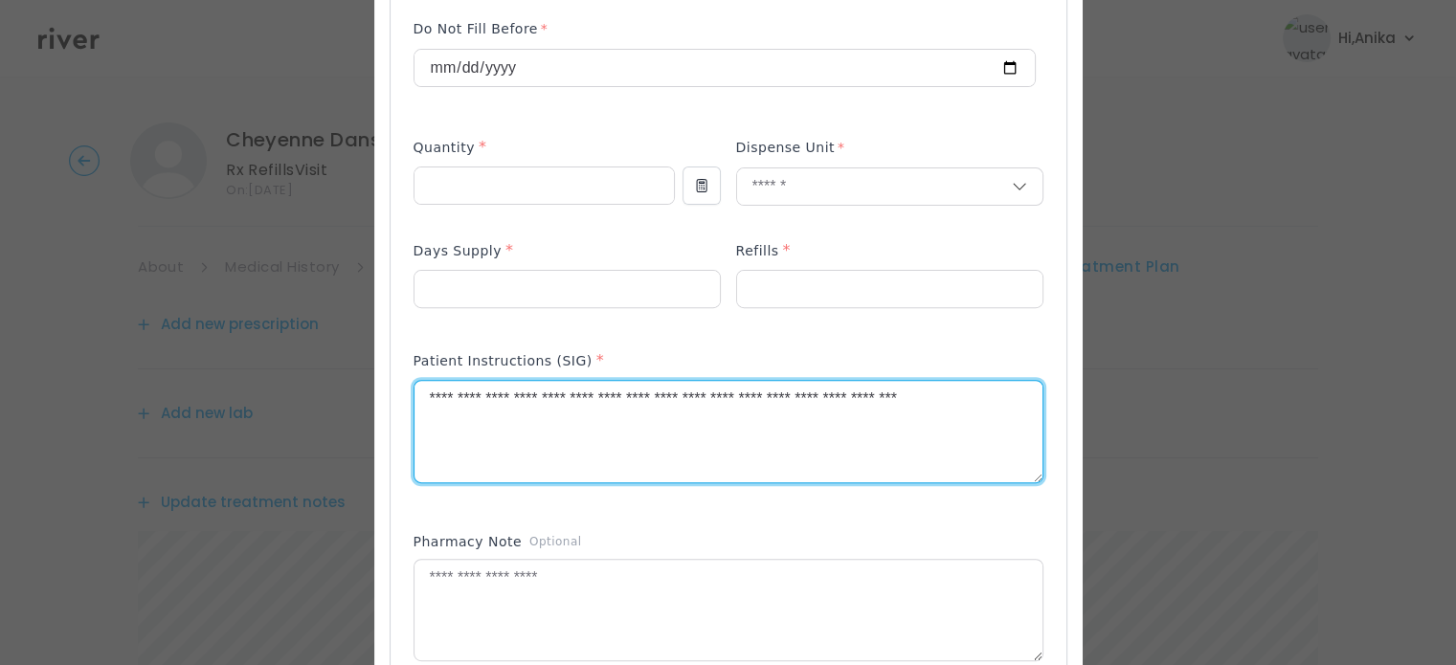
scroll to position [631, 0]
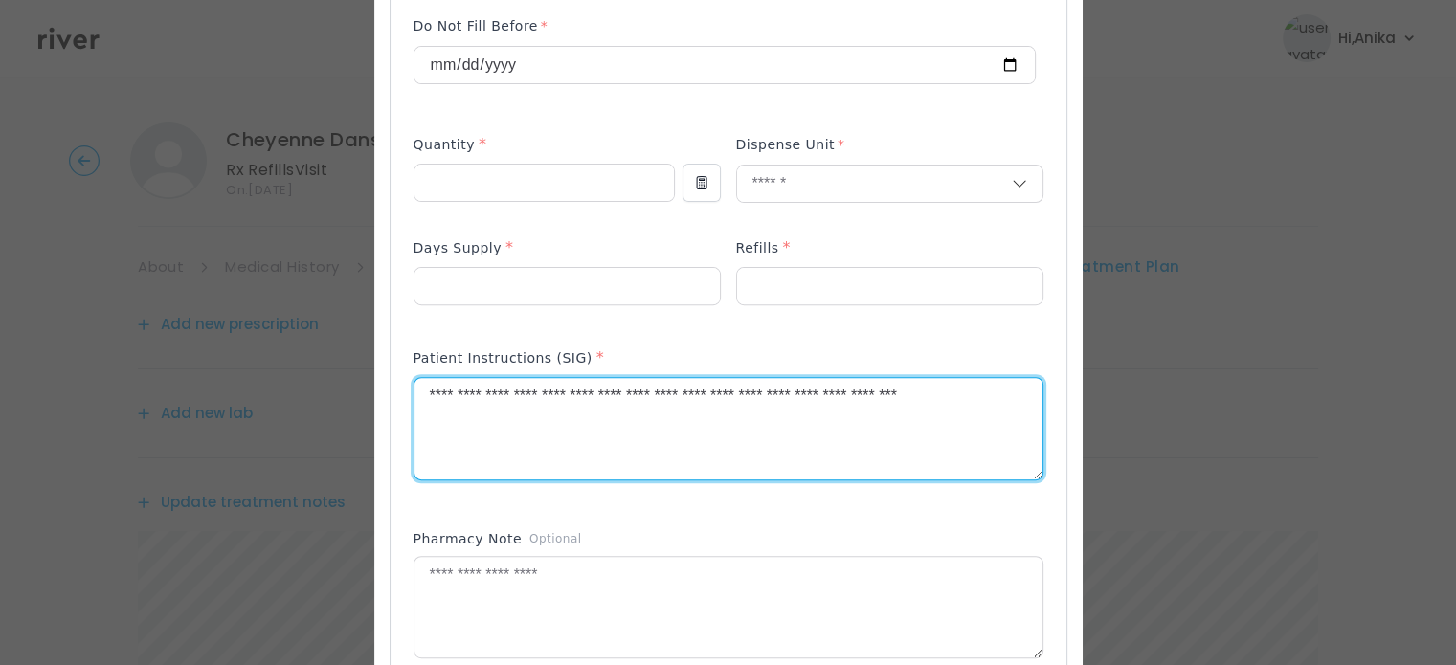
click at [992, 390] on textarea "**********" at bounding box center [729, 428] width 628 height 101
drag, startPoint x: 992, startPoint y: 390, endPoint x: 825, endPoint y: 389, distance: 166.6
click at [825, 389] on textarea "**********" at bounding box center [729, 428] width 628 height 101
type textarea "**********"
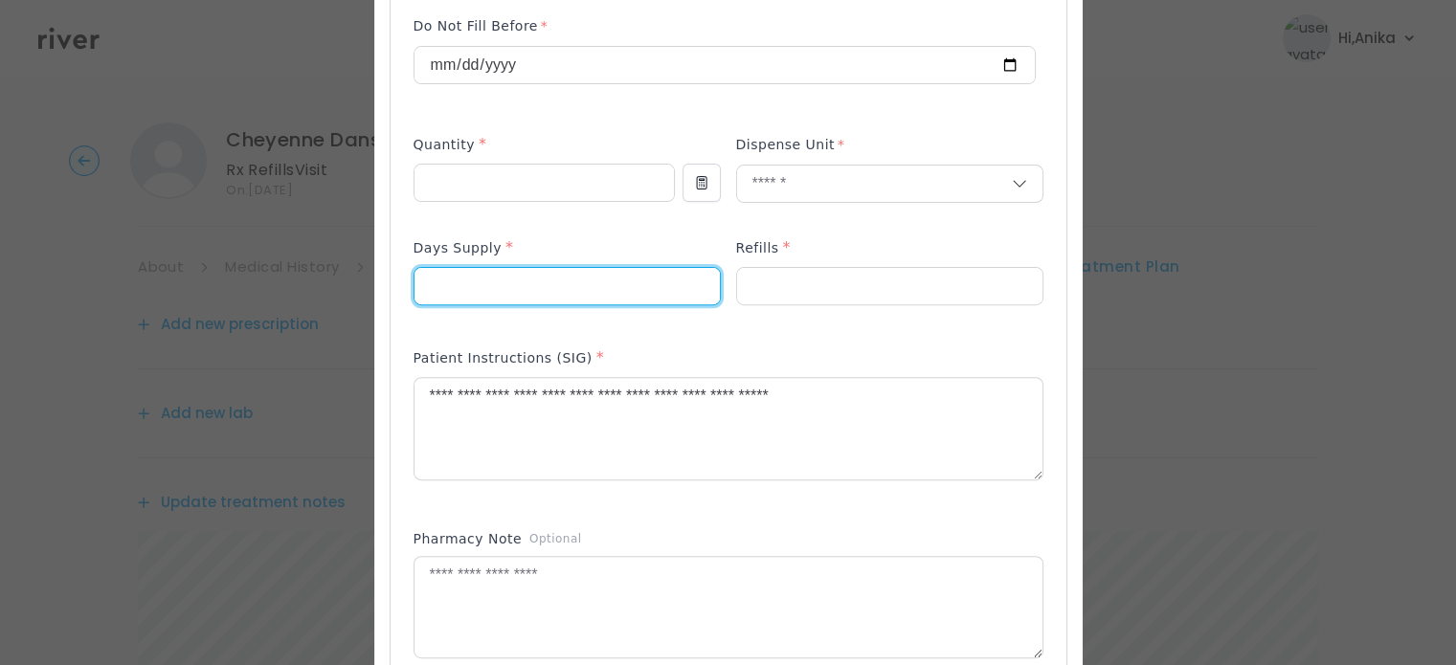
drag, startPoint x: 448, startPoint y: 284, endPoint x: 417, endPoint y: 291, distance: 31.4
click at [417, 291] on input "**" at bounding box center [567, 286] width 305 height 36
click at [858, 405] on textarea "**********" at bounding box center [729, 428] width 628 height 101
drag, startPoint x: 445, startPoint y: 286, endPoint x: 331, endPoint y: 275, distance: 114.5
click at [331, 275] on div "​" at bounding box center [728, 407] width 1456 height 2076
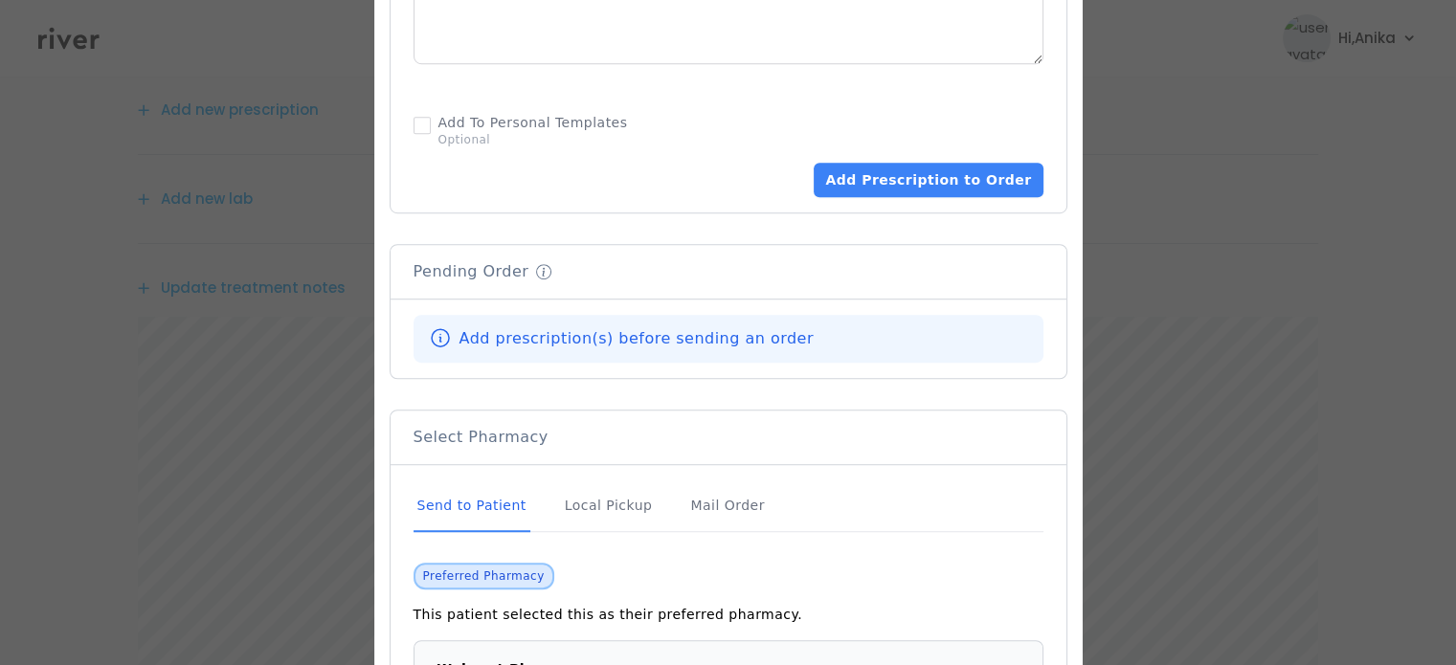
scroll to position [1156, 0]
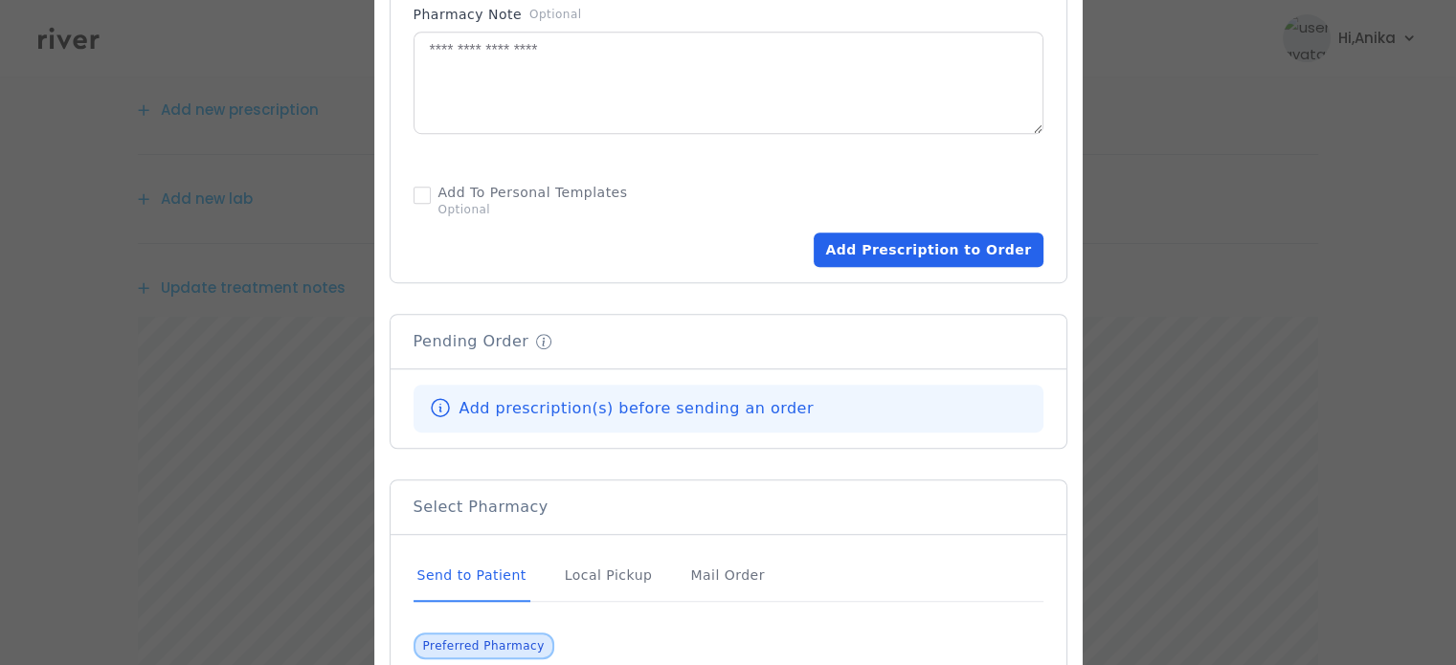
type input "**"
click at [930, 253] on button "Add Prescription to Order" at bounding box center [928, 250] width 229 height 34
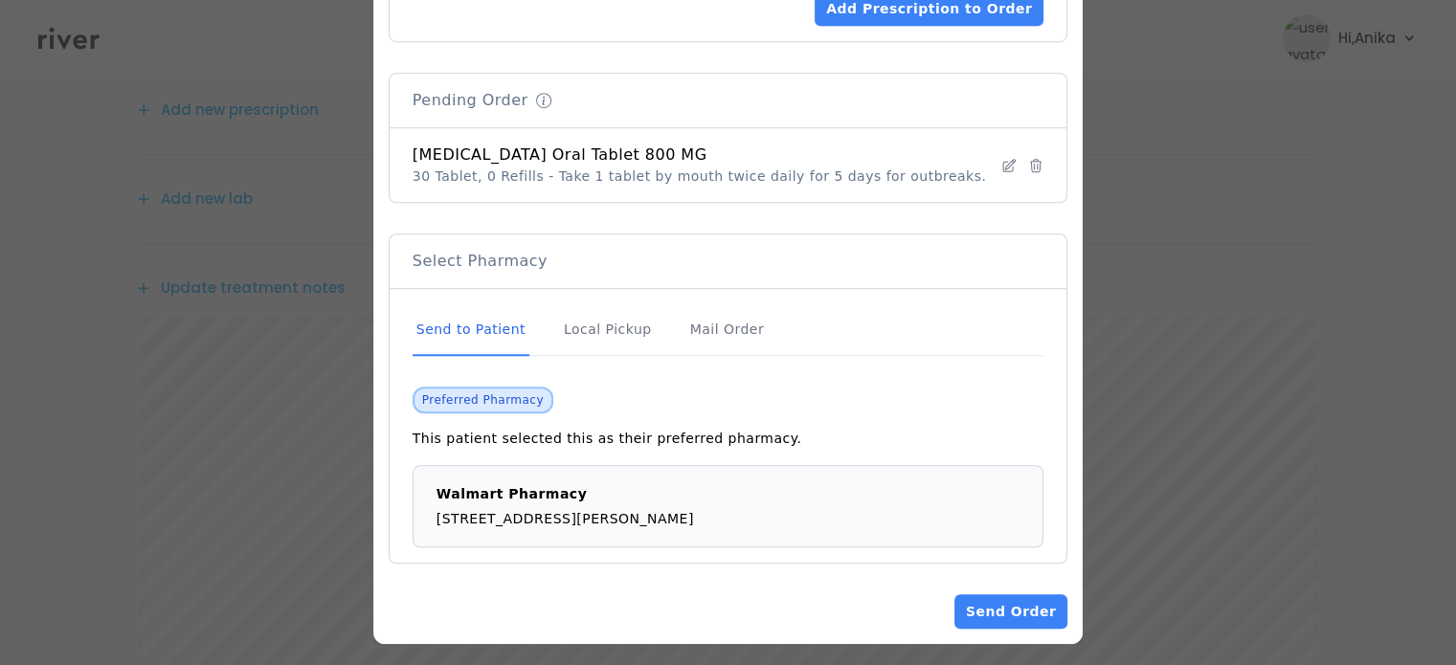
scroll to position [1402, 0]
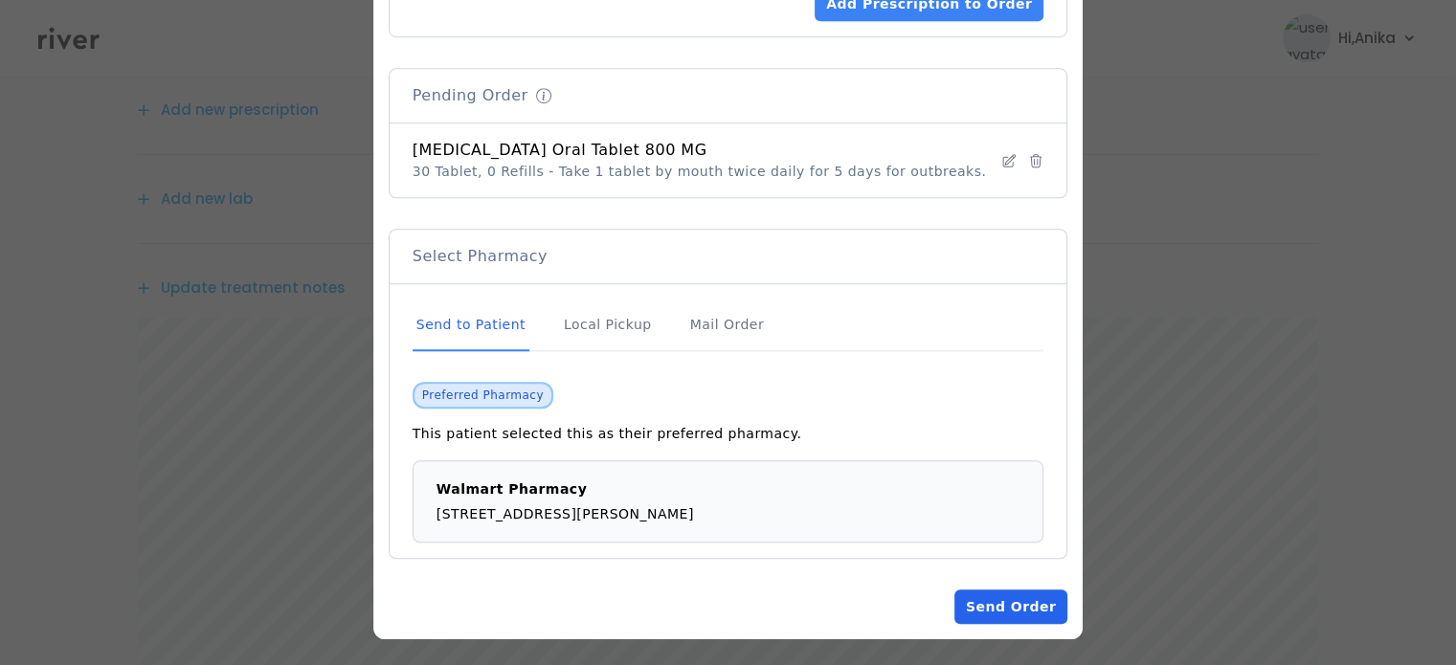
click at [1026, 596] on button "Send Order" at bounding box center [1011, 607] width 113 height 34
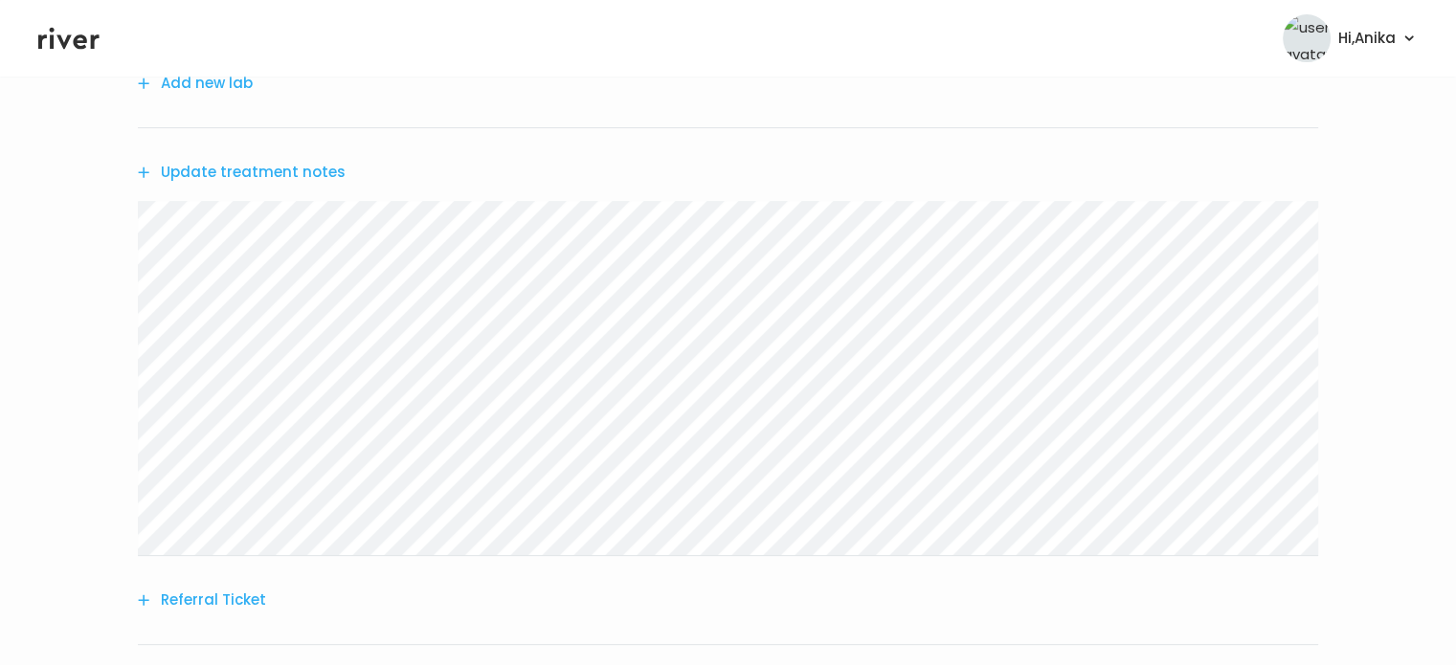
scroll to position [686, 0]
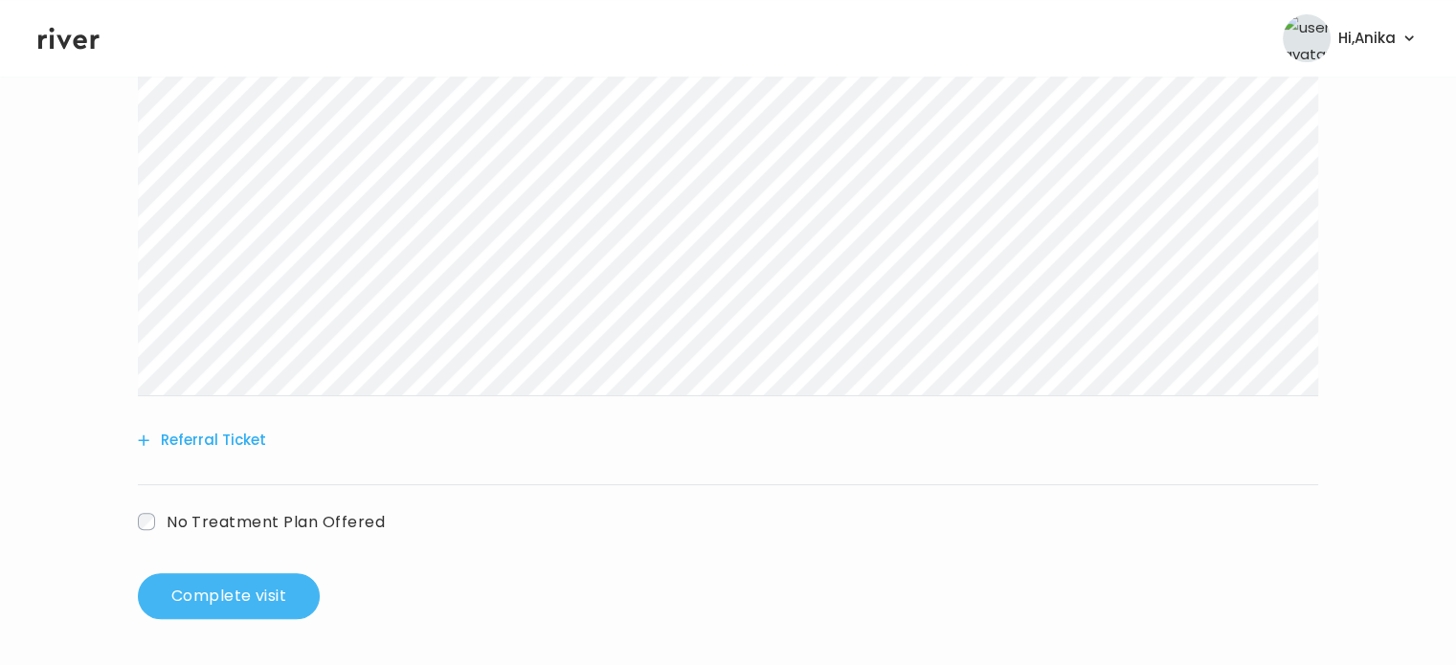
click at [284, 597] on button "Complete visit" at bounding box center [229, 597] width 182 height 46
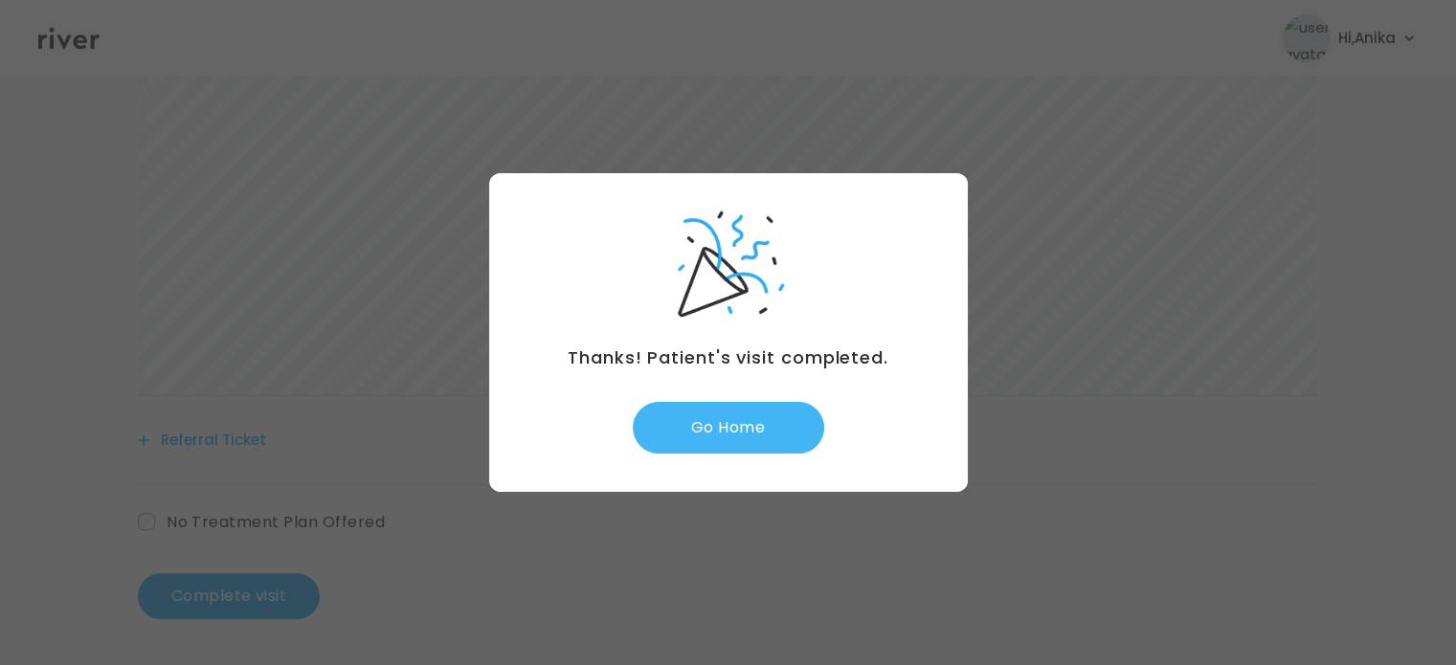
click at [730, 437] on button "Go Home" at bounding box center [729, 428] width 192 height 52
